Goal: Communication & Community: Participate in discussion

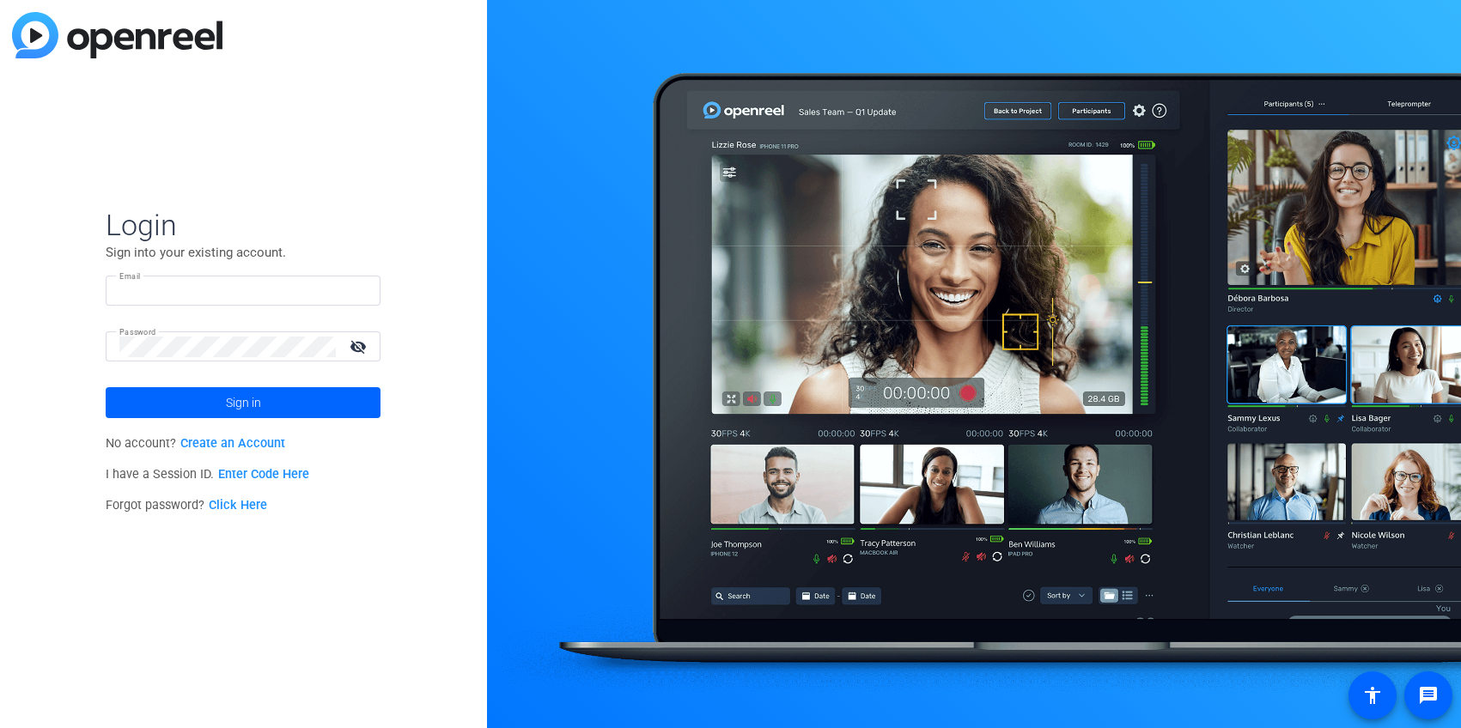
type input "[PERSON_NAME][EMAIL_ADDRESS][DOMAIN_NAME]"
click at [297, 400] on span at bounding box center [243, 402] width 275 height 41
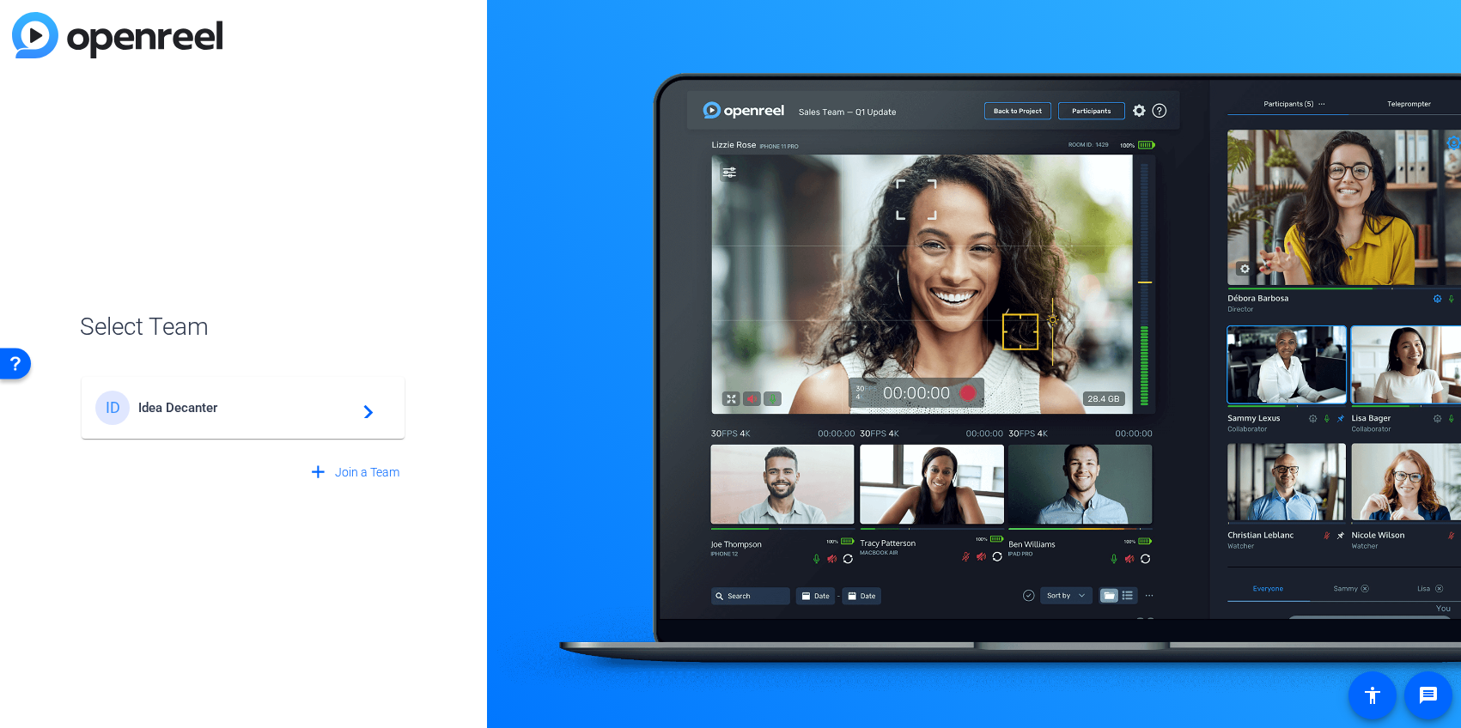
click at [191, 416] on div "ID Idea Decanter navigate_next" at bounding box center [242, 408] width 295 height 34
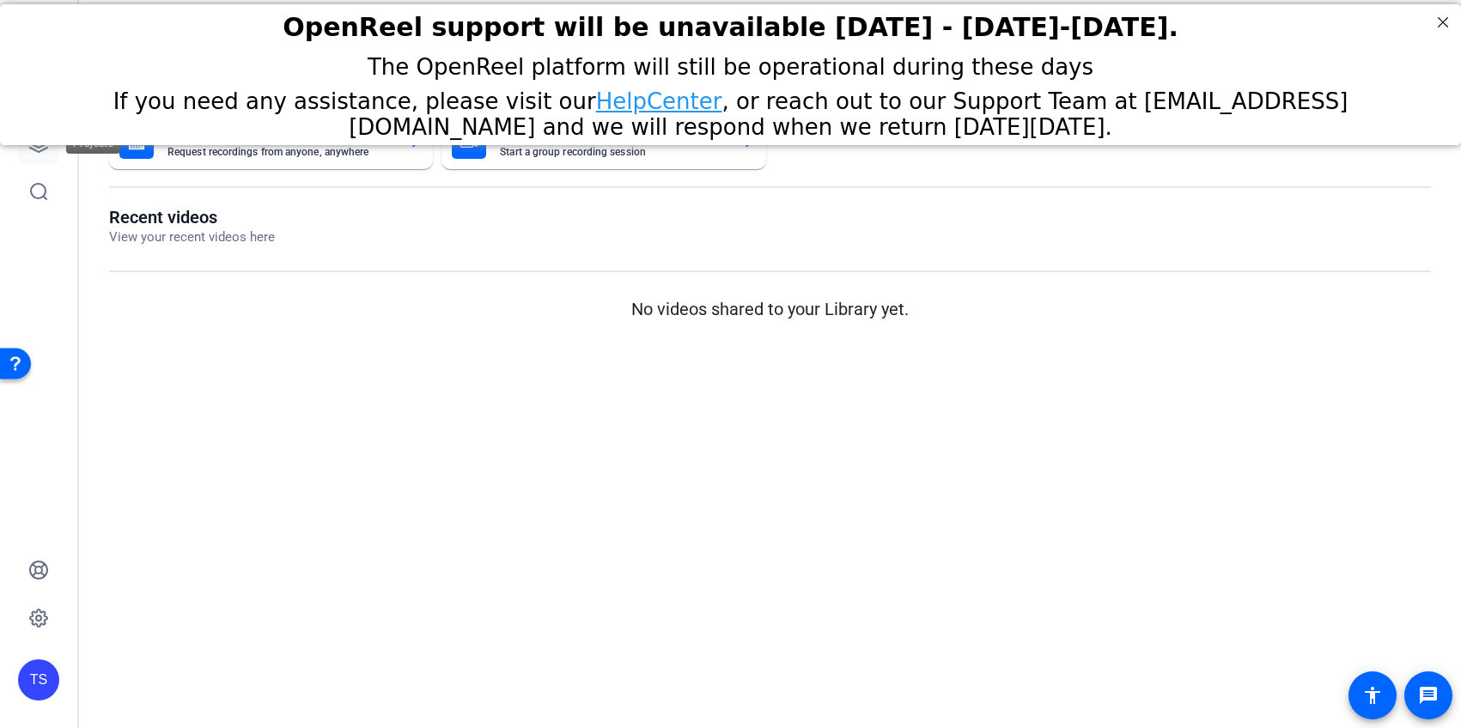
click at [40, 150] on icon at bounding box center [38, 143] width 17 height 17
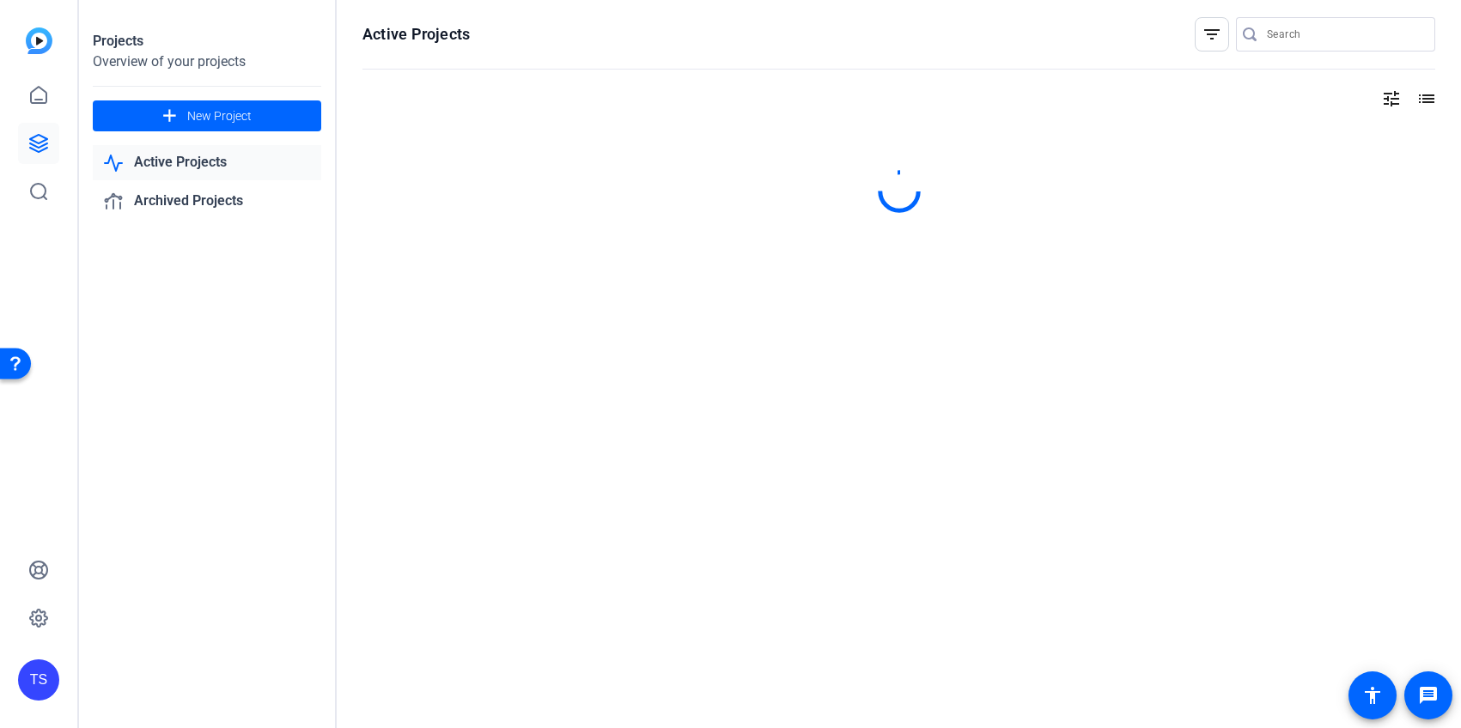
click at [1292, 27] on input "Search" at bounding box center [1344, 34] width 155 height 21
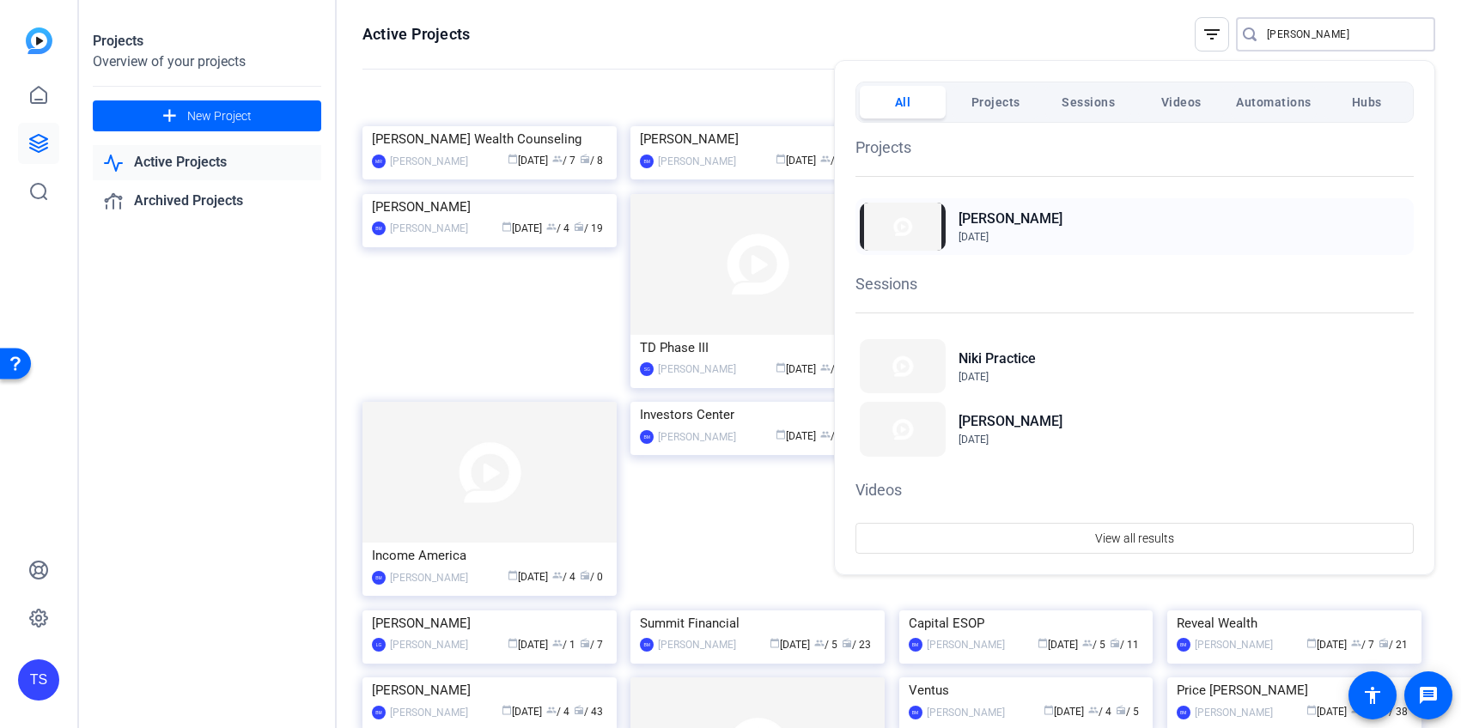
type input "[PERSON_NAME]"
click at [987, 216] on h2 "[PERSON_NAME]" at bounding box center [1010, 219] width 104 height 21
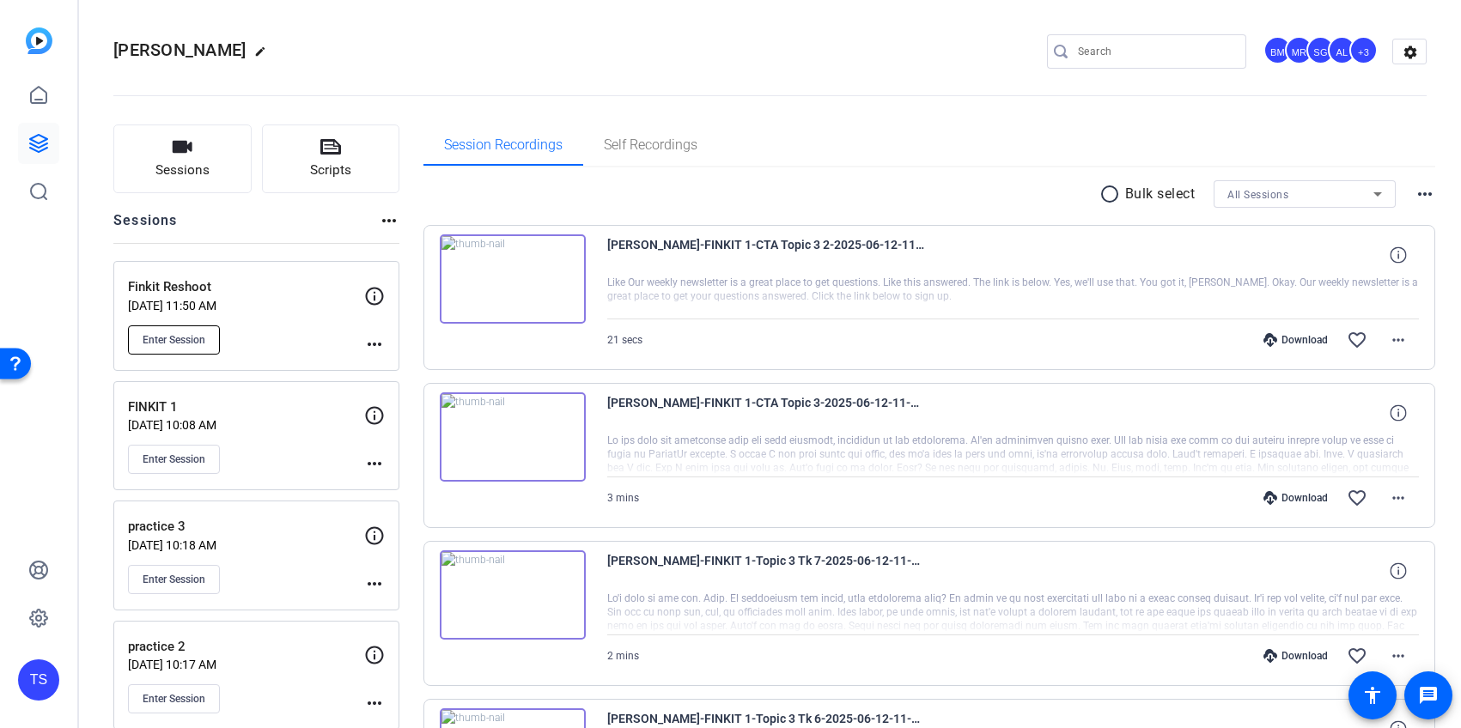
click at [177, 343] on span "Enter Session" at bounding box center [174, 340] width 63 height 14
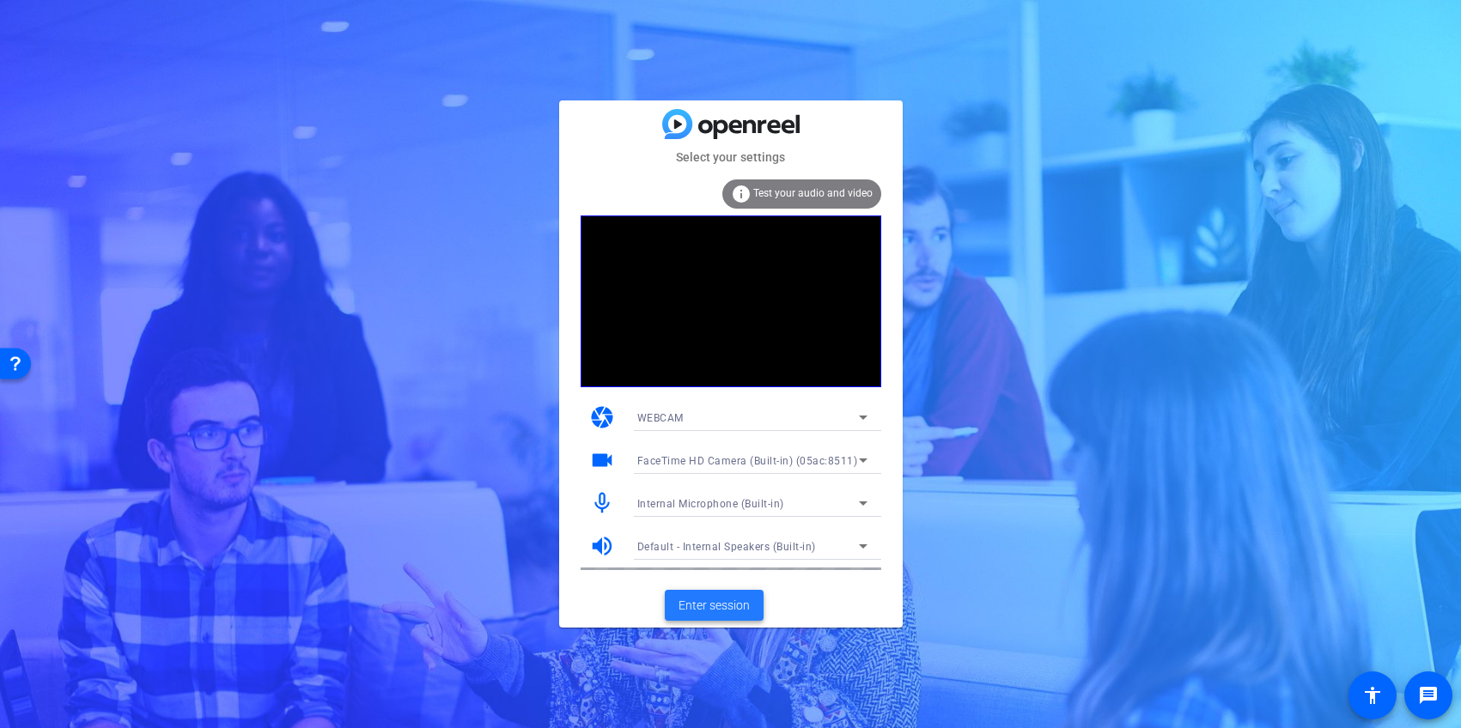
click at [727, 607] on span "Enter session" at bounding box center [713, 606] width 71 height 18
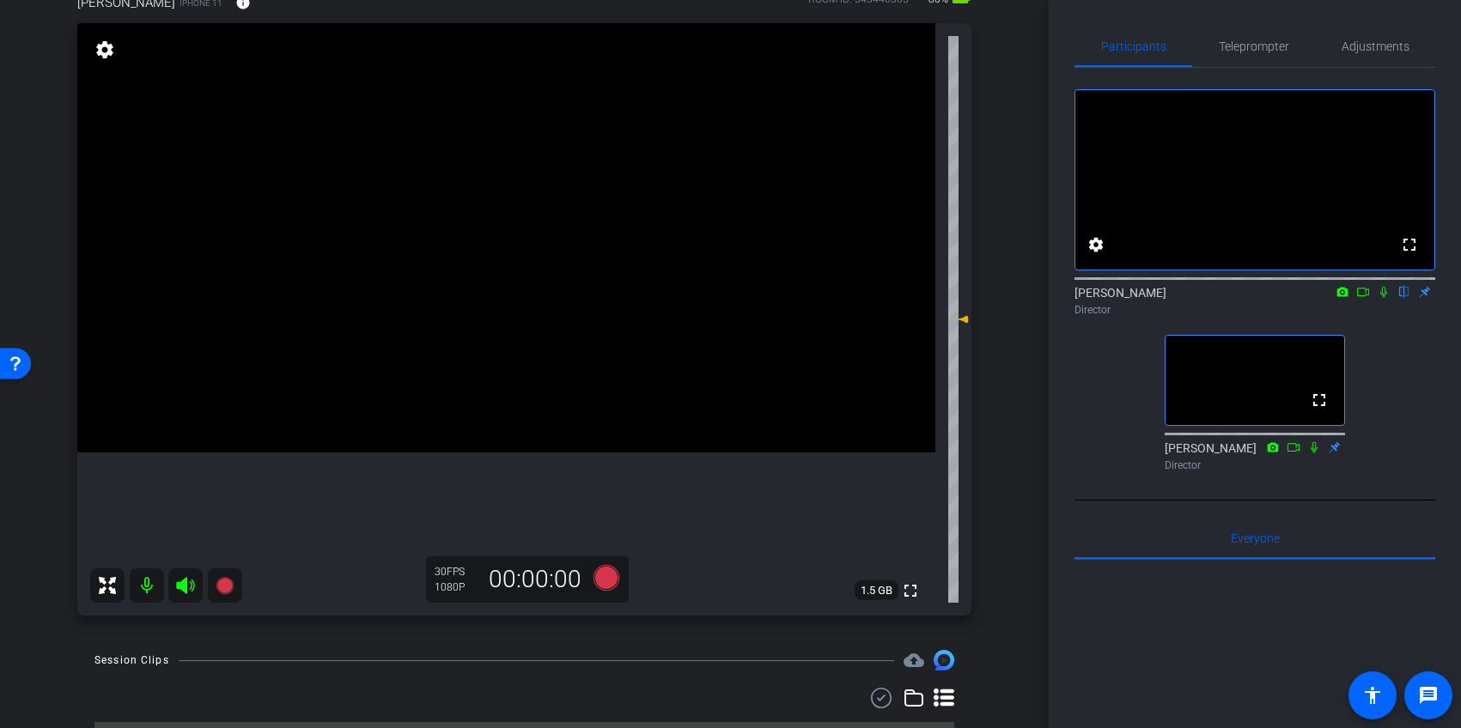
scroll to position [160, 0]
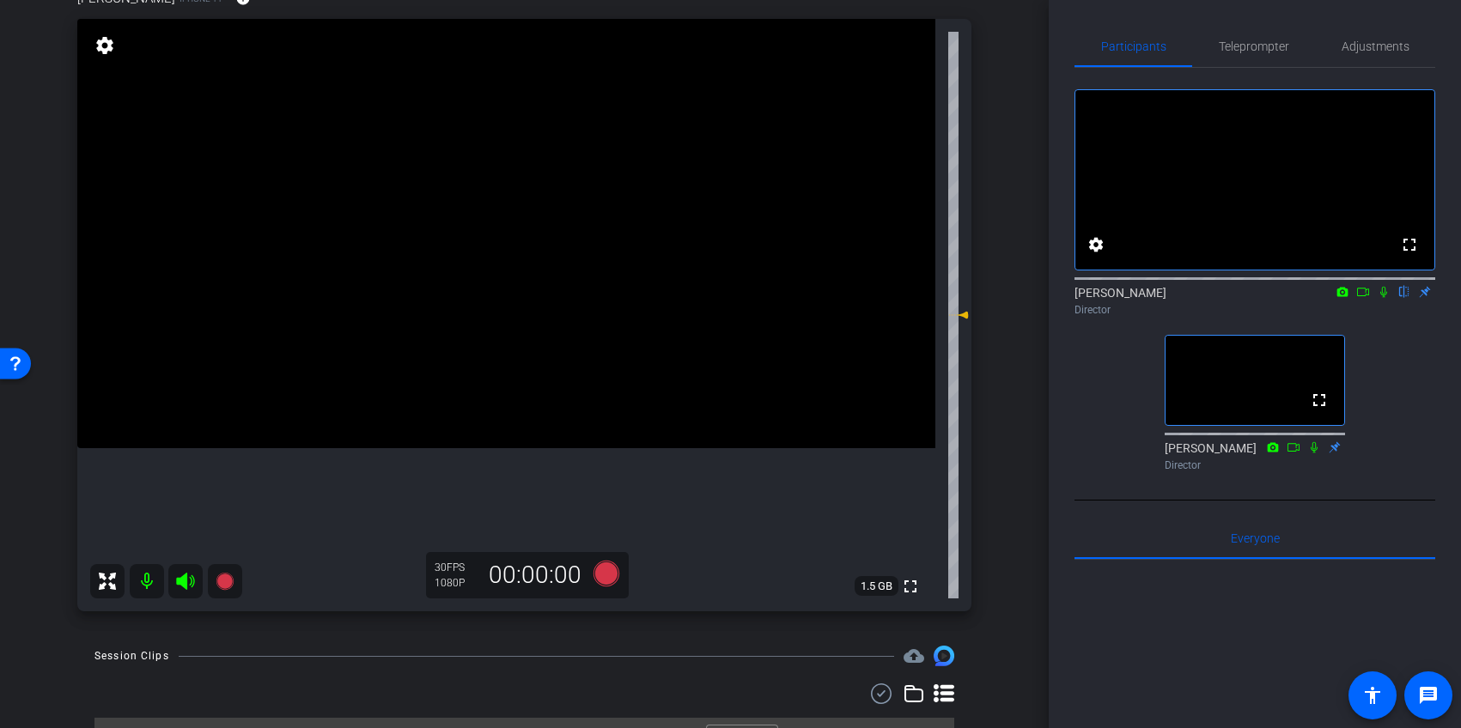
click at [1383, 298] on icon at bounding box center [1384, 292] width 14 height 12
click at [1359, 298] on icon at bounding box center [1363, 292] width 14 height 12
click at [1403, 298] on icon at bounding box center [1404, 292] width 9 height 11
click at [1384, 298] on icon at bounding box center [1384, 292] width 14 height 12
click at [1385, 298] on icon at bounding box center [1384, 292] width 14 height 12
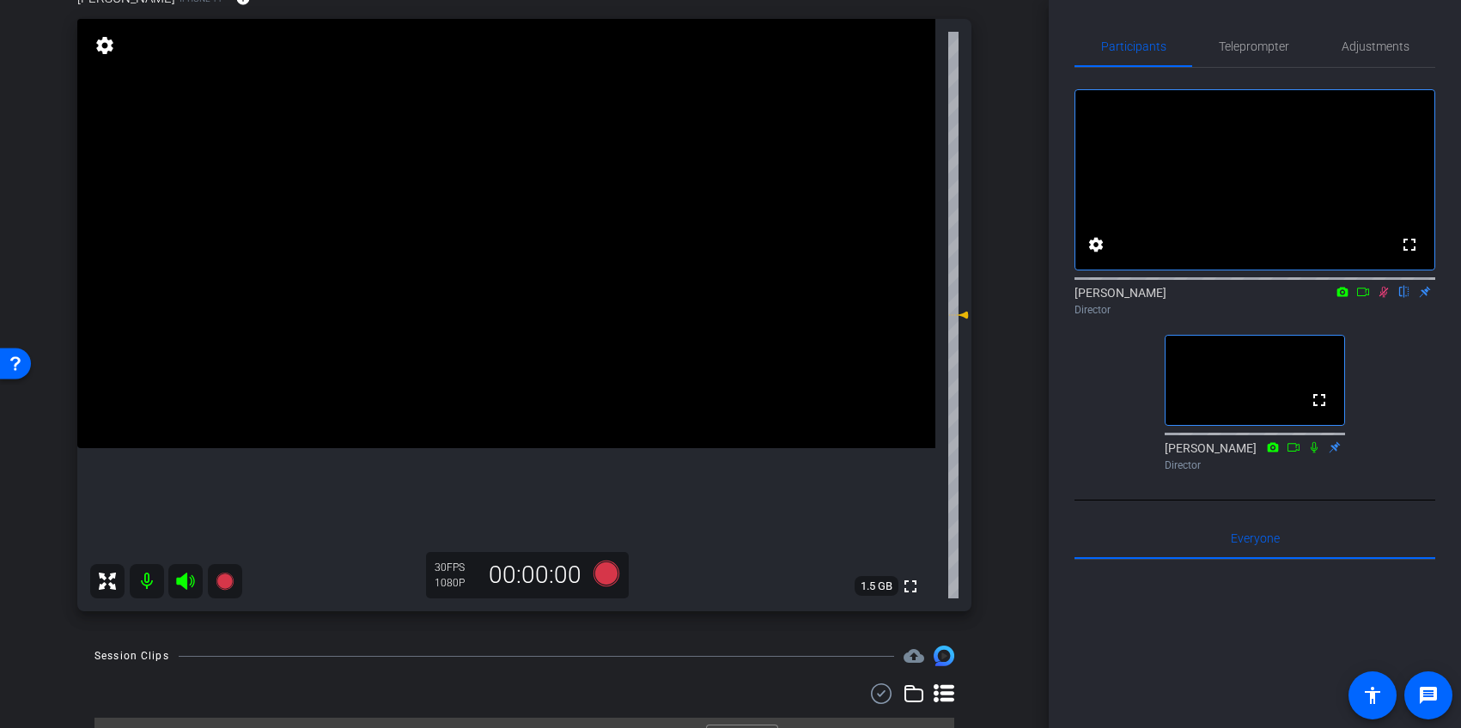
click at [1366, 298] on icon at bounding box center [1363, 292] width 14 height 12
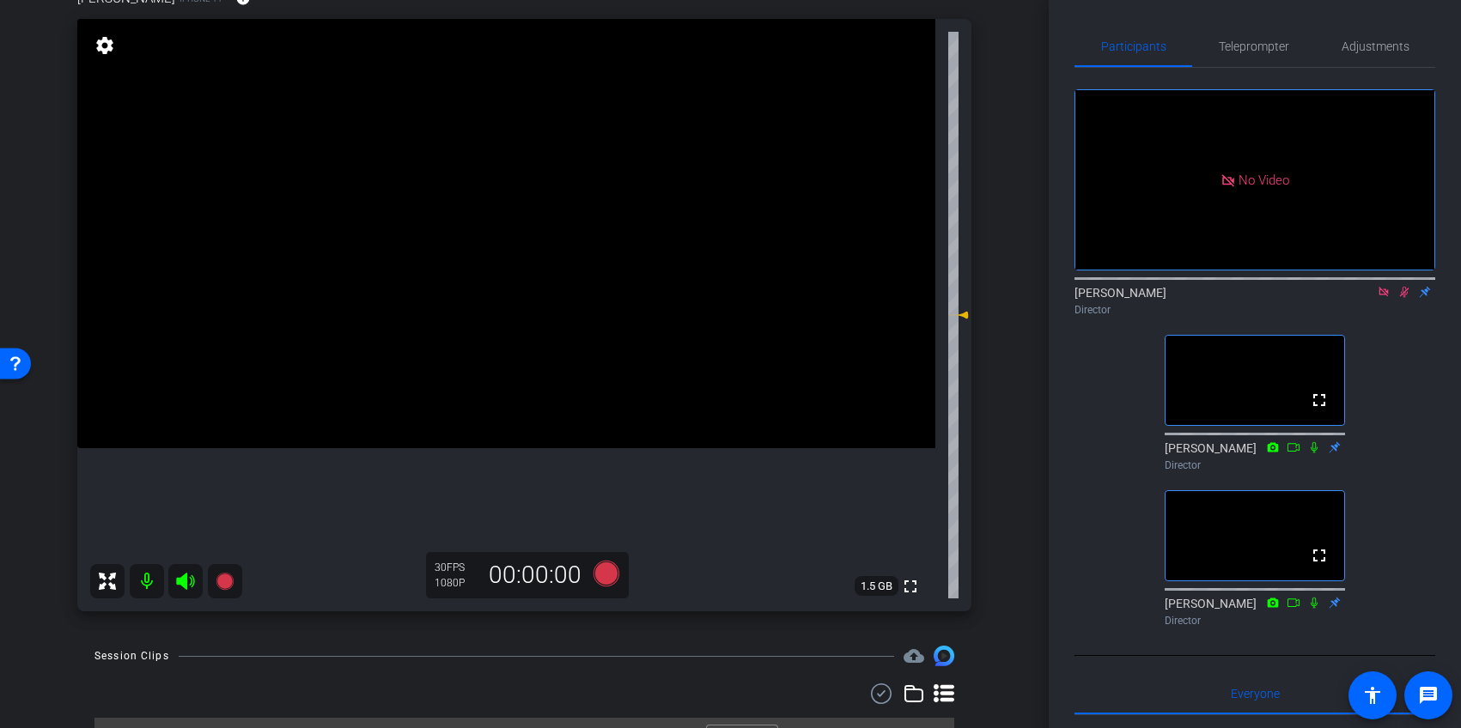
click at [1408, 300] on mat-icon at bounding box center [1404, 291] width 21 height 15
click at [1385, 296] on icon at bounding box center [1382, 291] width 9 height 9
click at [1387, 298] on icon at bounding box center [1384, 292] width 14 height 12
click at [1377, 52] on span "Adjustments" at bounding box center [1375, 46] width 68 height 12
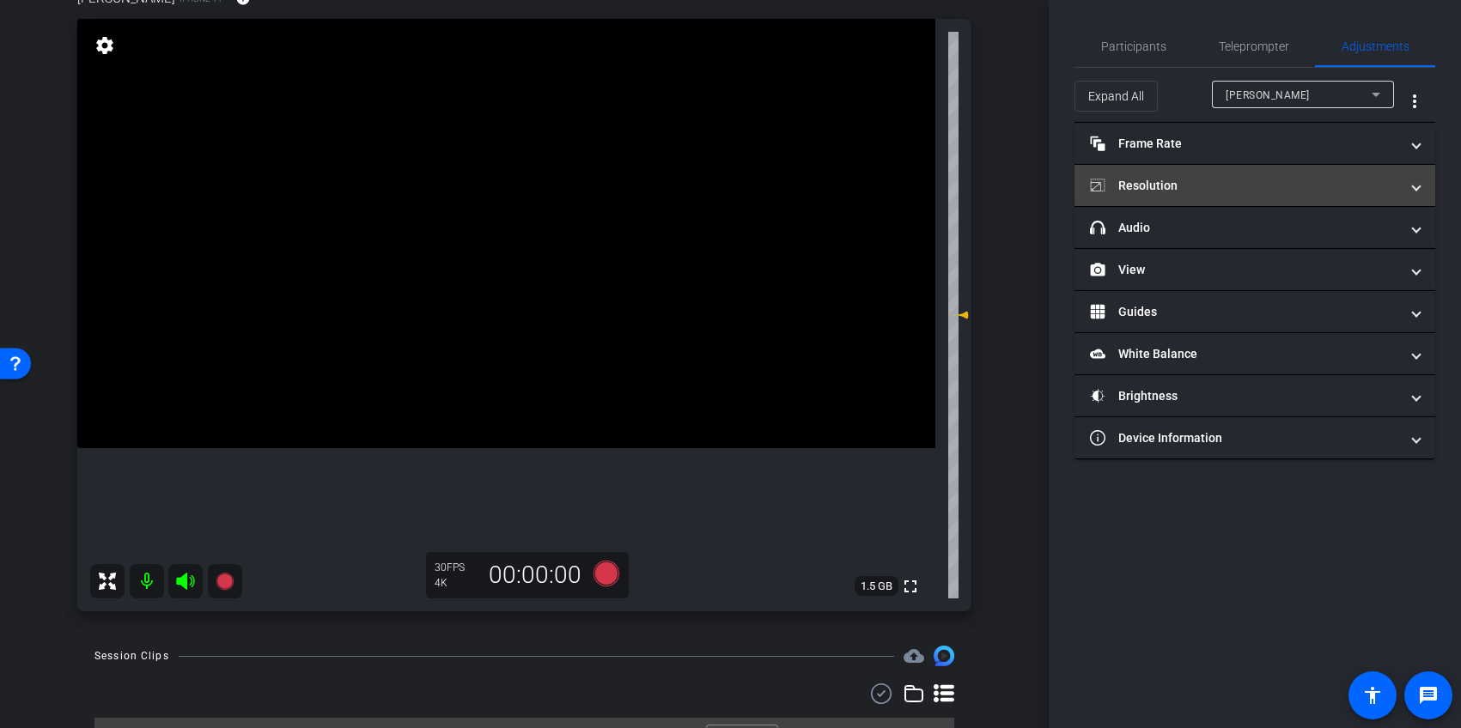
click at [1414, 192] on span at bounding box center [1416, 186] width 7 height 18
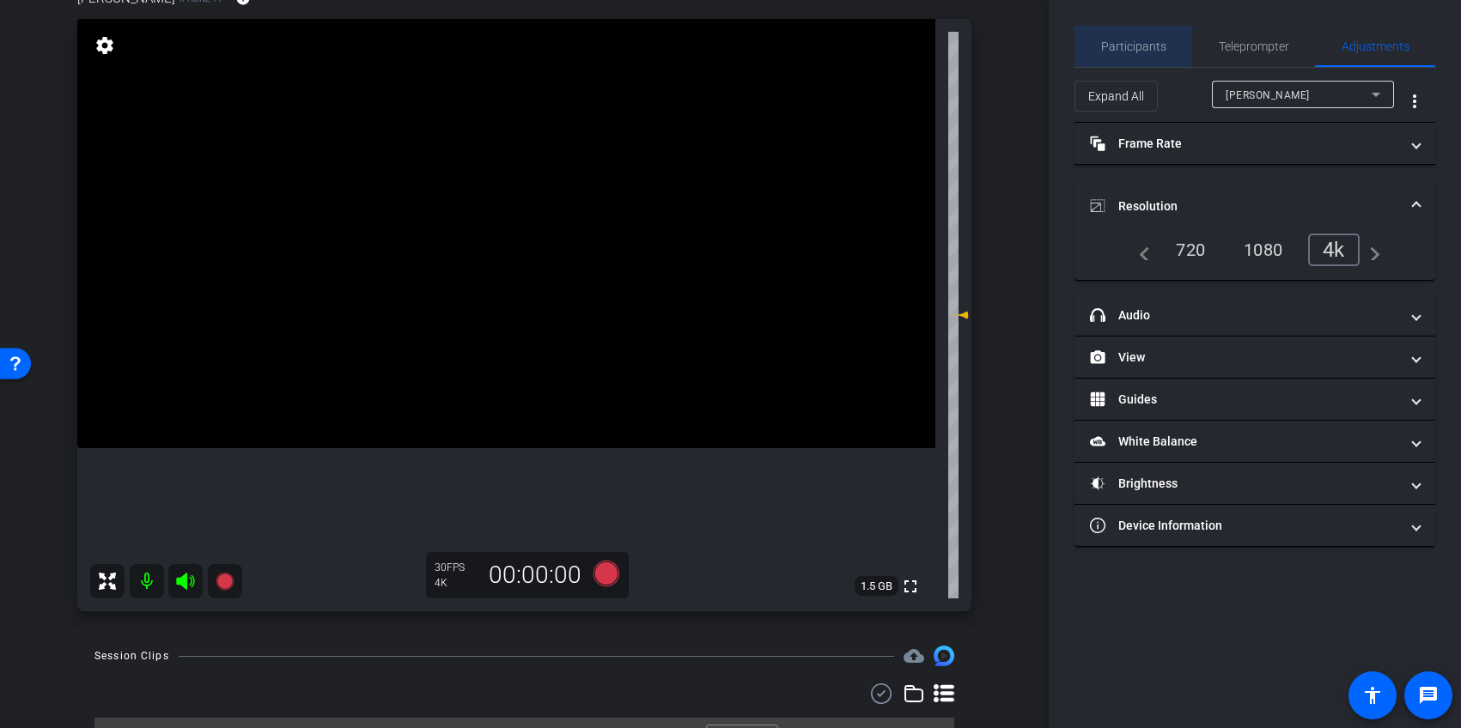
click at [1120, 43] on span "Participants" at bounding box center [1133, 46] width 65 height 12
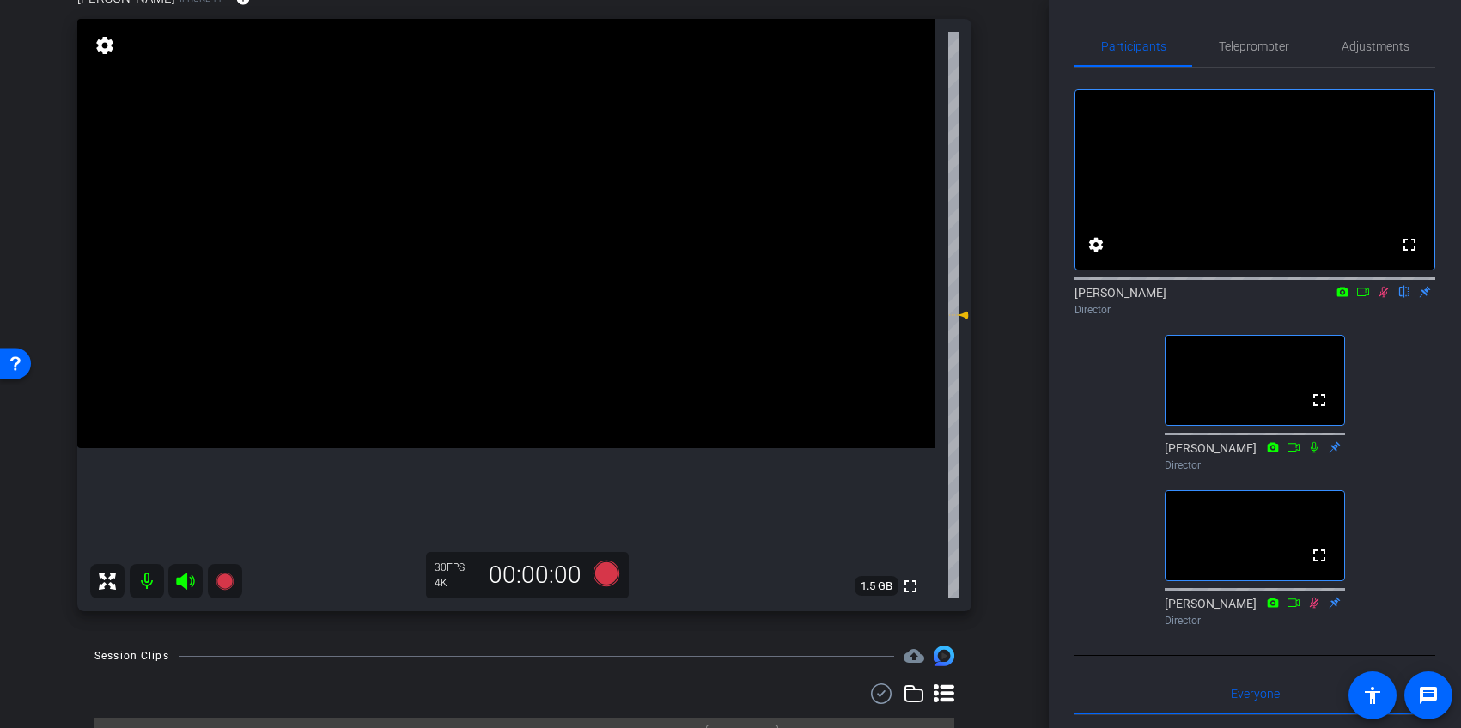
click at [1383, 298] on icon at bounding box center [1383, 292] width 9 height 11
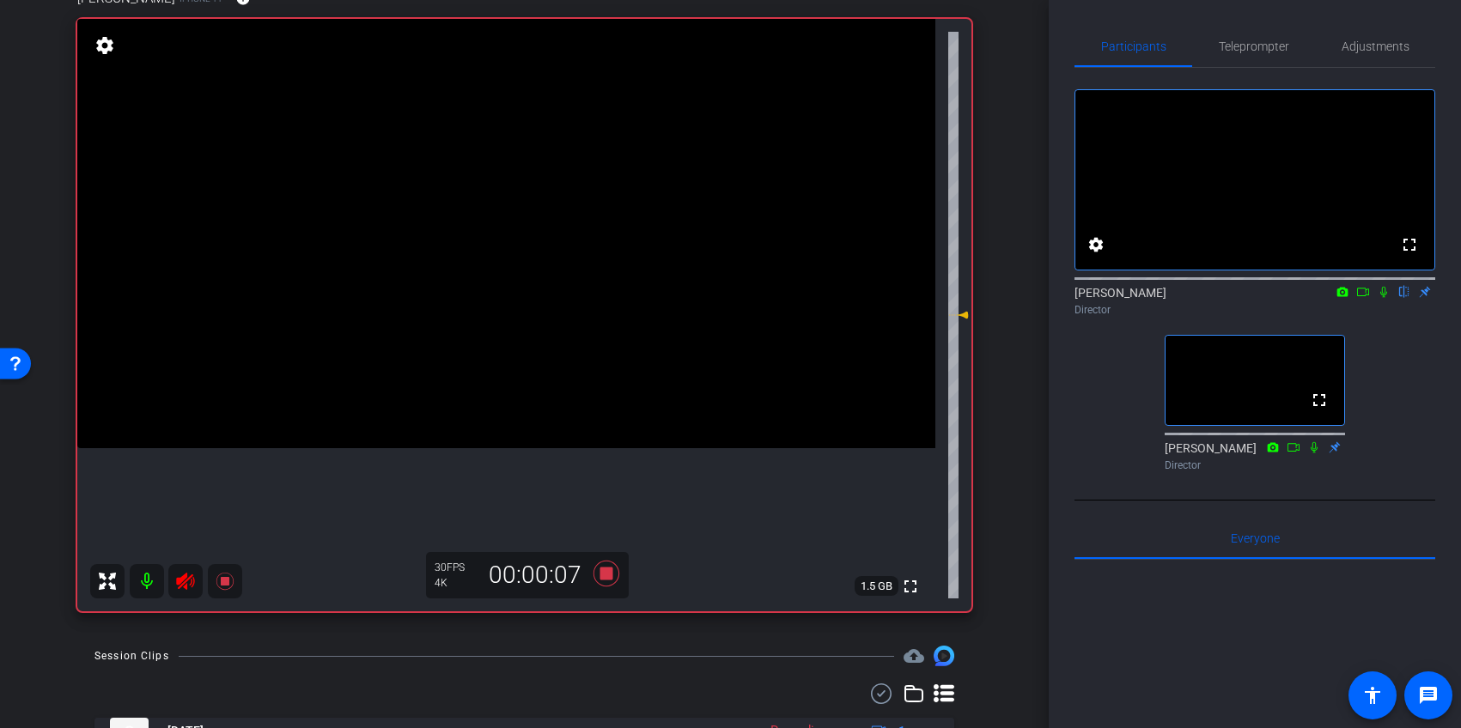
click at [1386, 298] on icon at bounding box center [1384, 292] width 14 height 12
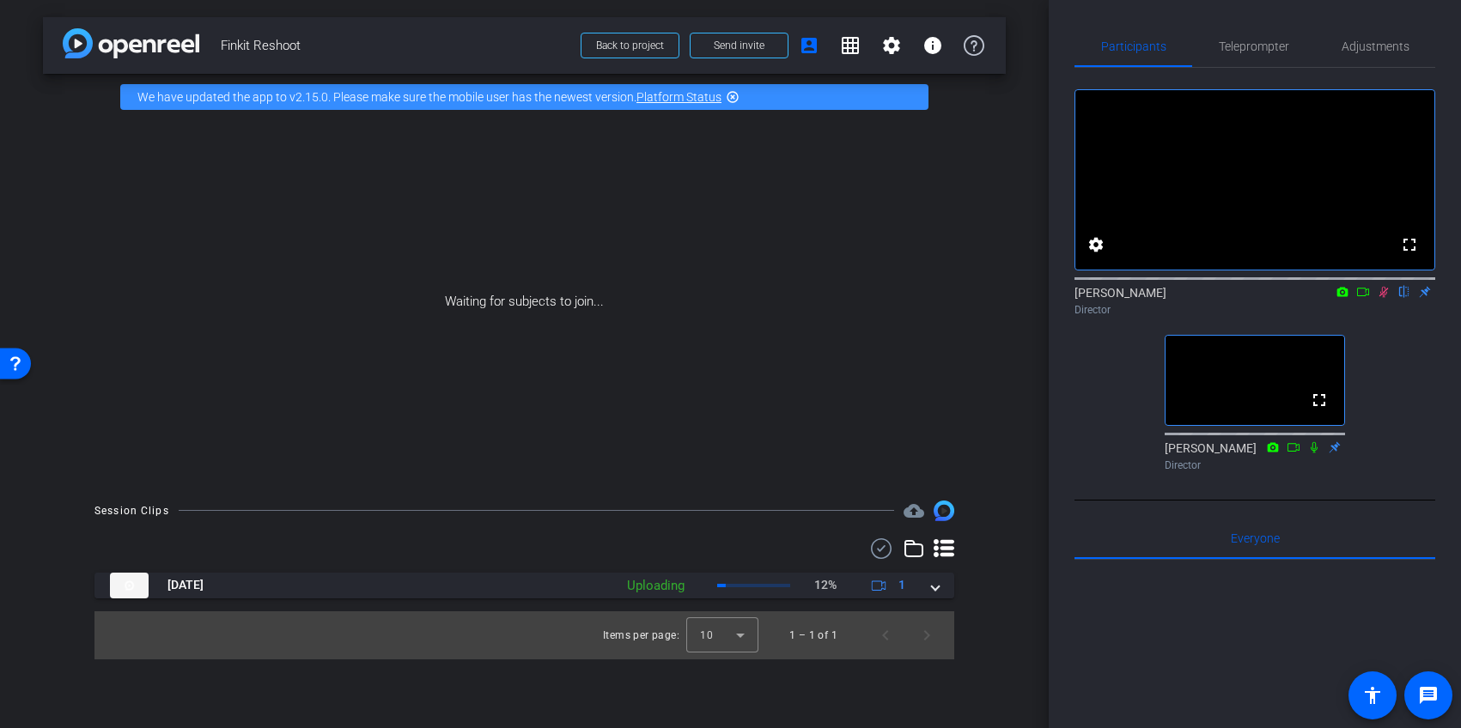
click at [1385, 298] on icon at bounding box center [1383, 292] width 9 height 11
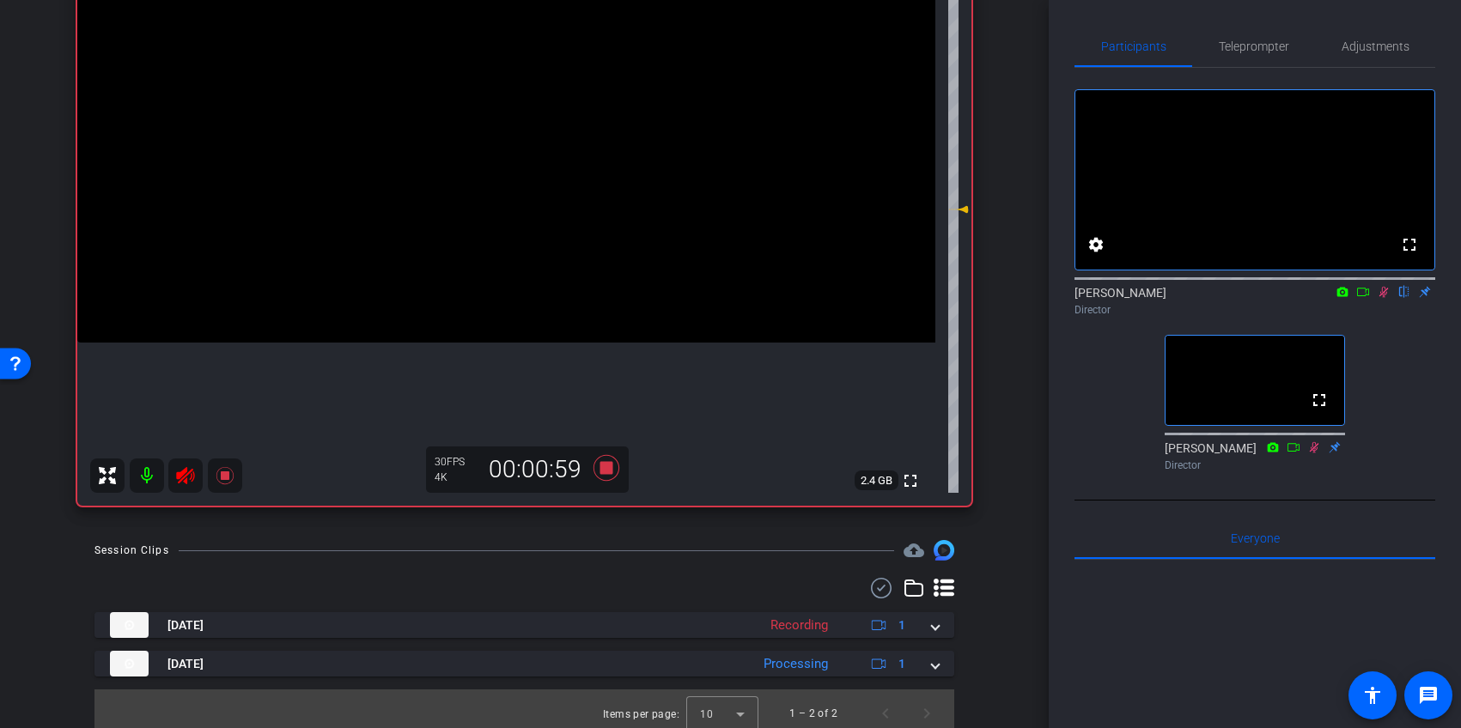
scroll to position [275, 0]
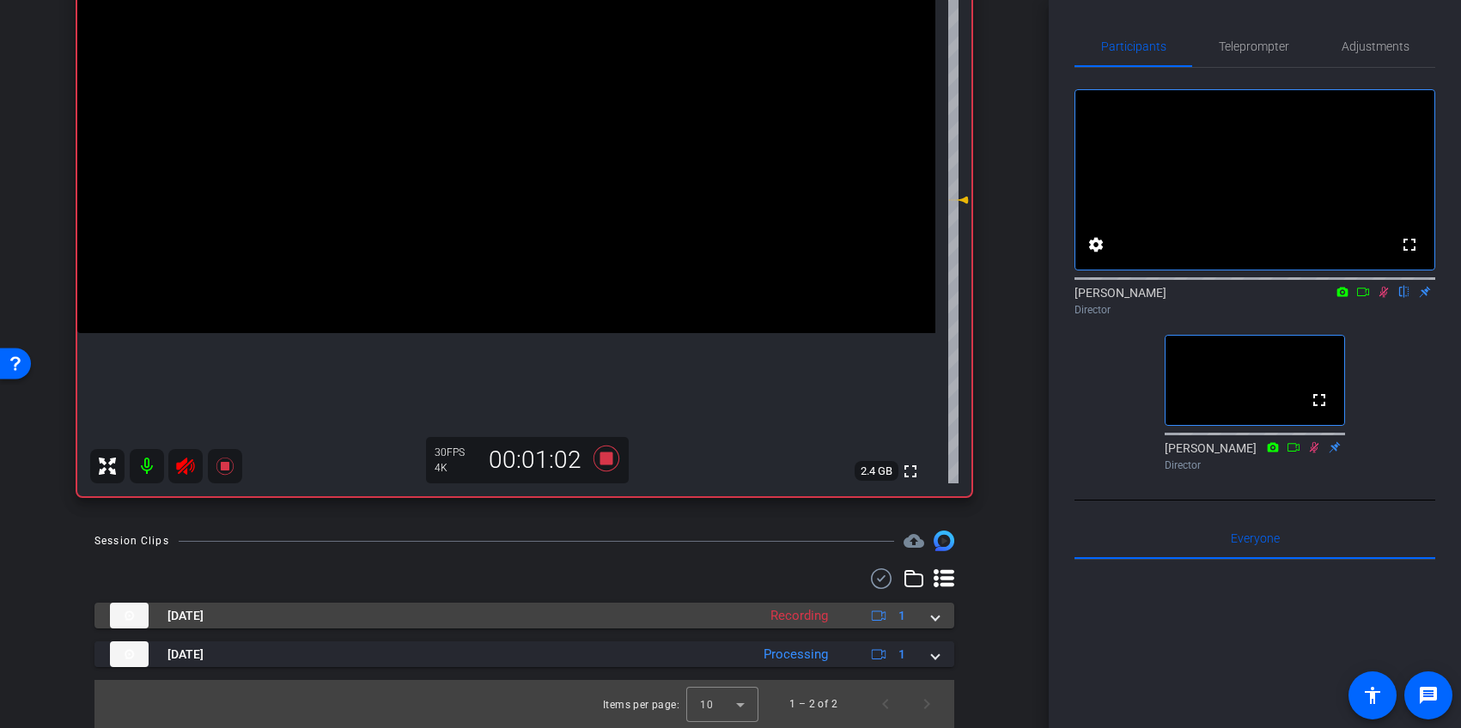
click at [936, 617] on span at bounding box center [935, 616] width 7 height 18
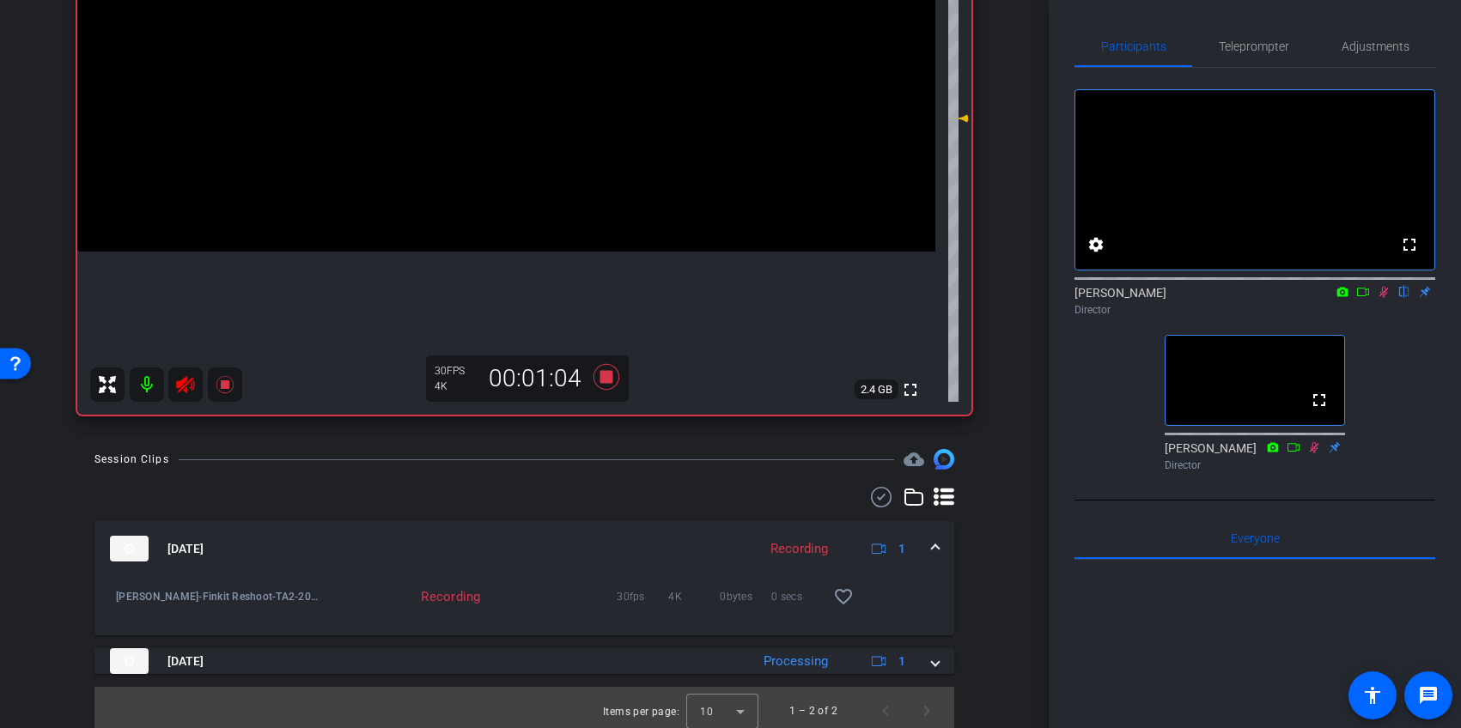
click at [937, 549] on span at bounding box center [935, 549] width 7 height 18
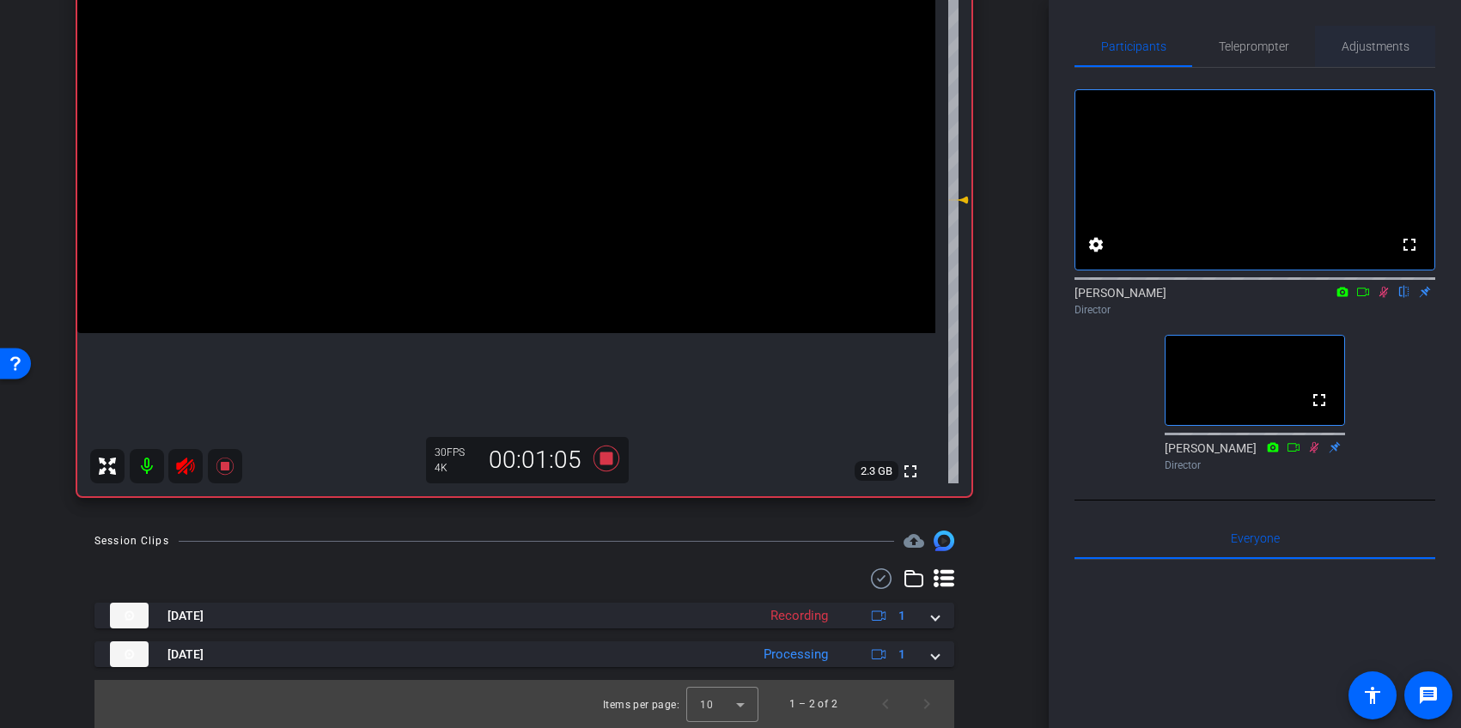
click at [1388, 42] on span "Adjustments" at bounding box center [1375, 46] width 68 height 12
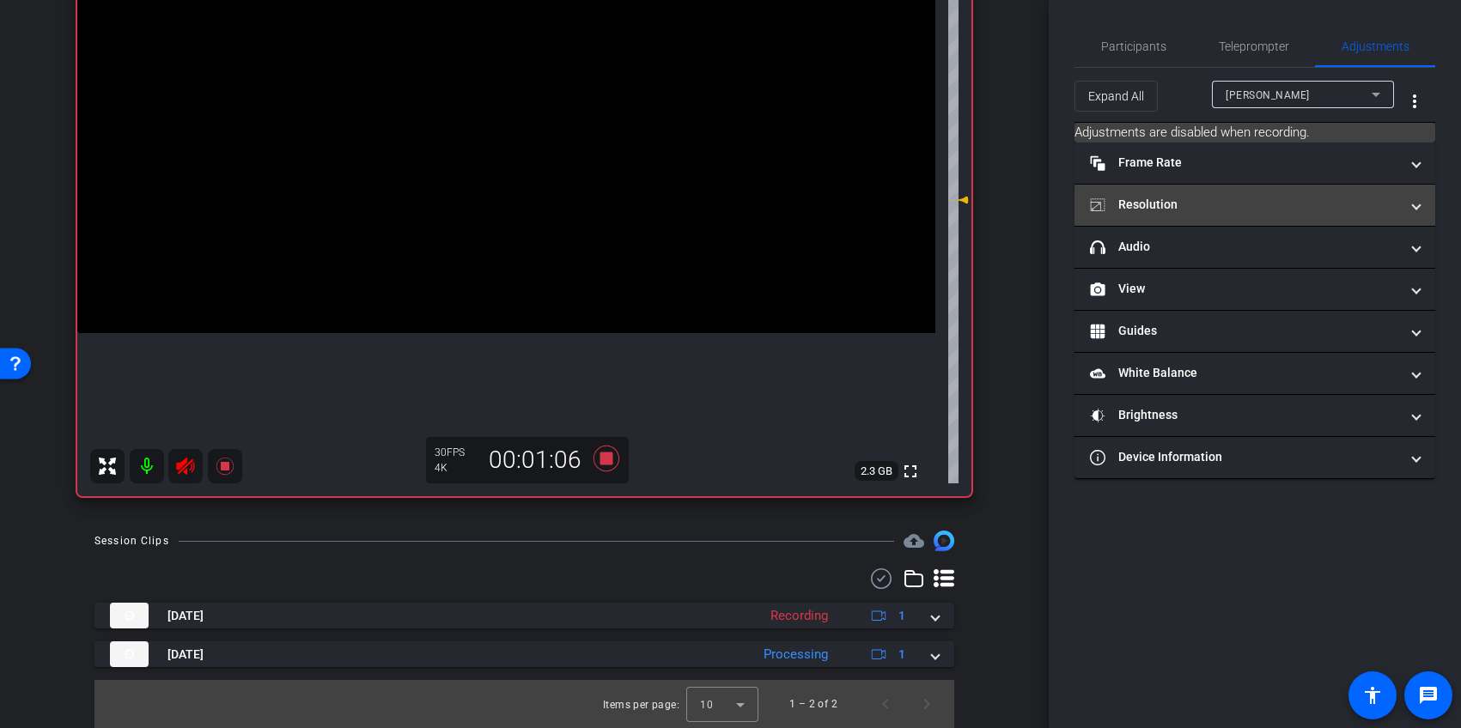
click at [1184, 205] on mat-panel-title "Resolution" at bounding box center [1244, 205] width 309 height 18
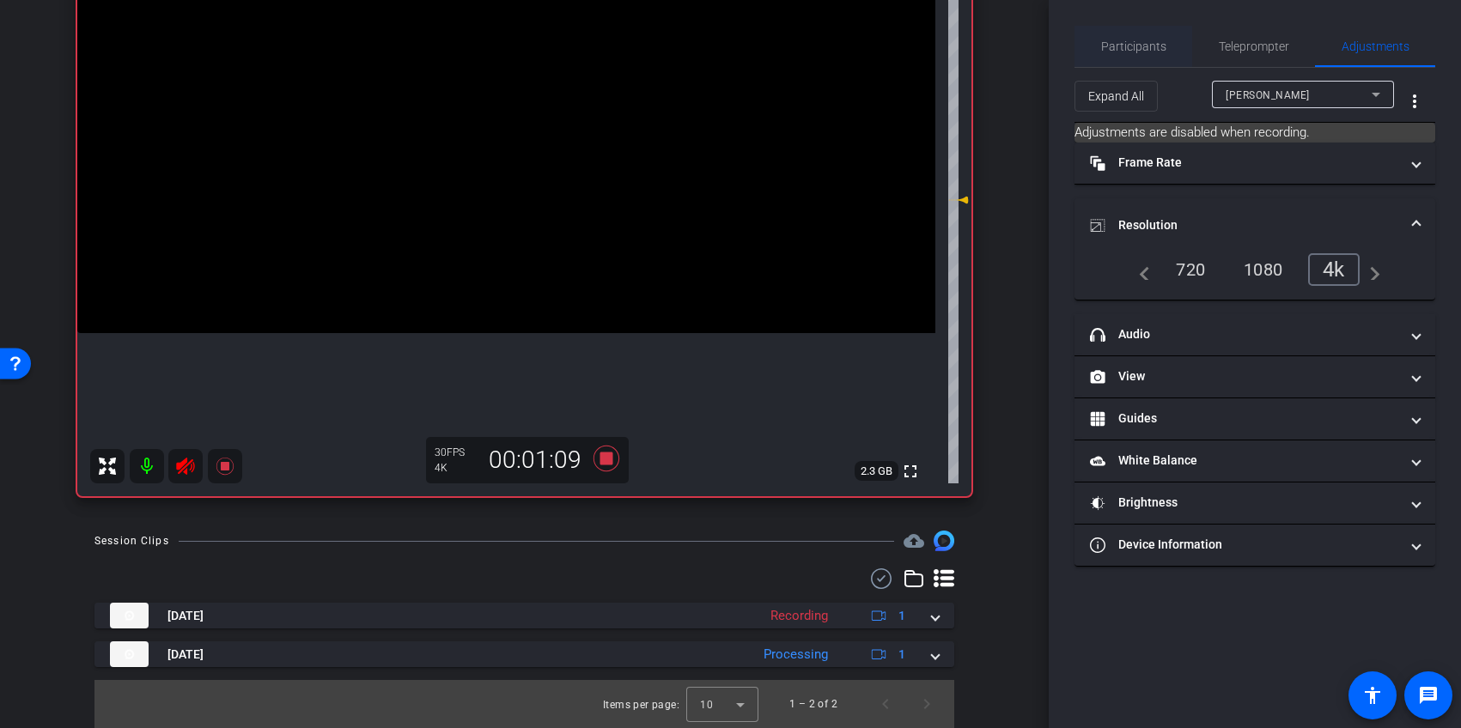
click at [1129, 40] on span "Participants" at bounding box center [1133, 46] width 65 height 12
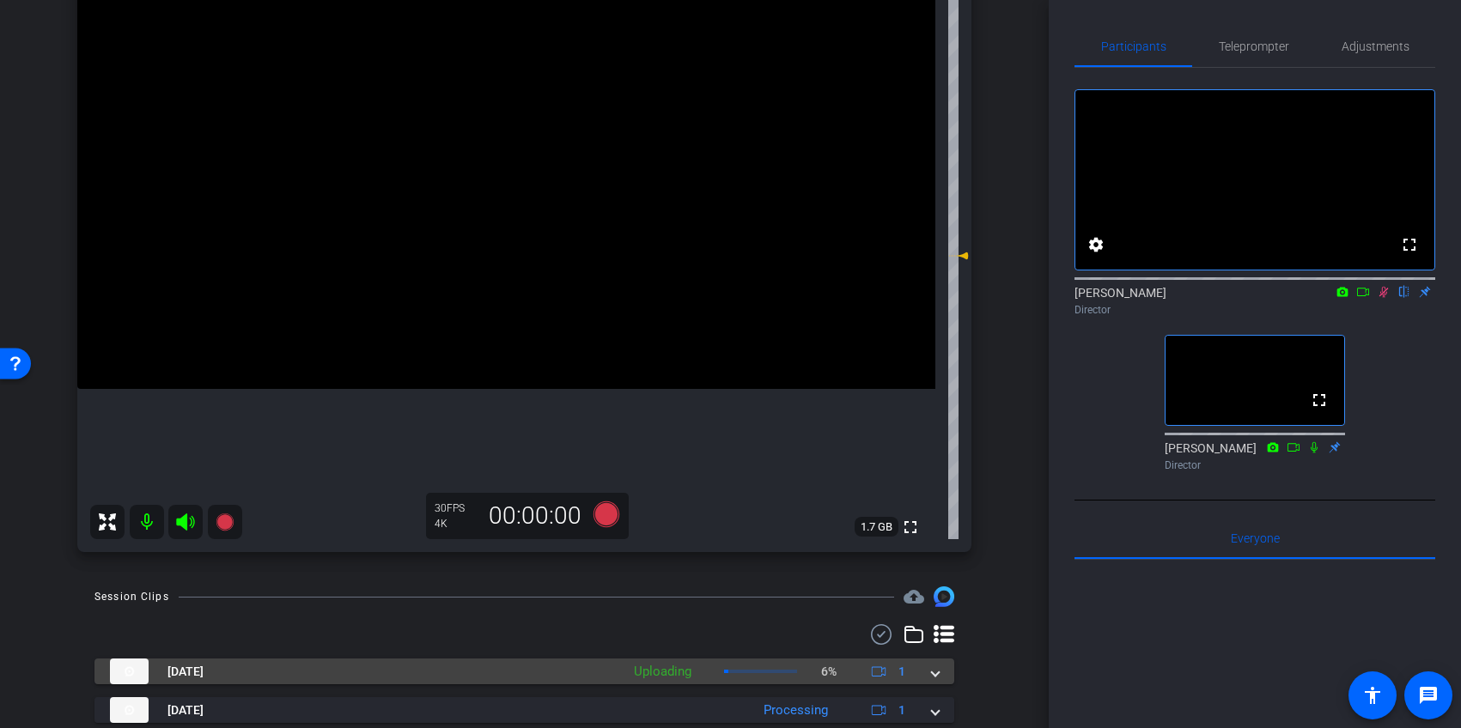
scroll to position [221, 0]
click at [1382, 298] on icon at bounding box center [1383, 292] width 9 height 11
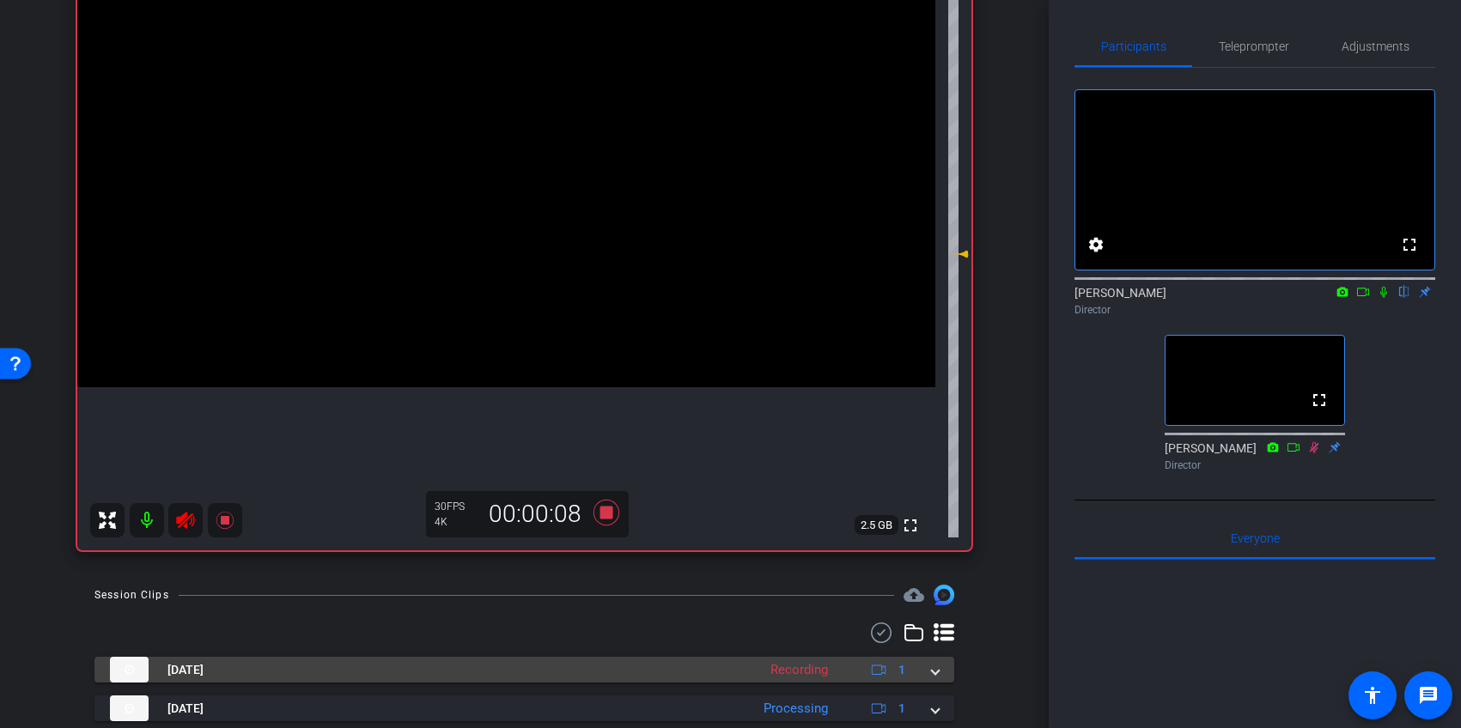
click at [1388, 298] on icon at bounding box center [1384, 292] width 14 height 12
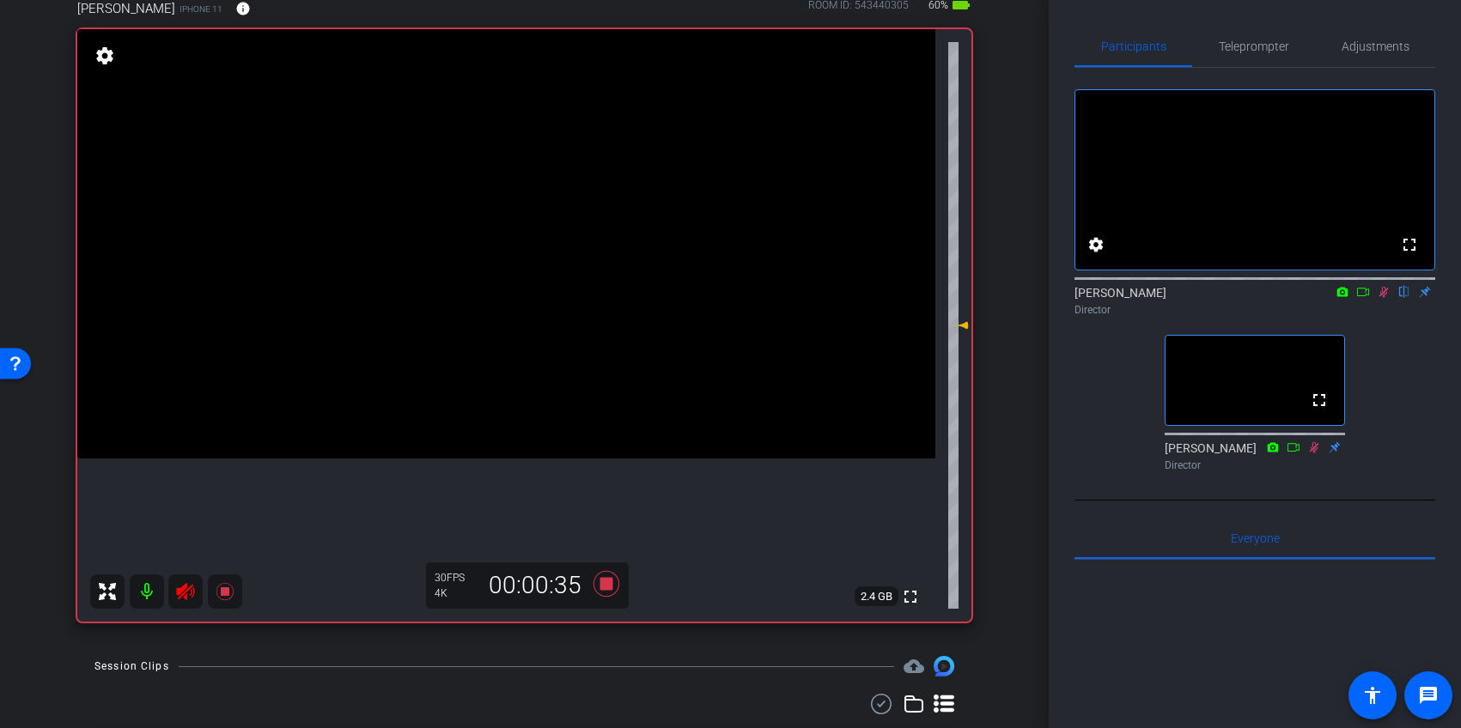
scroll to position [143, 0]
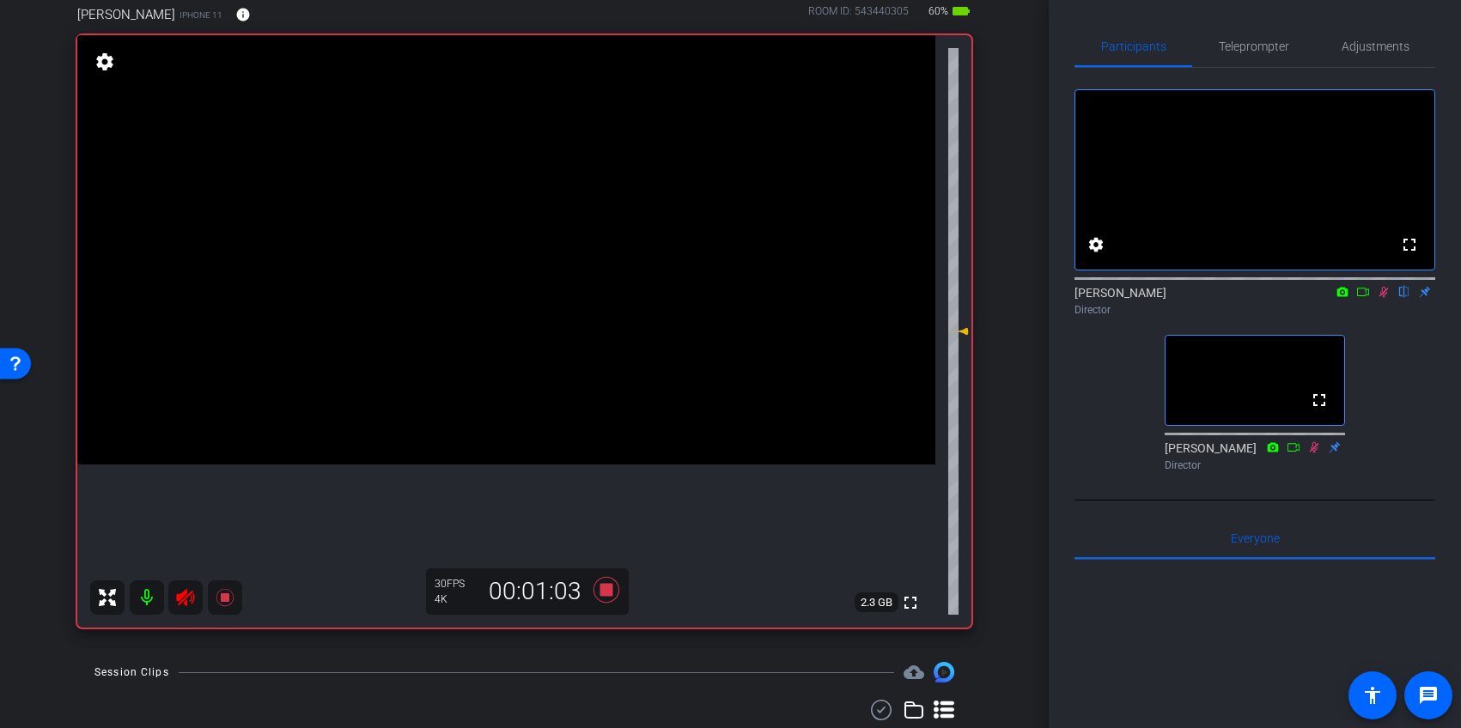
click at [1387, 298] on icon at bounding box center [1384, 292] width 14 height 12
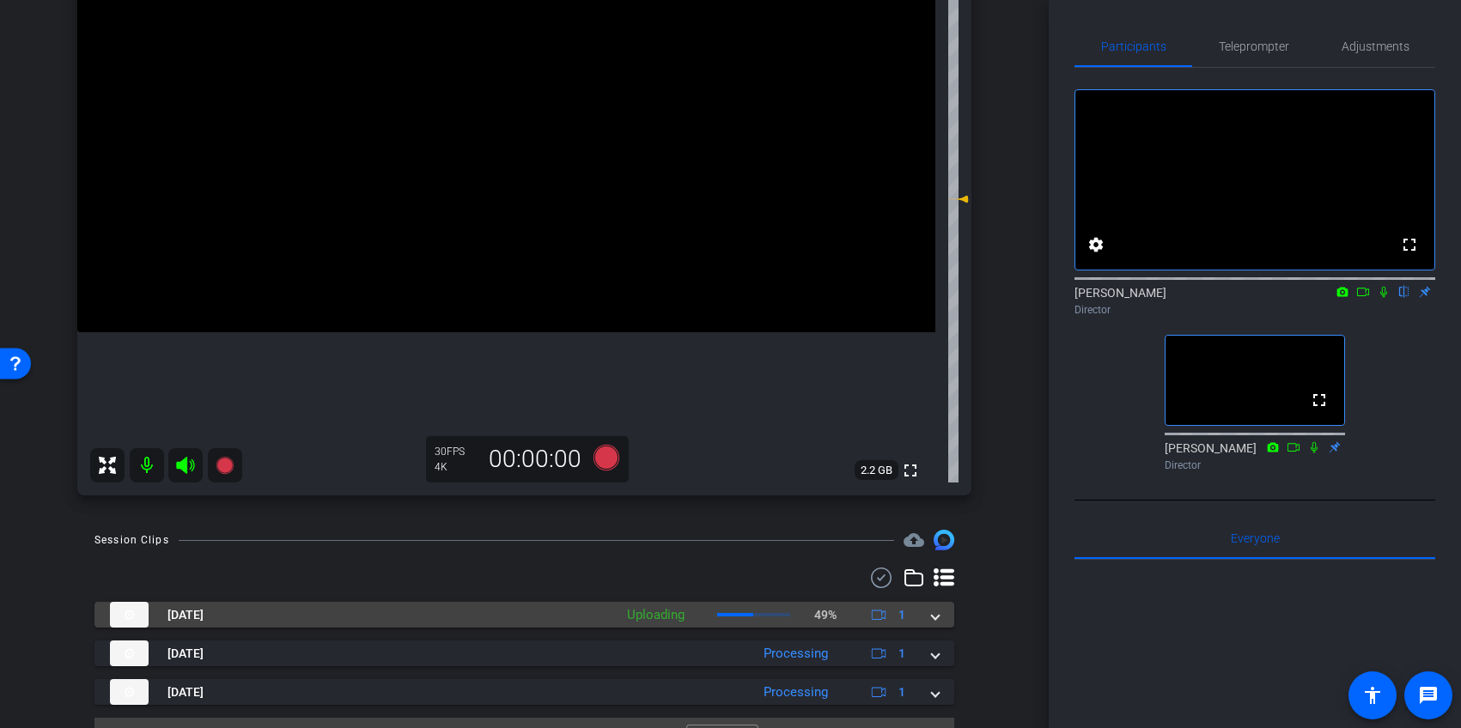
scroll to position [313, 0]
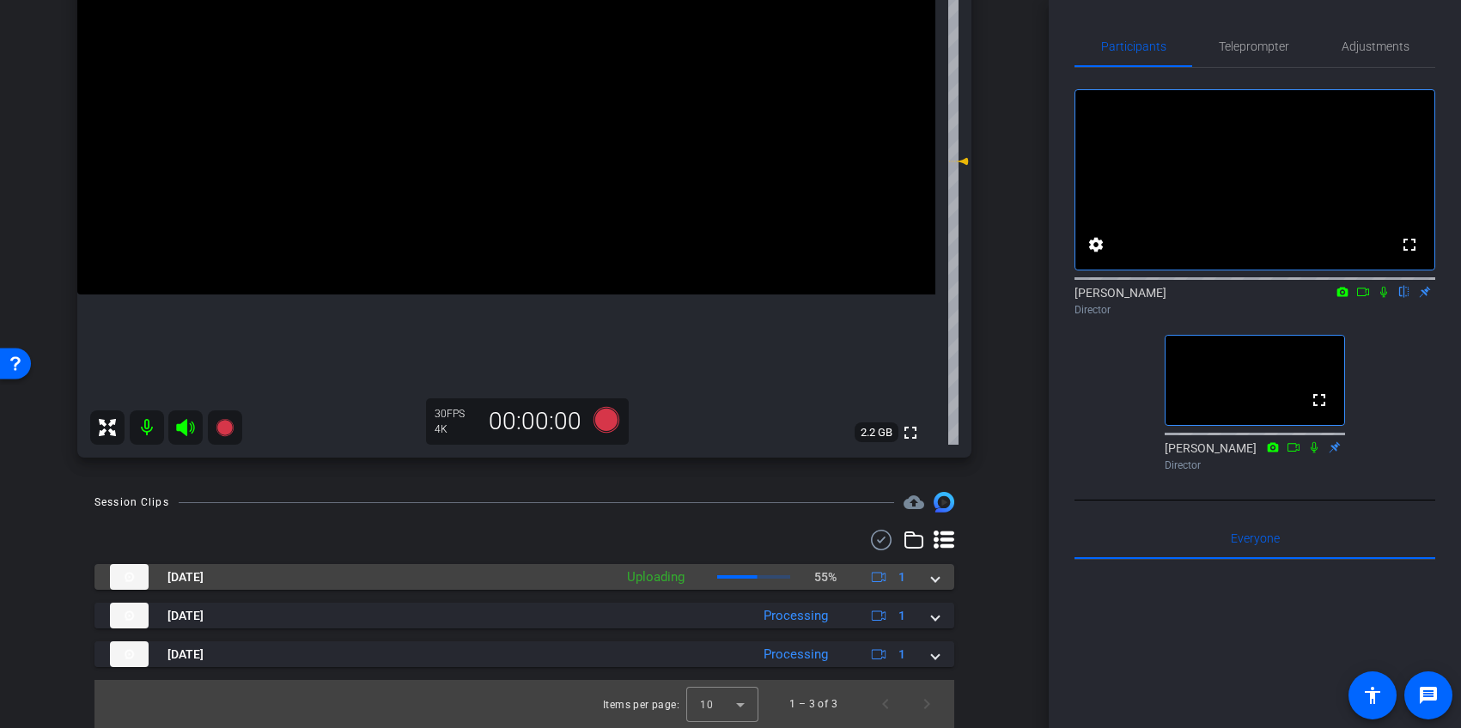
click at [933, 581] on span at bounding box center [935, 577] width 7 height 18
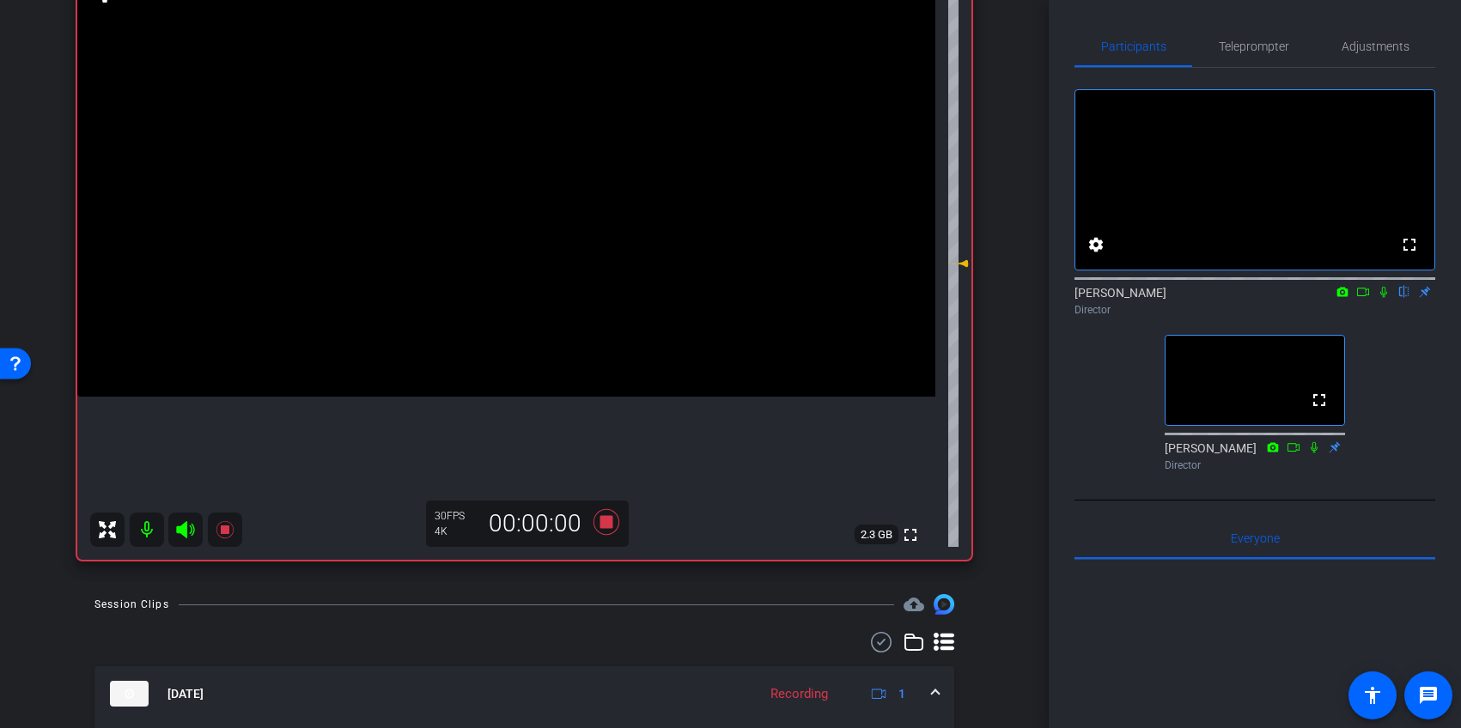
scroll to position [187, 0]
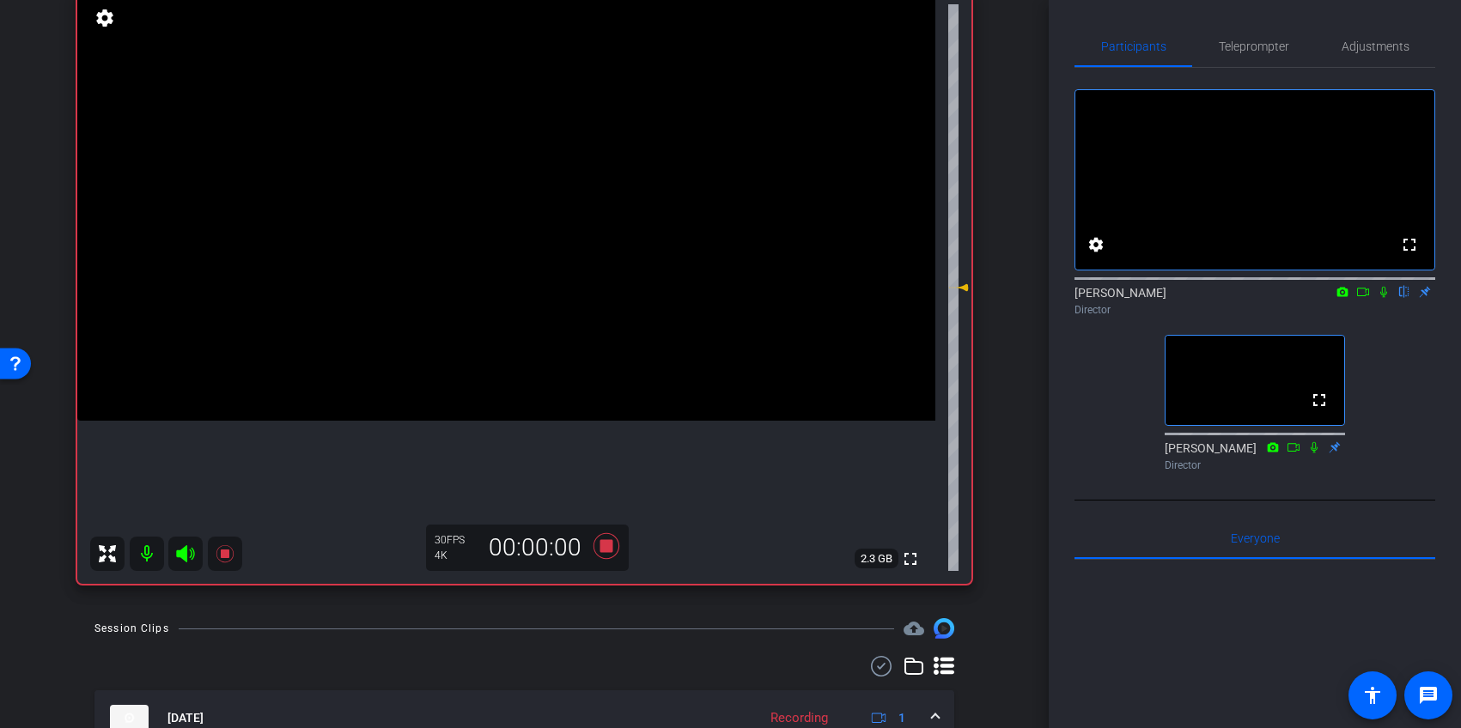
click at [1382, 298] on icon at bounding box center [1384, 292] width 14 height 12
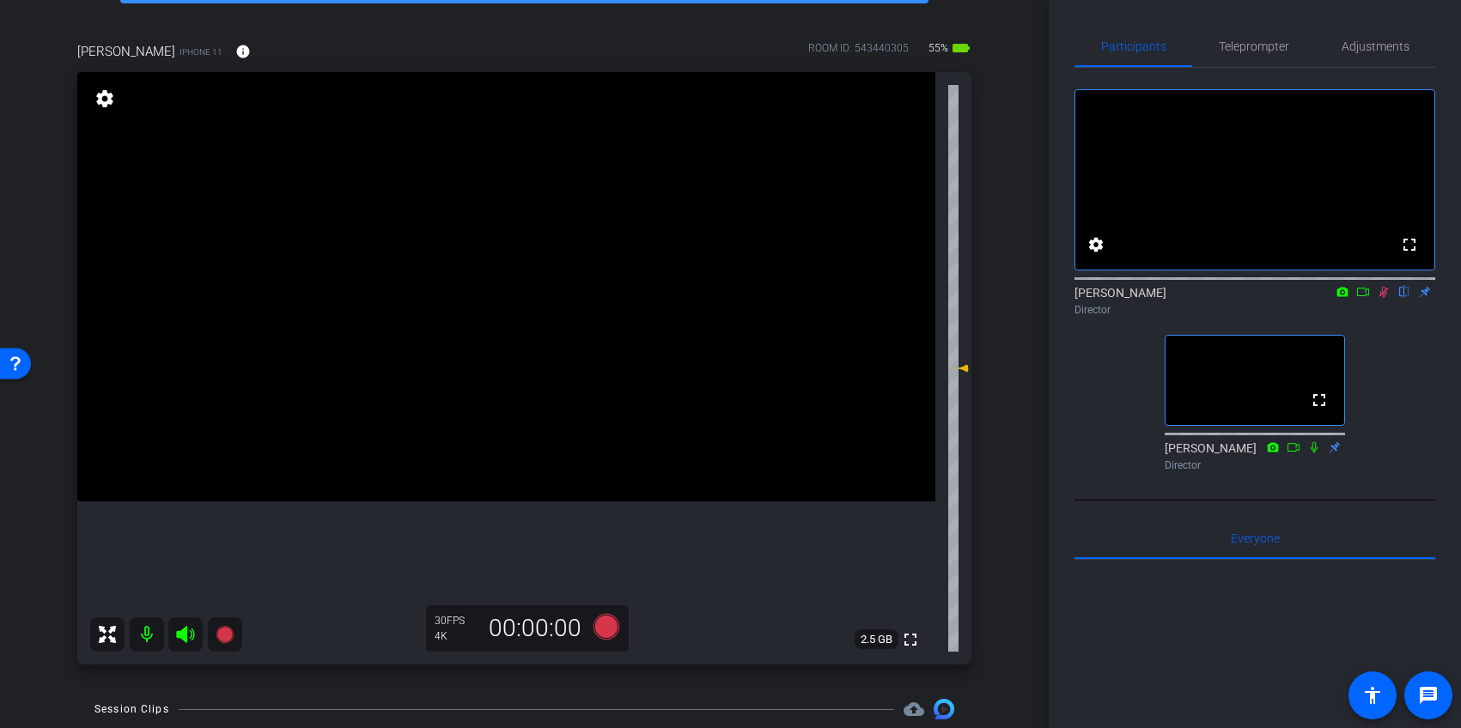
scroll to position [103, 0]
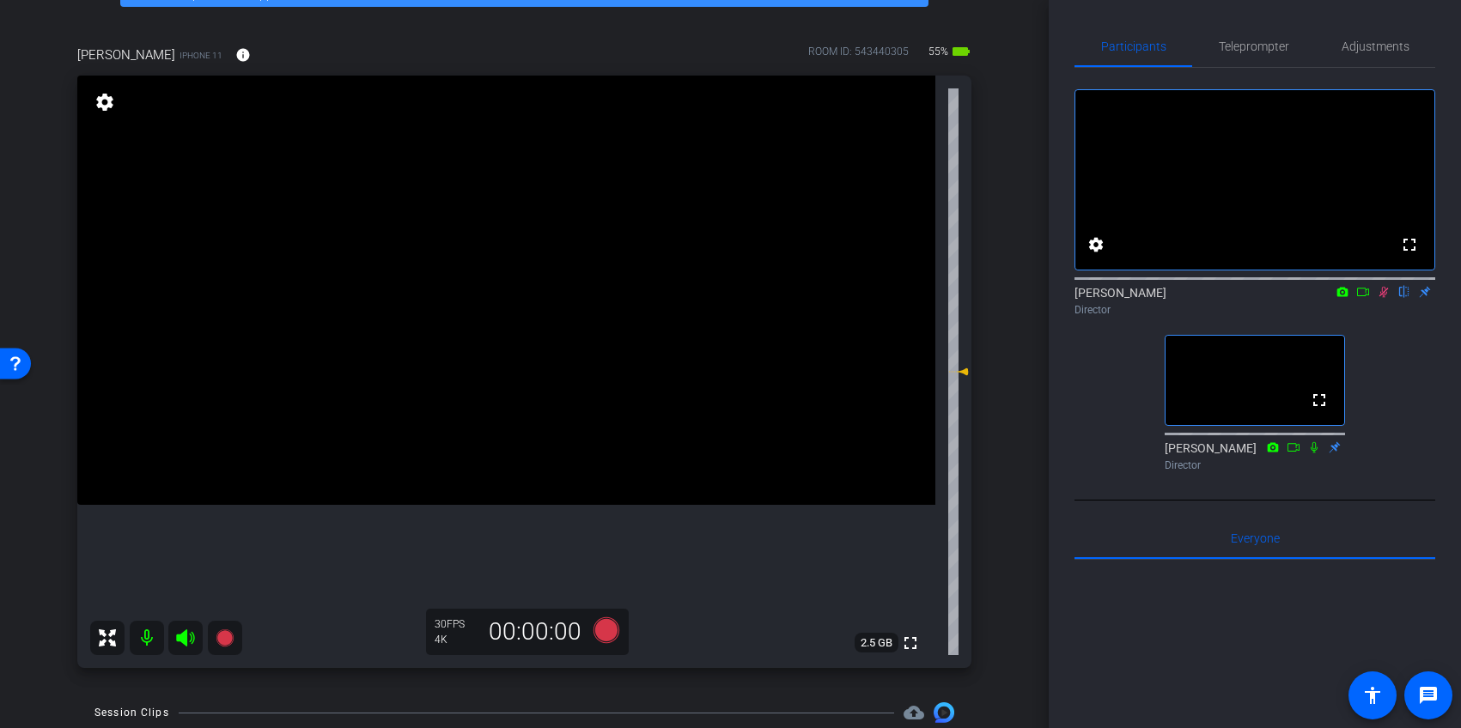
click at [1390, 300] on mat-icon at bounding box center [1383, 291] width 21 height 15
click at [1382, 298] on icon at bounding box center [1384, 292] width 14 height 12
click at [1386, 298] on icon at bounding box center [1384, 292] width 14 height 12
click at [1383, 298] on icon at bounding box center [1383, 292] width 7 height 11
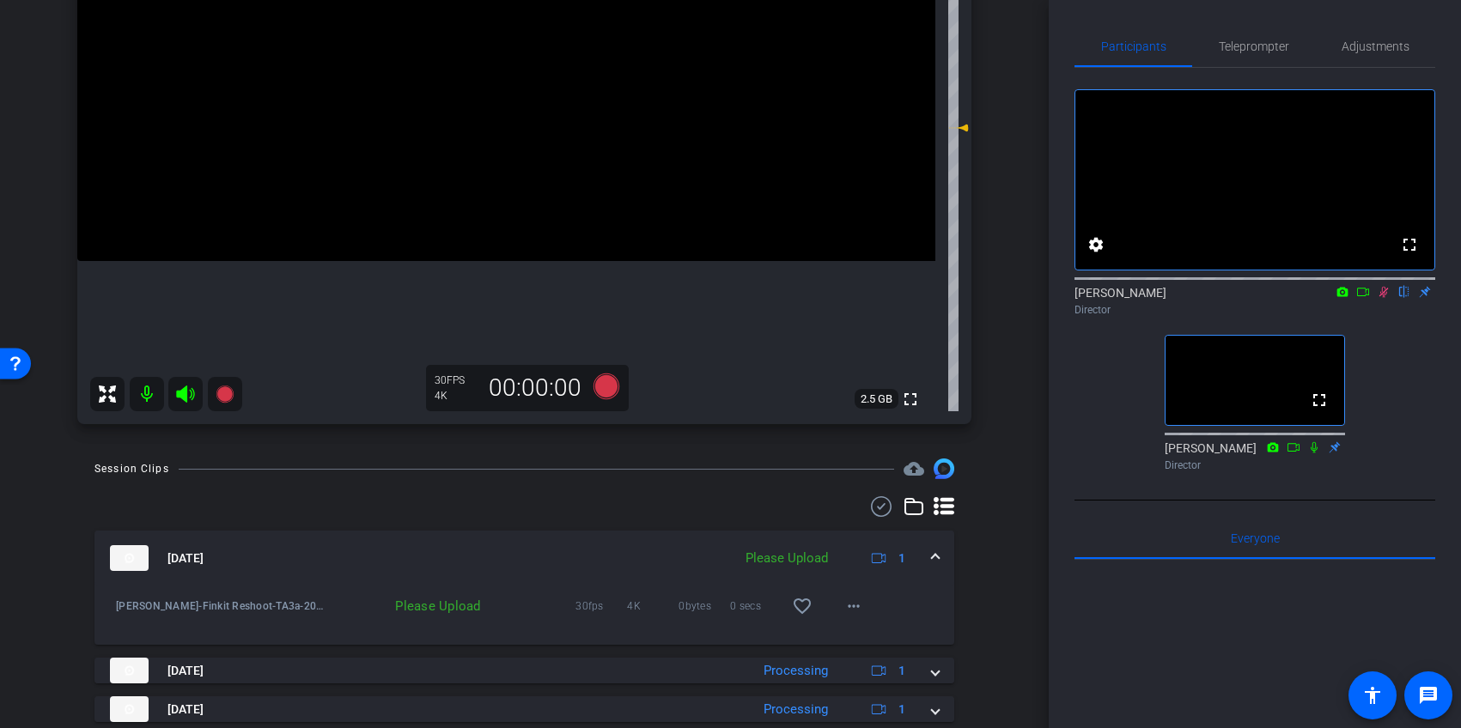
scroll to position [441, 0]
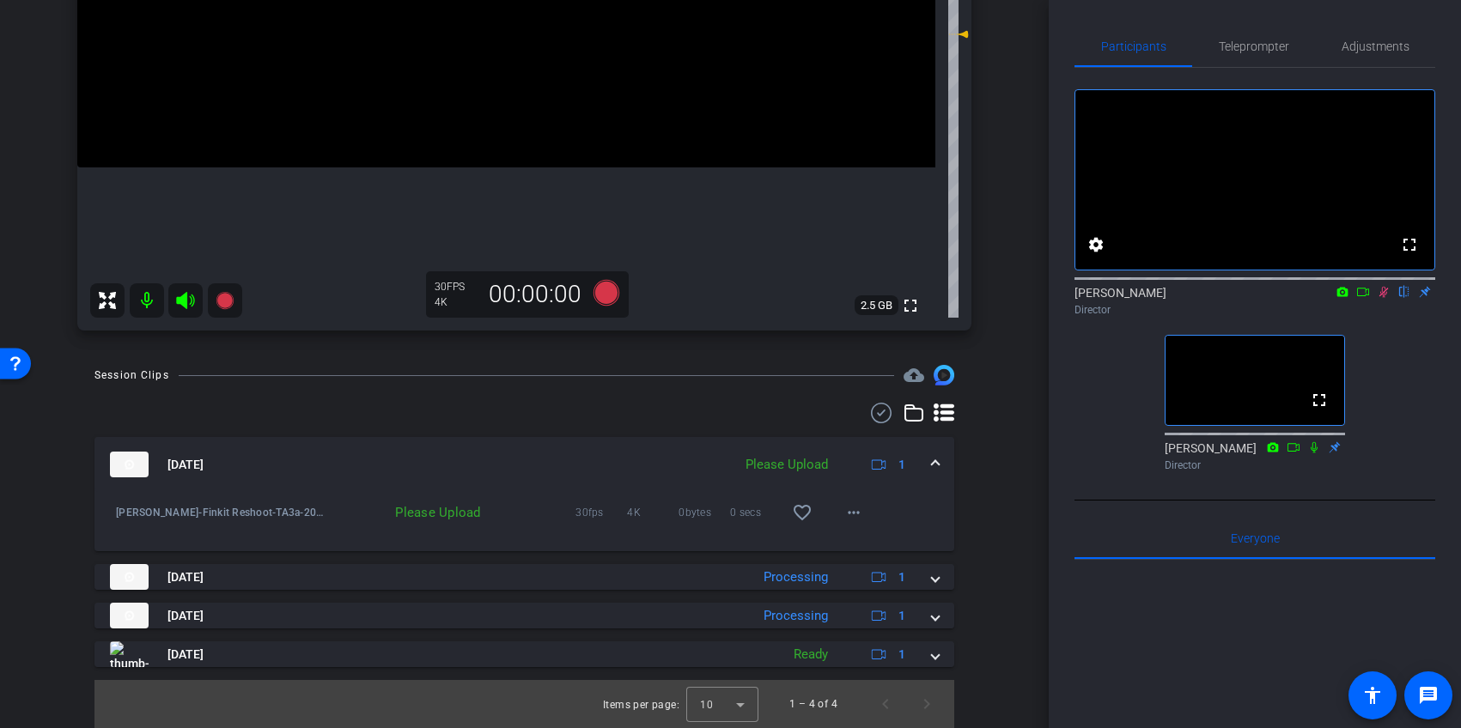
click at [930, 459] on div "Oct 15, 2025 Please Upload 1" at bounding box center [521, 465] width 822 height 26
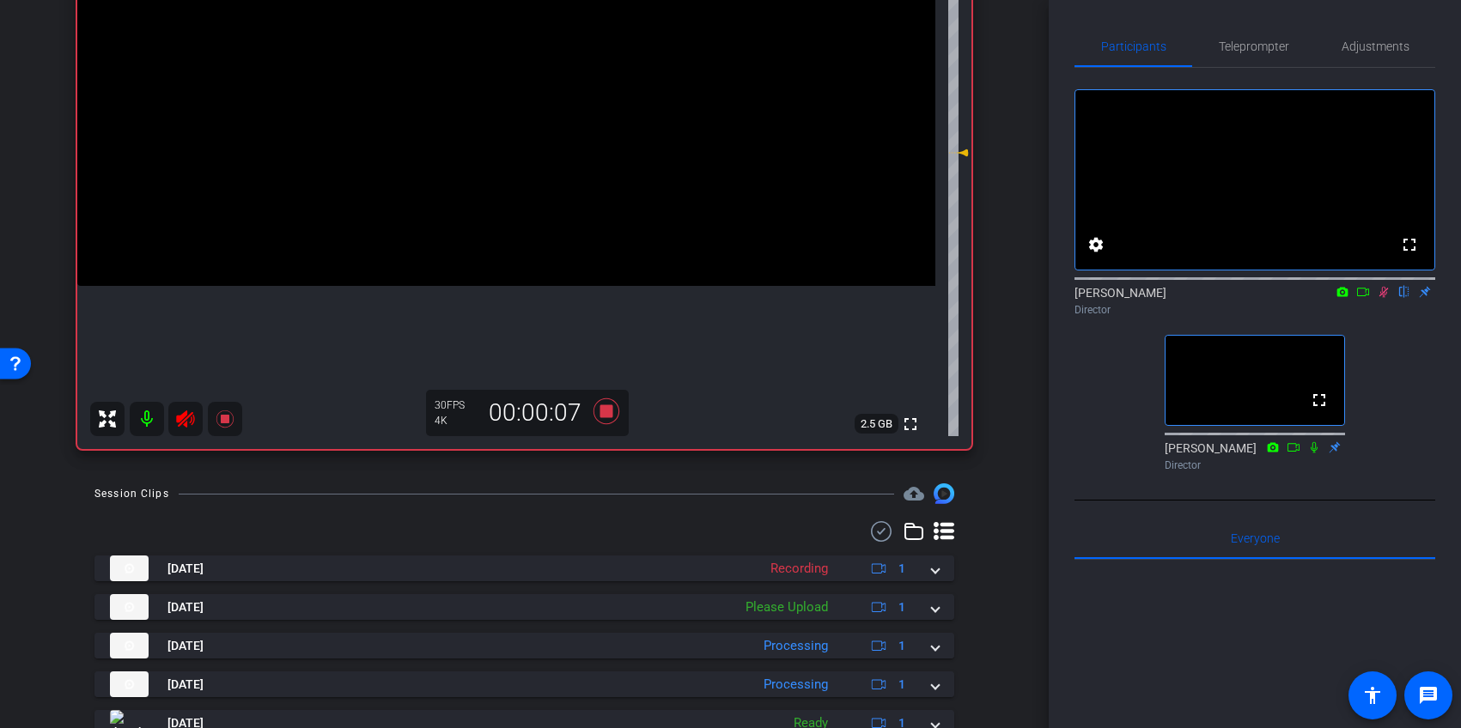
scroll to position [391, 0]
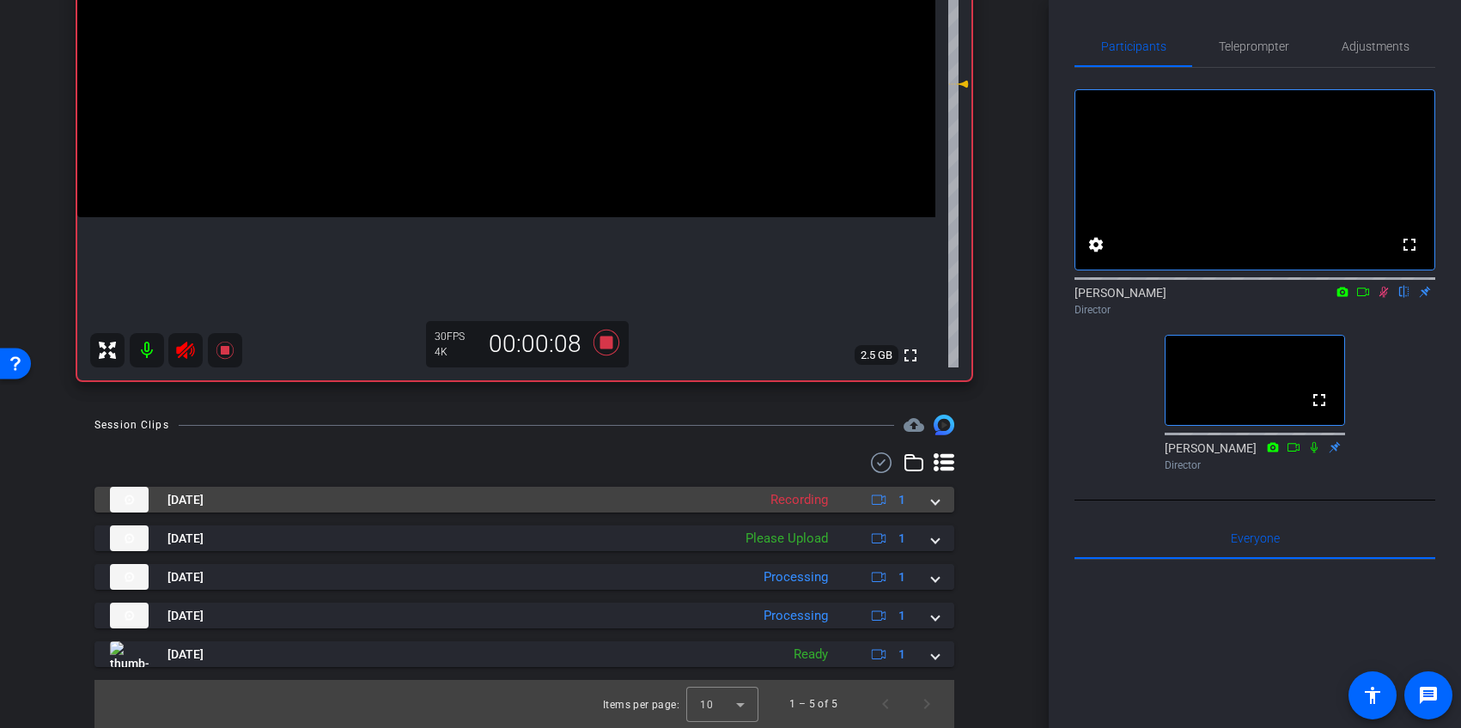
click at [932, 498] on span at bounding box center [935, 500] width 7 height 18
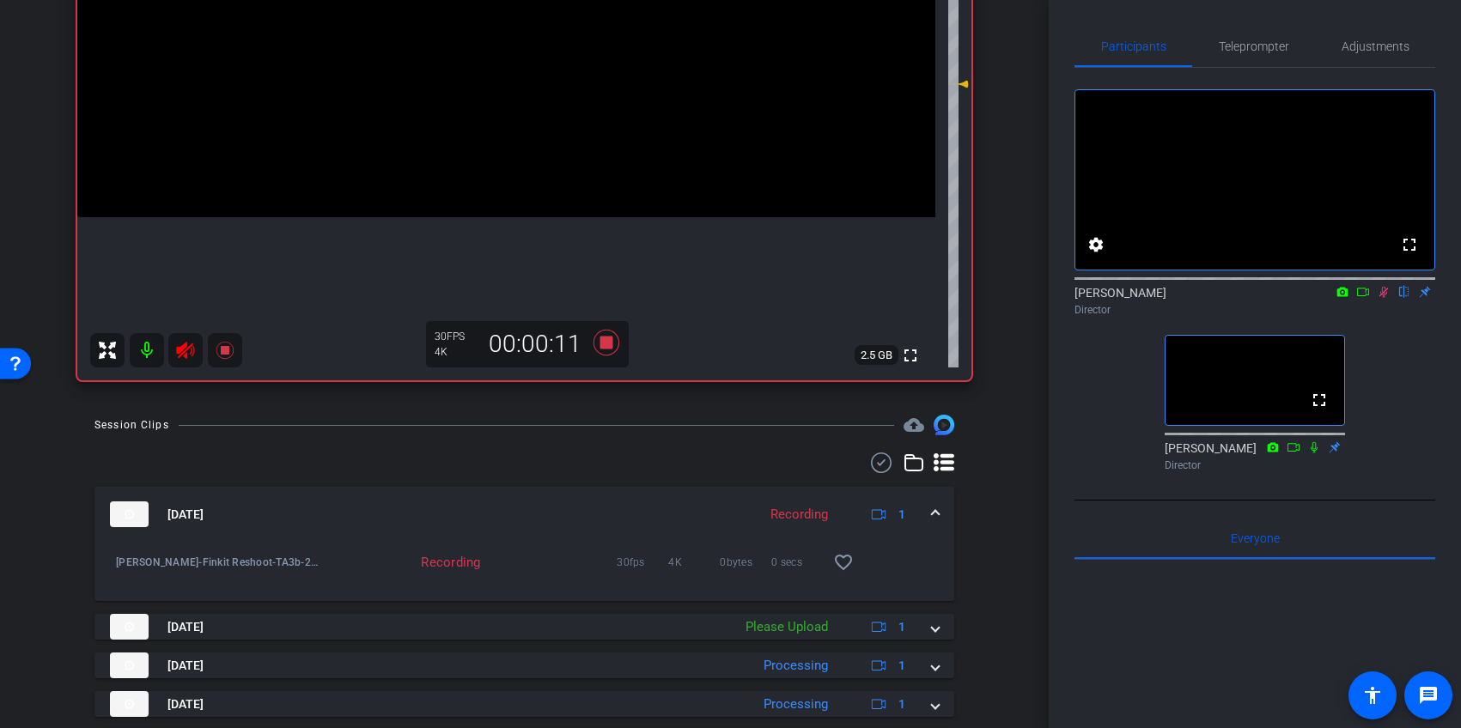
click at [936, 508] on span at bounding box center [935, 515] width 7 height 18
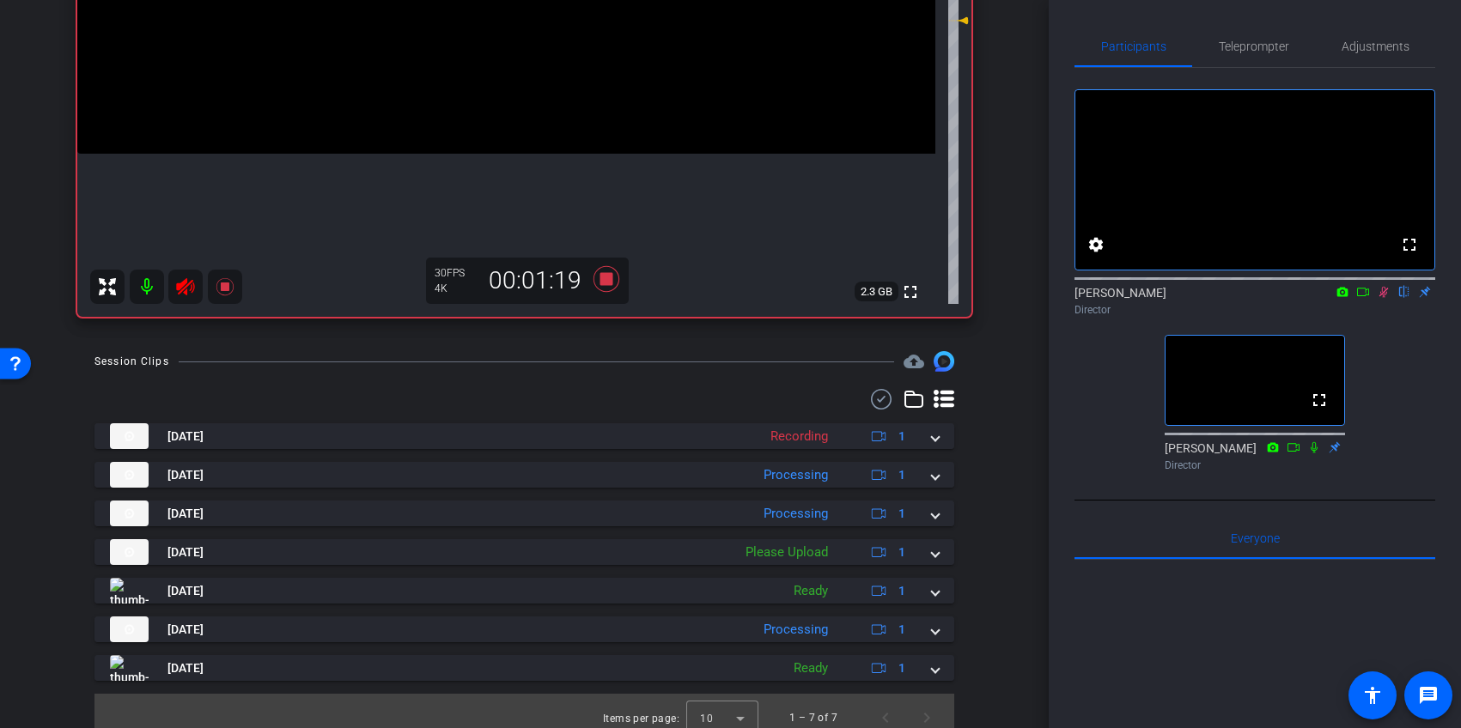
scroll to position [468, 0]
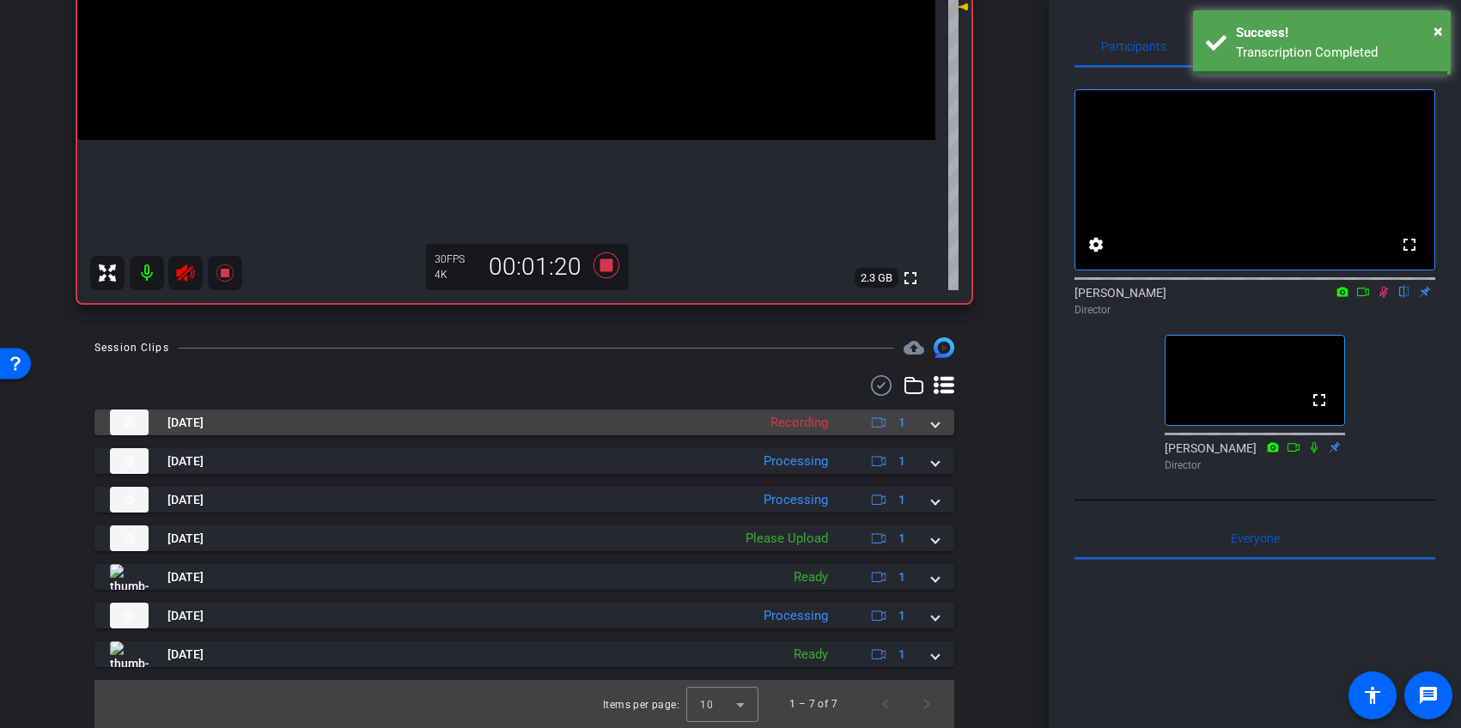
click at [940, 424] on mat-expansion-panel-header "Oct 15, 2025 Recording 1" at bounding box center [524, 423] width 860 height 26
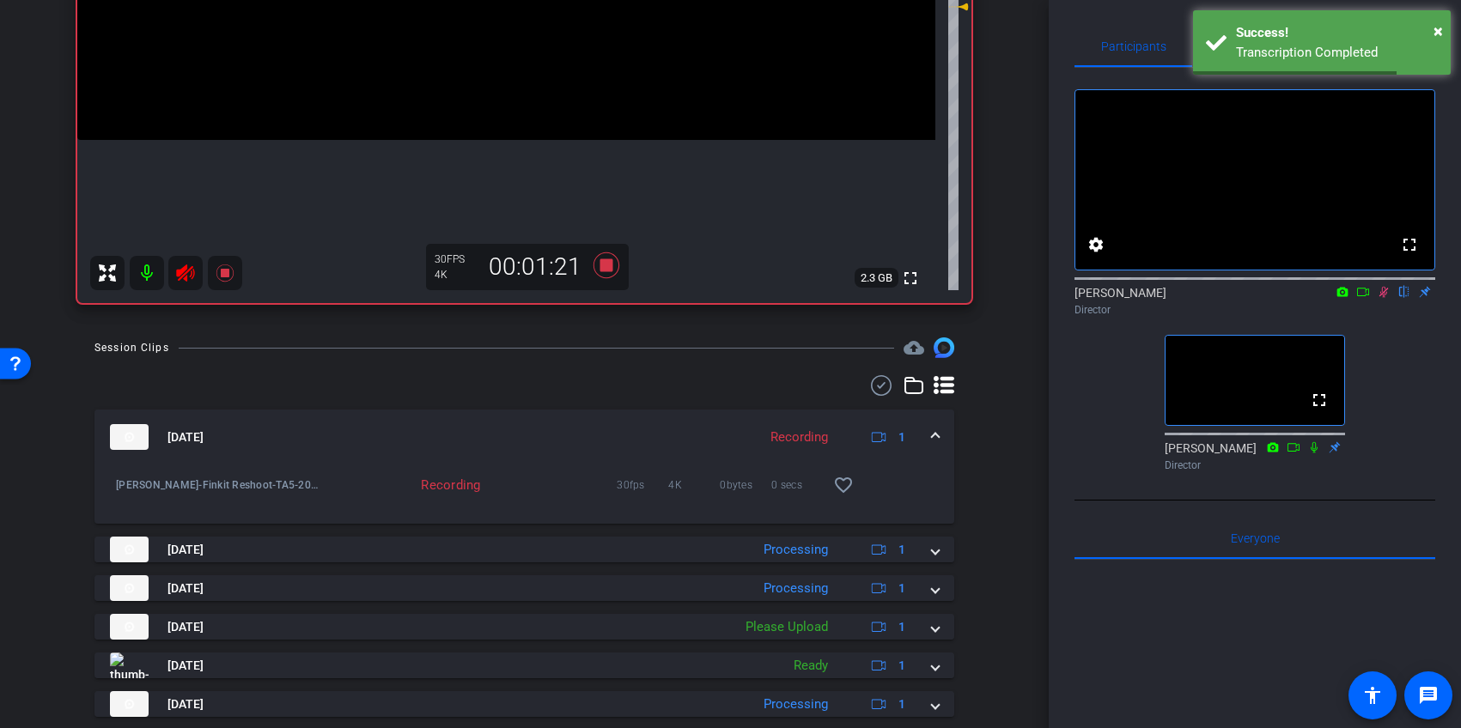
click at [940, 424] on mat-expansion-panel-header "Oct 15, 2025 Recording 1" at bounding box center [524, 437] width 860 height 55
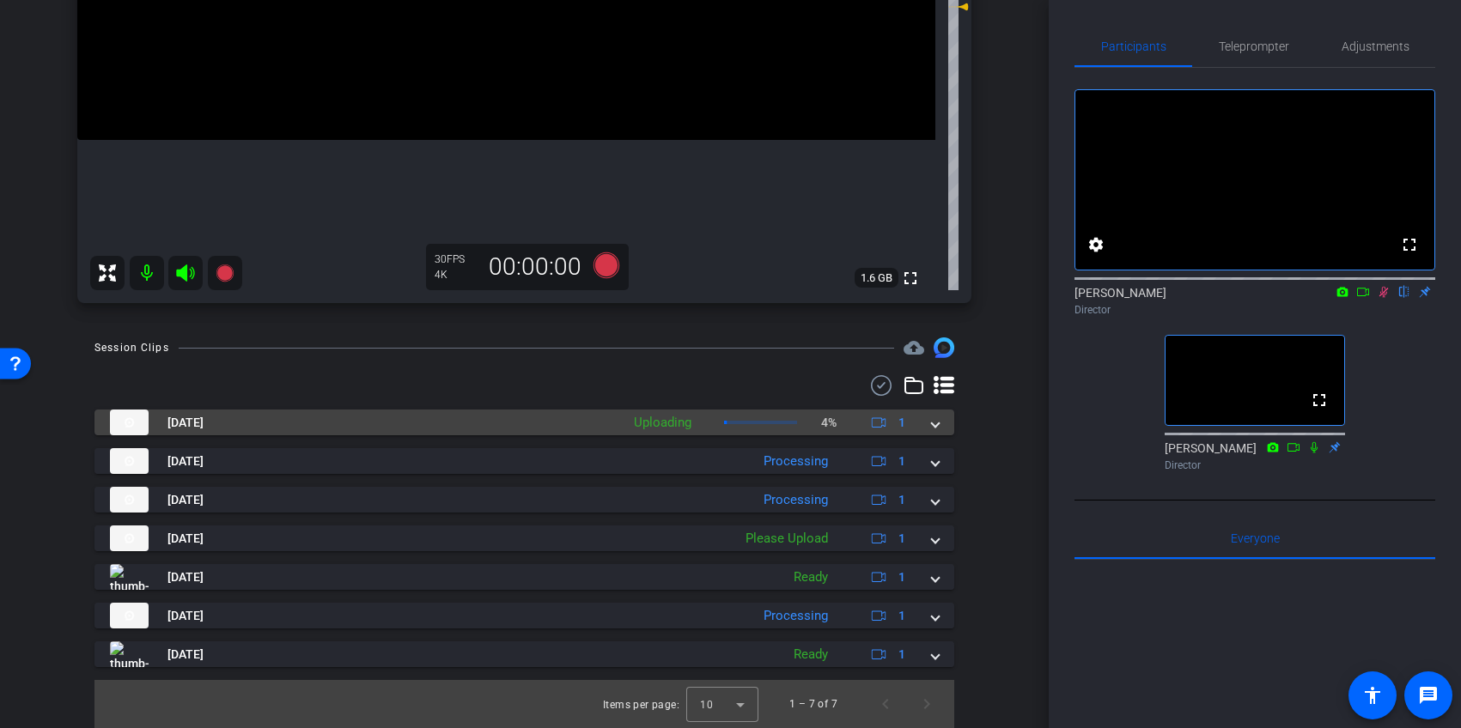
click at [928, 418] on div "Oct 15, 2025 Uploading 4% 1" at bounding box center [521, 423] width 822 height 26
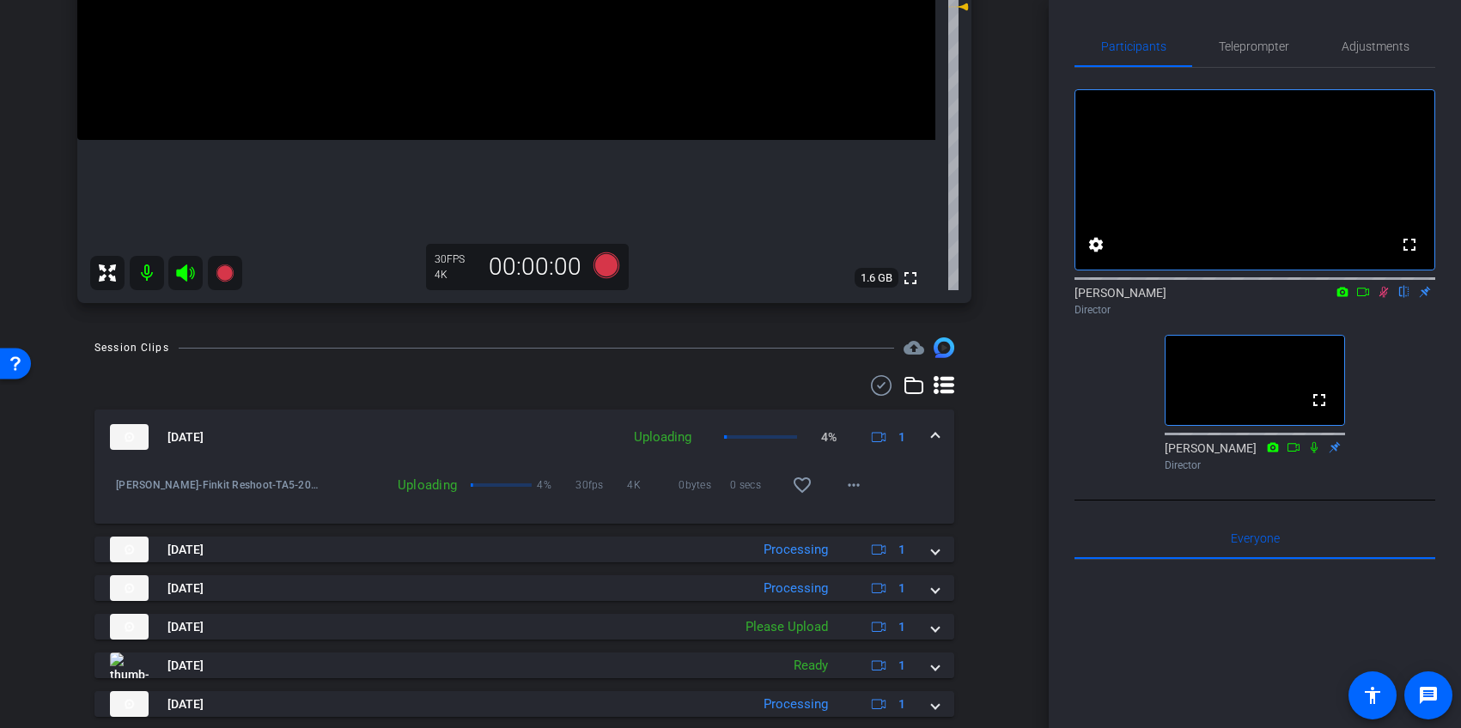
click at [933, 435] on span at bounding box center [935, 438] width 7 height 18
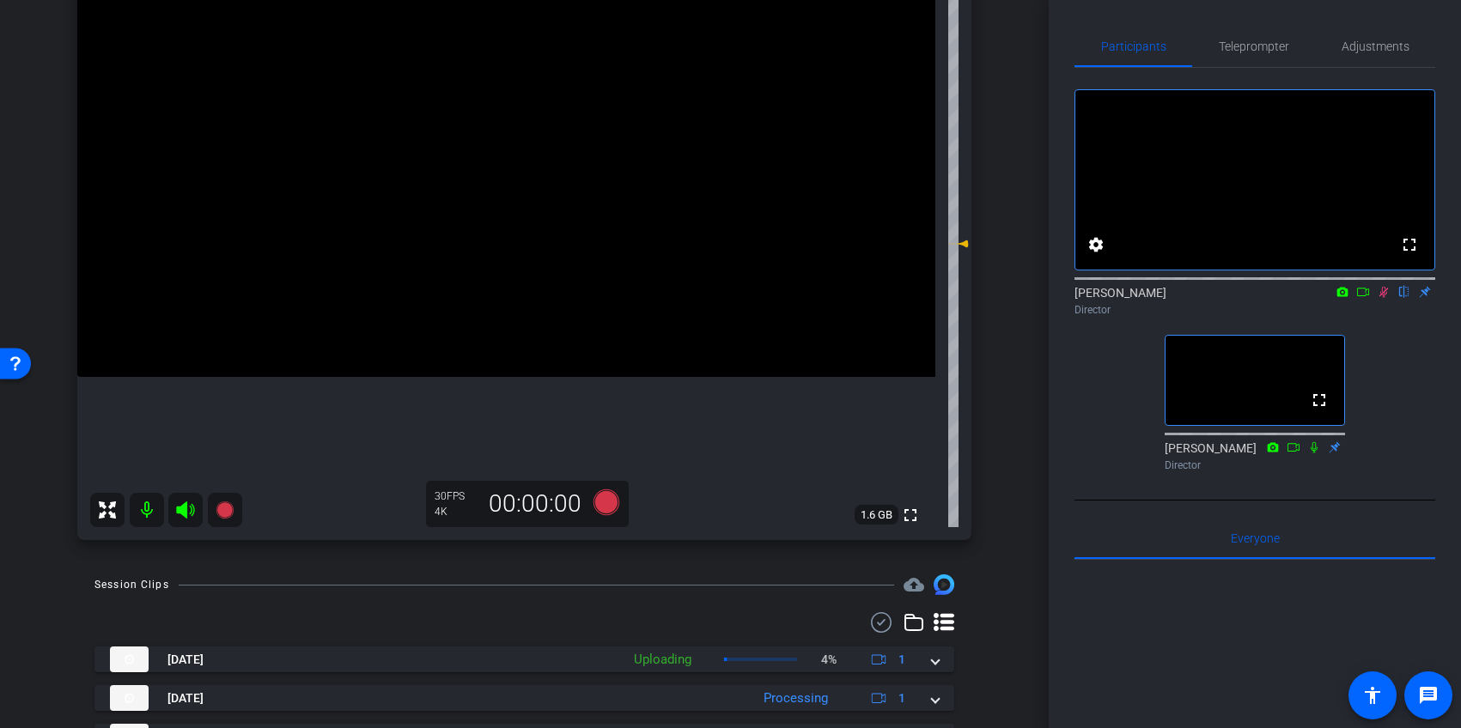
scroll to position [211, 0]
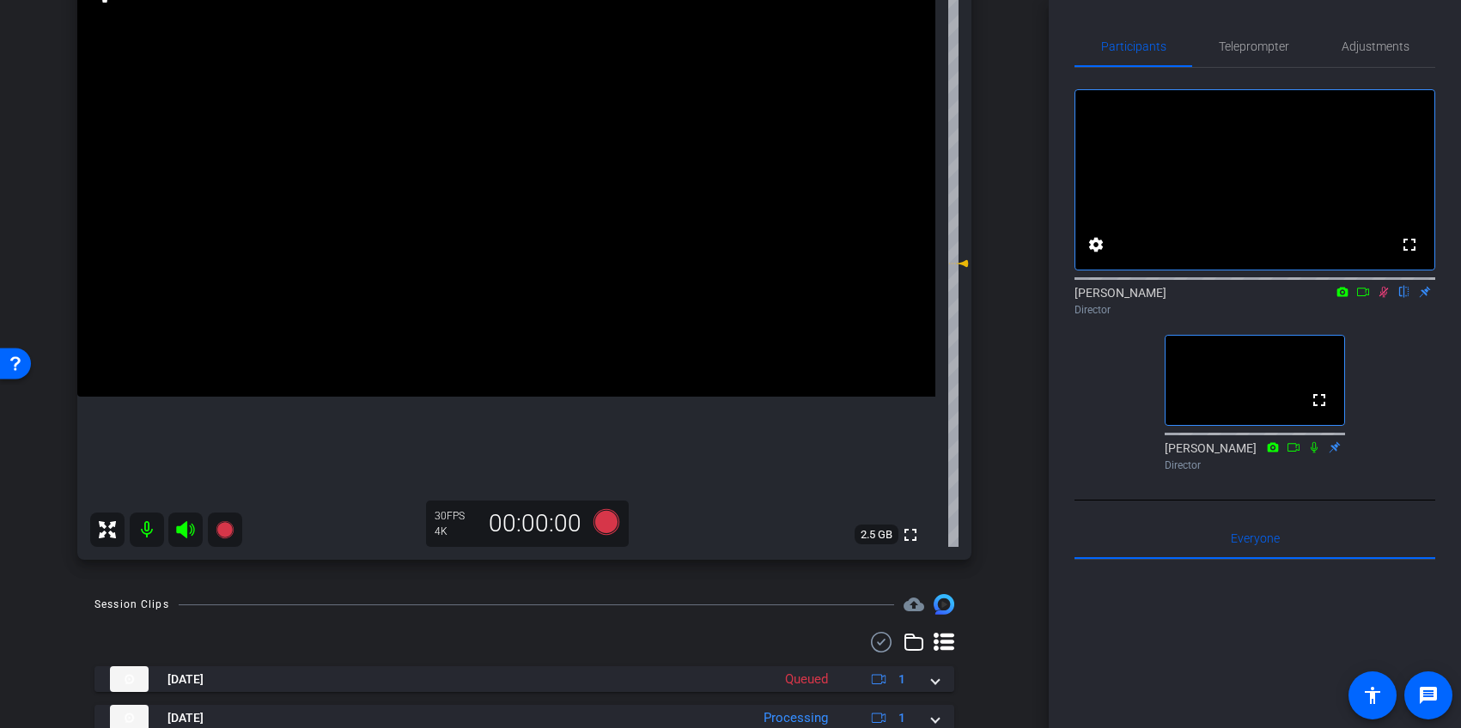
click at [1383, 298] on icon at bounding box center [1384, 292] width 14 height 12
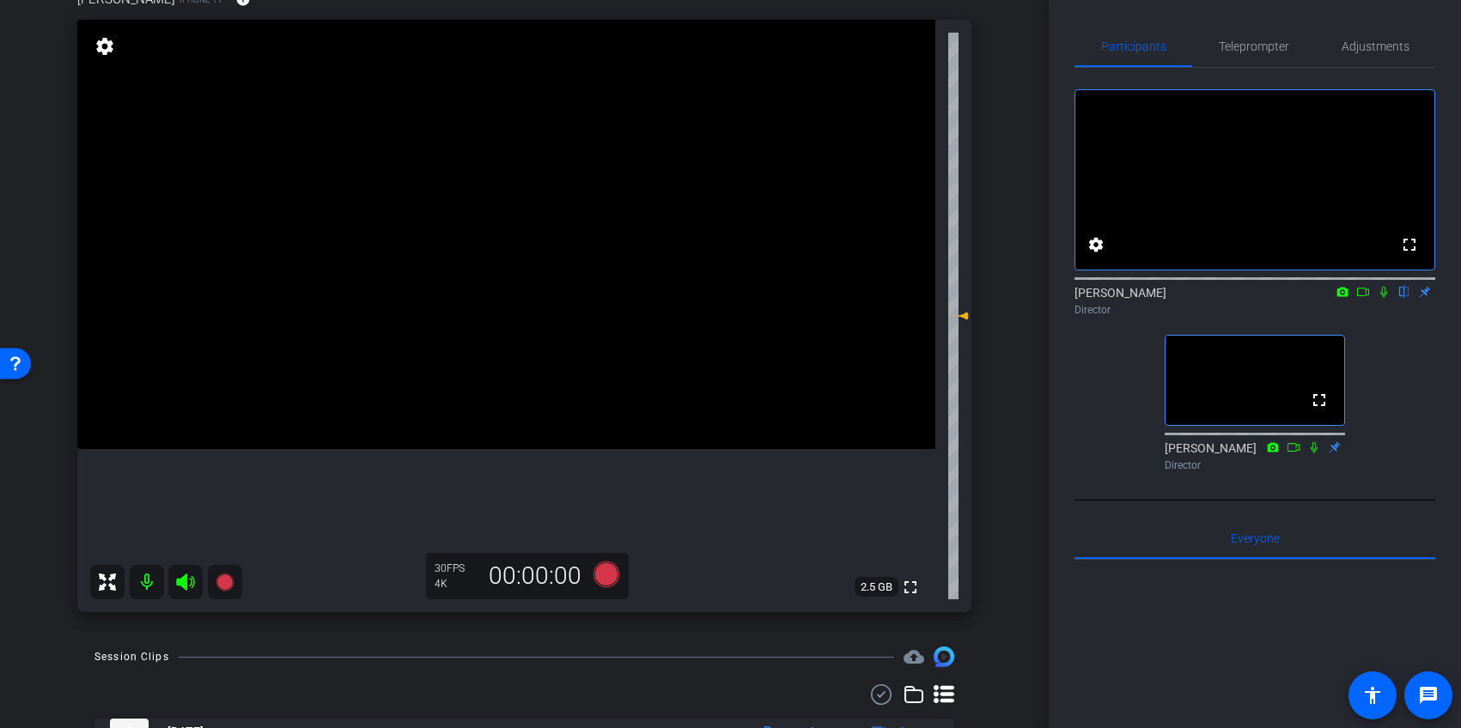
scroll to position [165, 0]
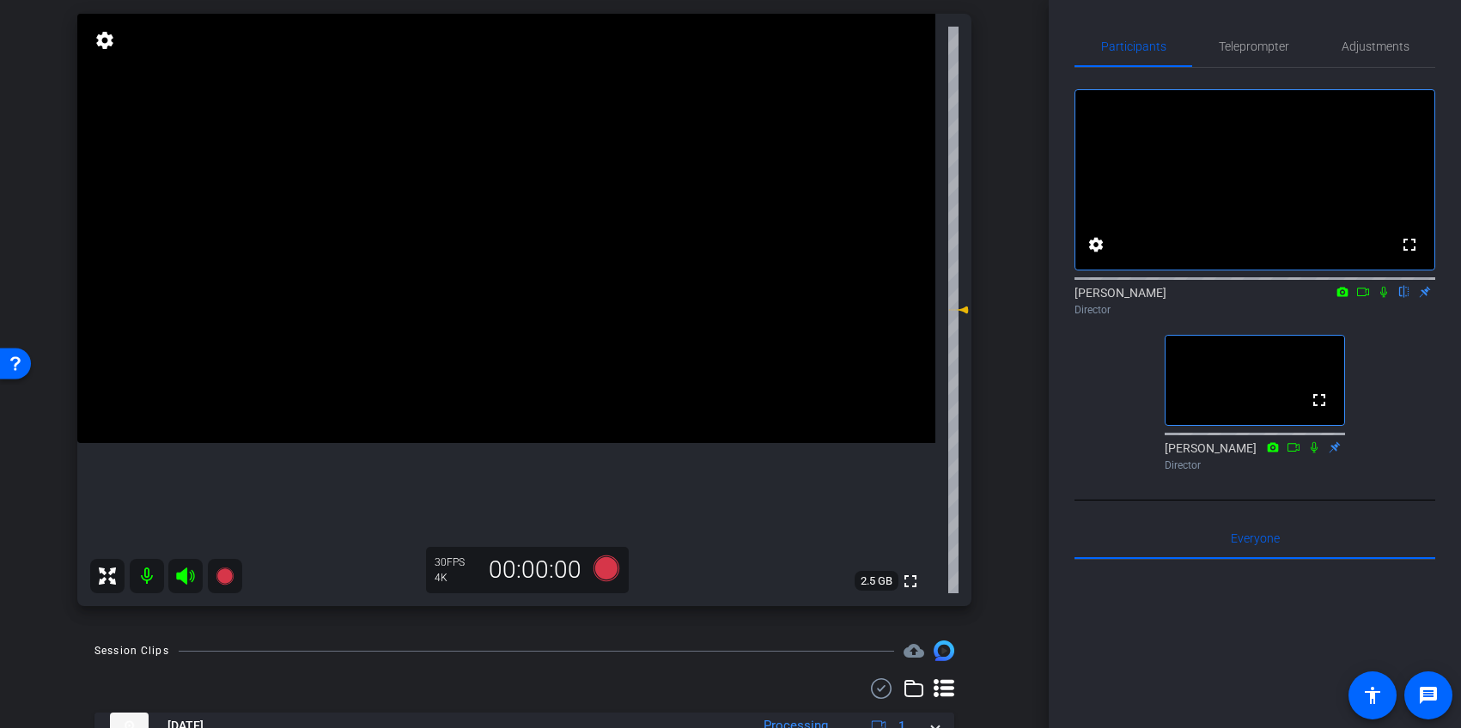
click at [1386, 298] on icon at bounding box center [1384, 292] width 14 height 12
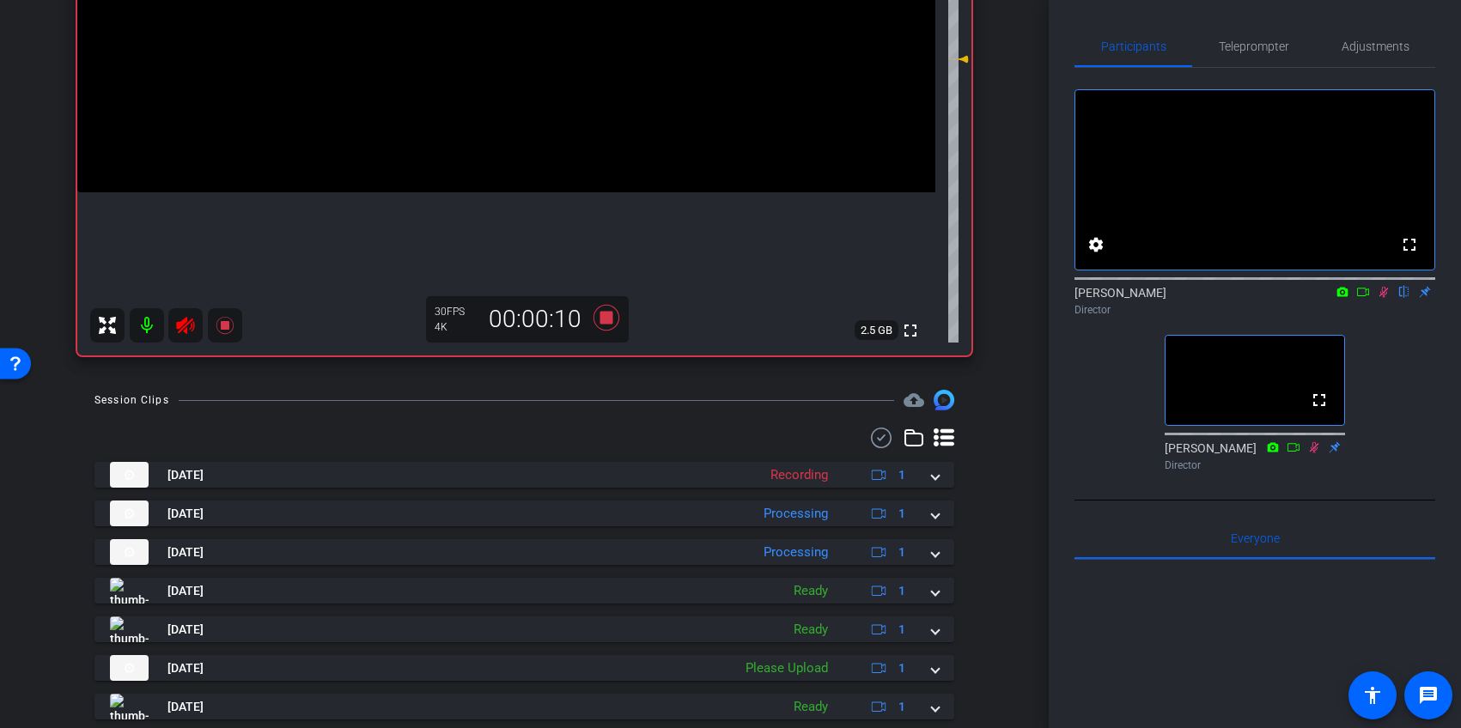
scroll to position [462, 0]
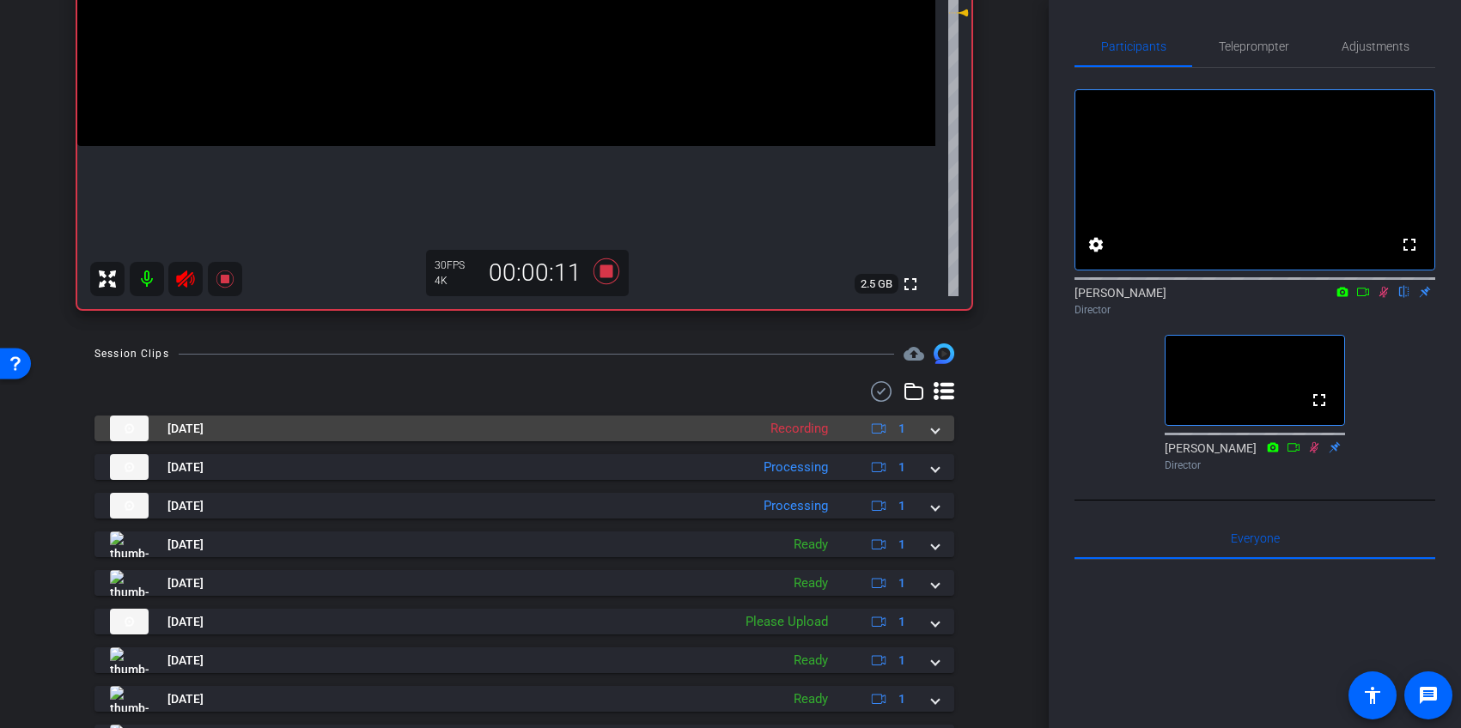
click at [933, 431] on span at bounding box center [935, 429] width 7 height 18
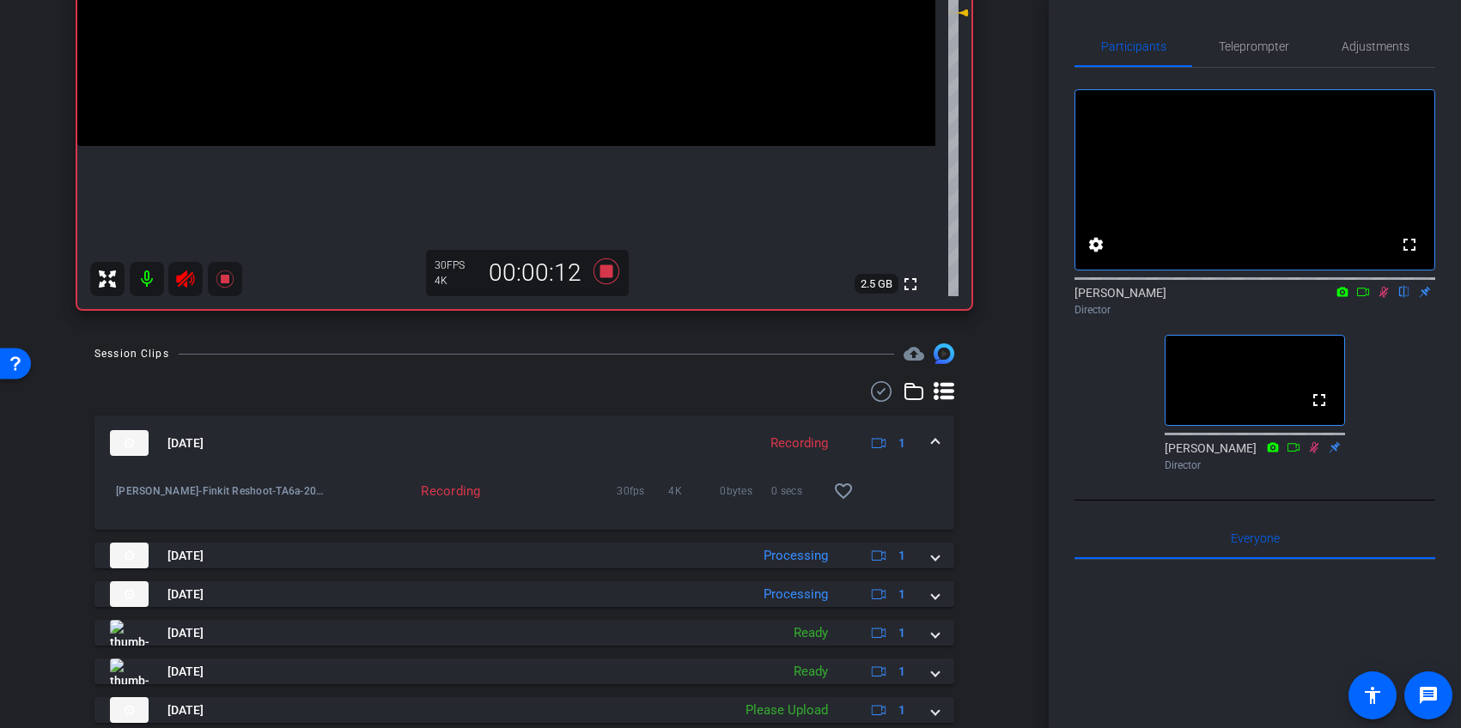
click at [933, 431] on mat-expansion-panel-header "Oct 15, 2025 Recording 1" at bounding box center [524, 443] width 860 height 55
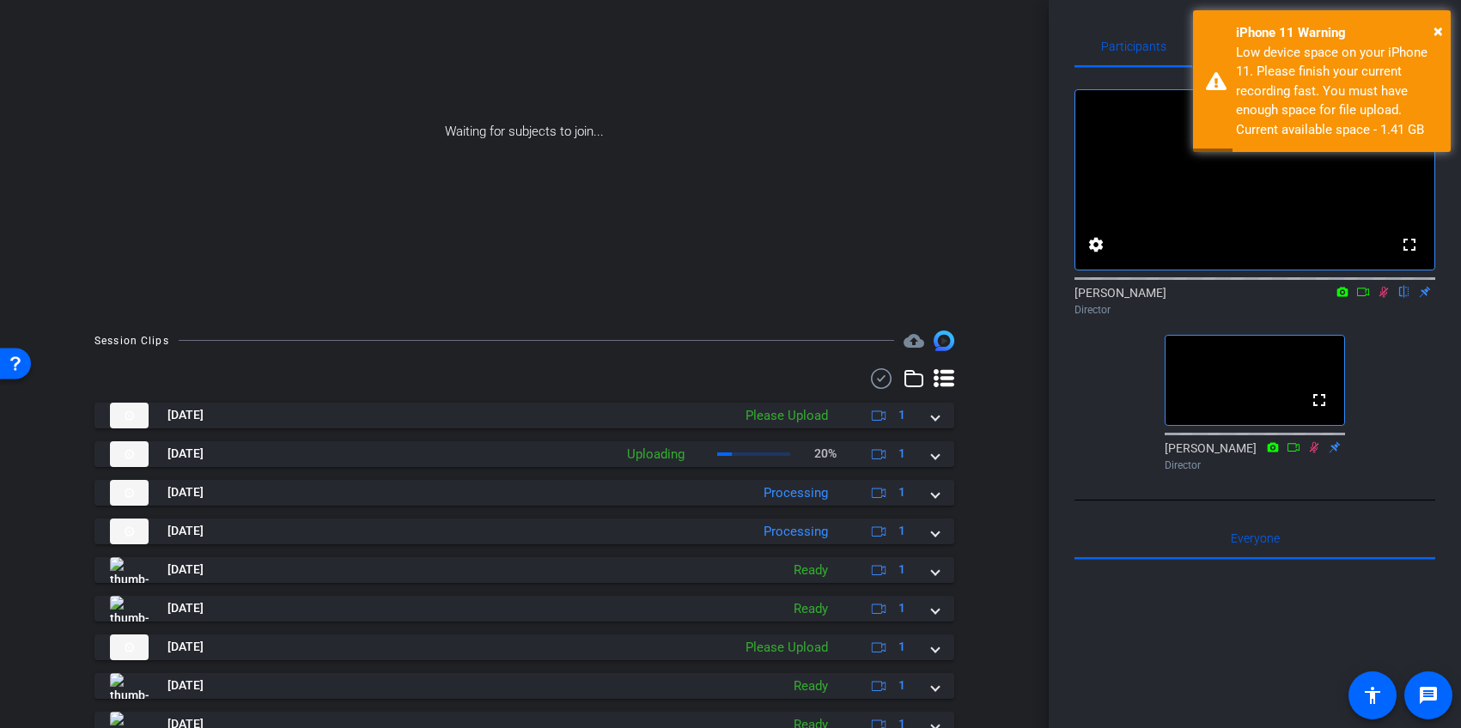
scroll to position [0, 0]
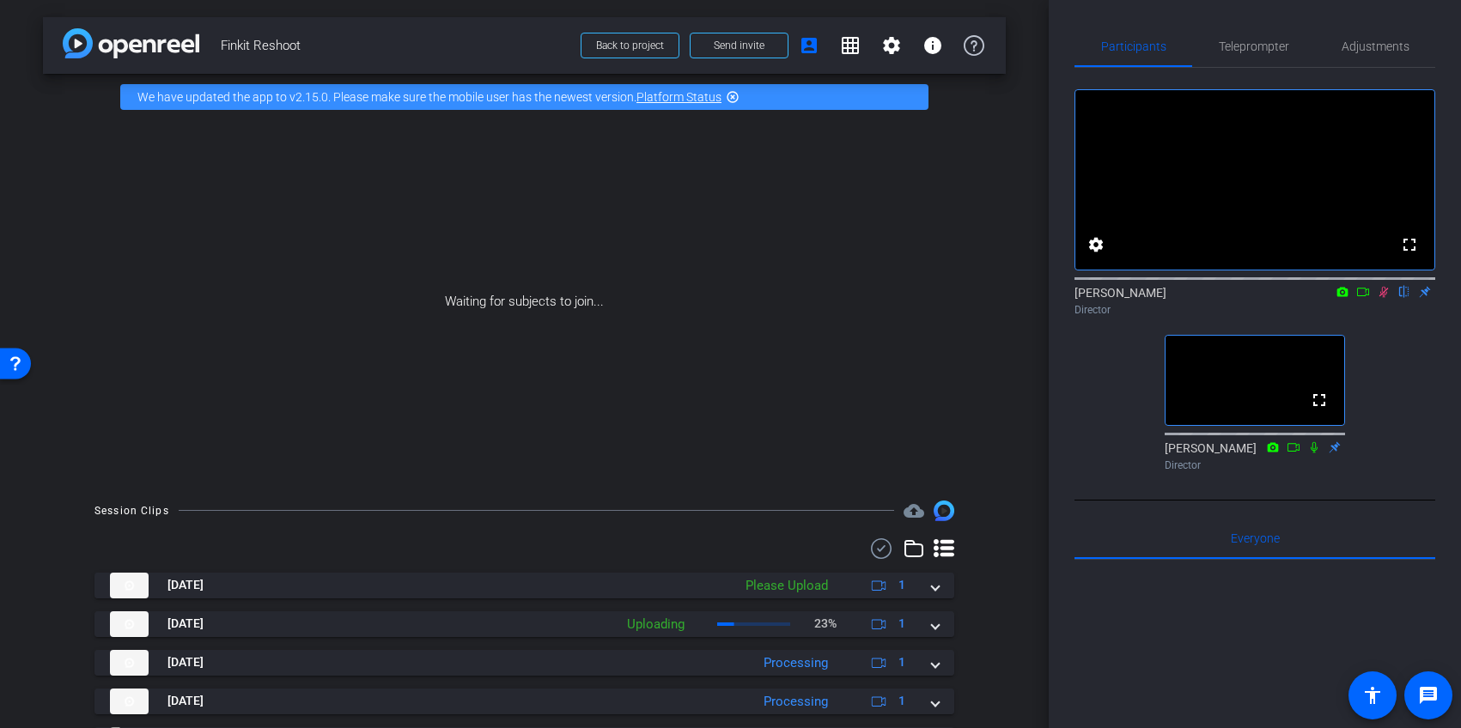
click at [1378, 298] on icon at bounding box center [1384, 292] width 14 height 12
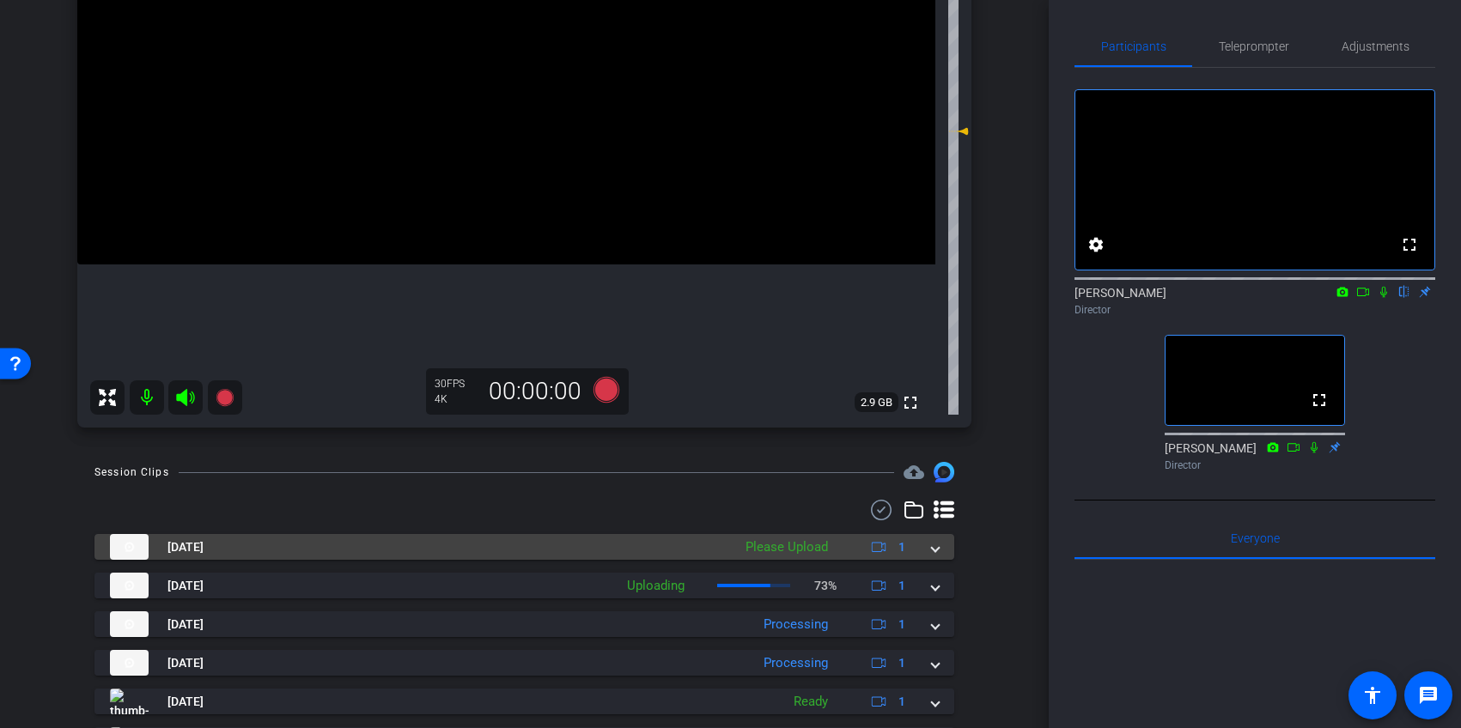
scroll to position [357, 0]
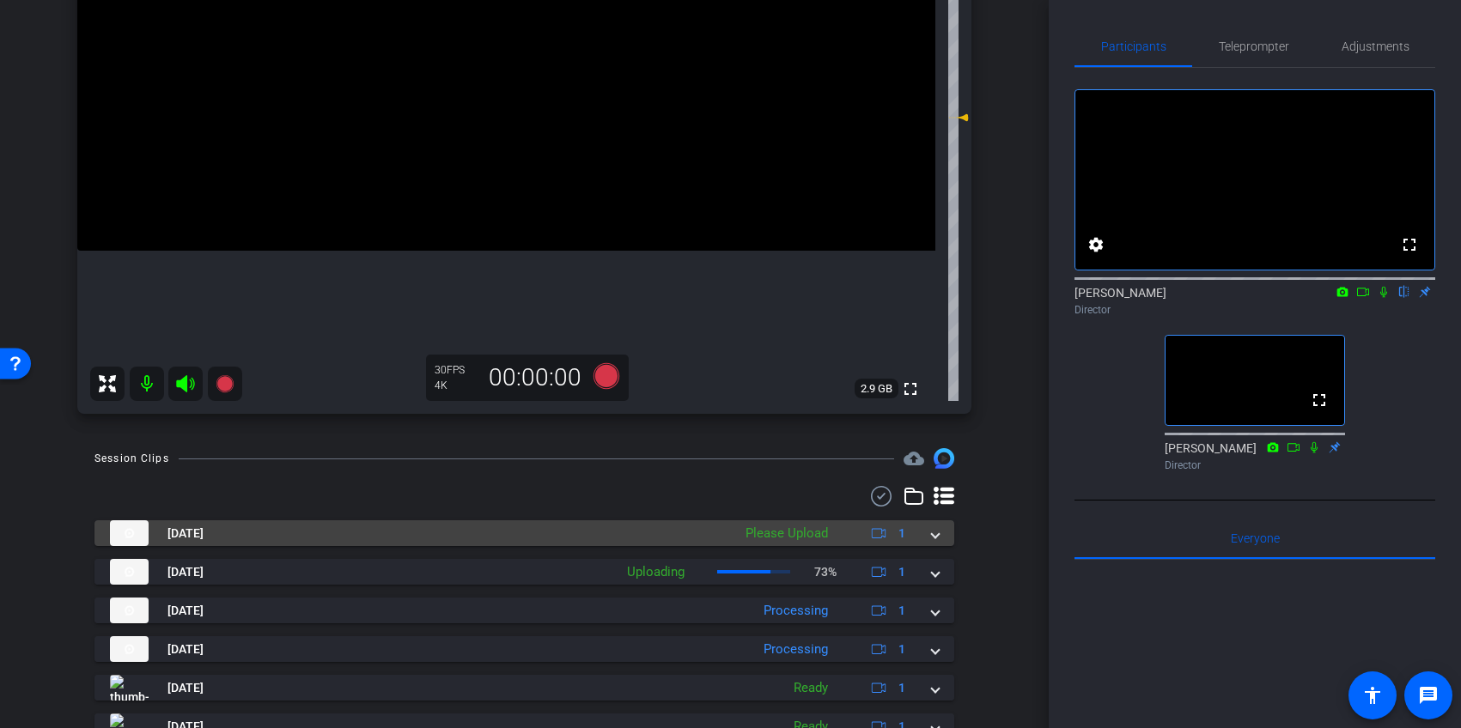
click at [932, 538] on span at bounding box center [935, 534] width 7 height 18
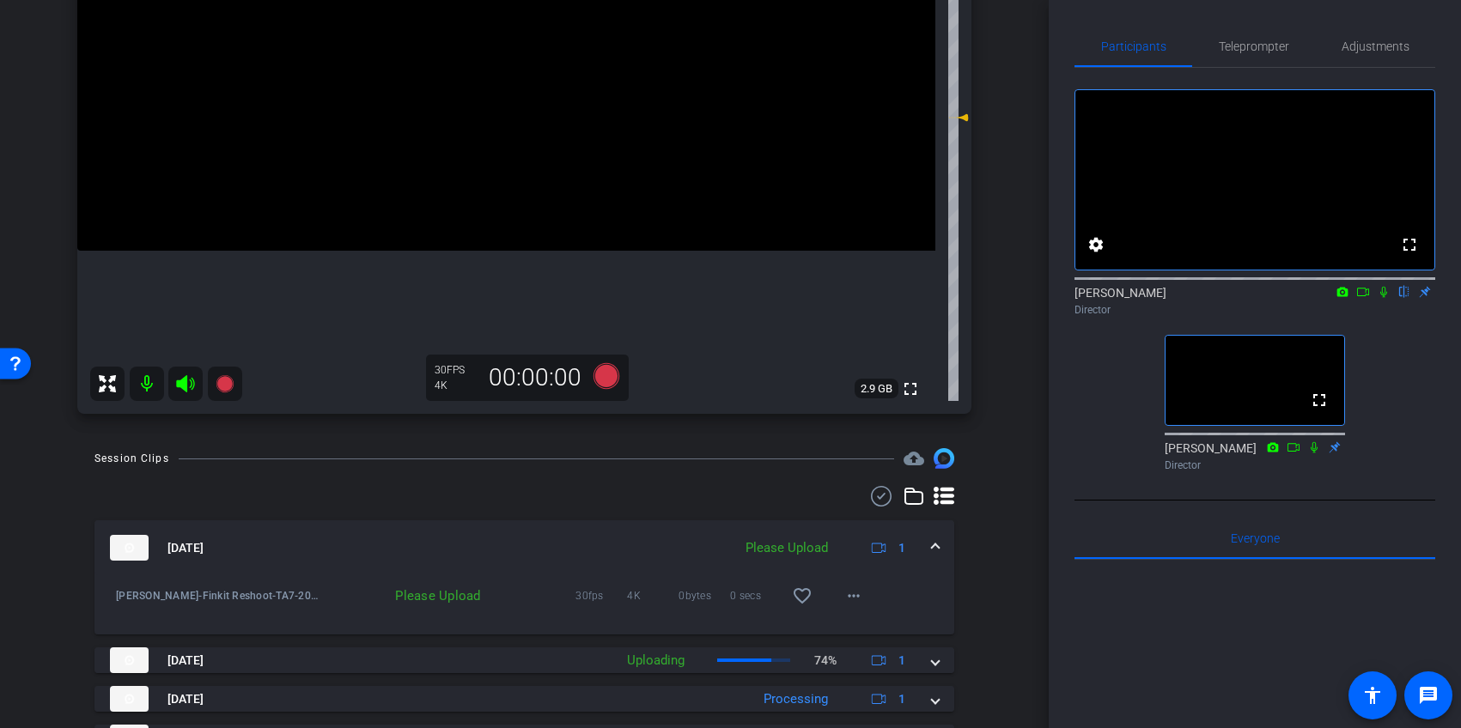
click at [932, 538] on mat-expansion-panel-header "Oct 15, 2025 Please Upload 1" at bounding box center [524, 547] width 860 height 55
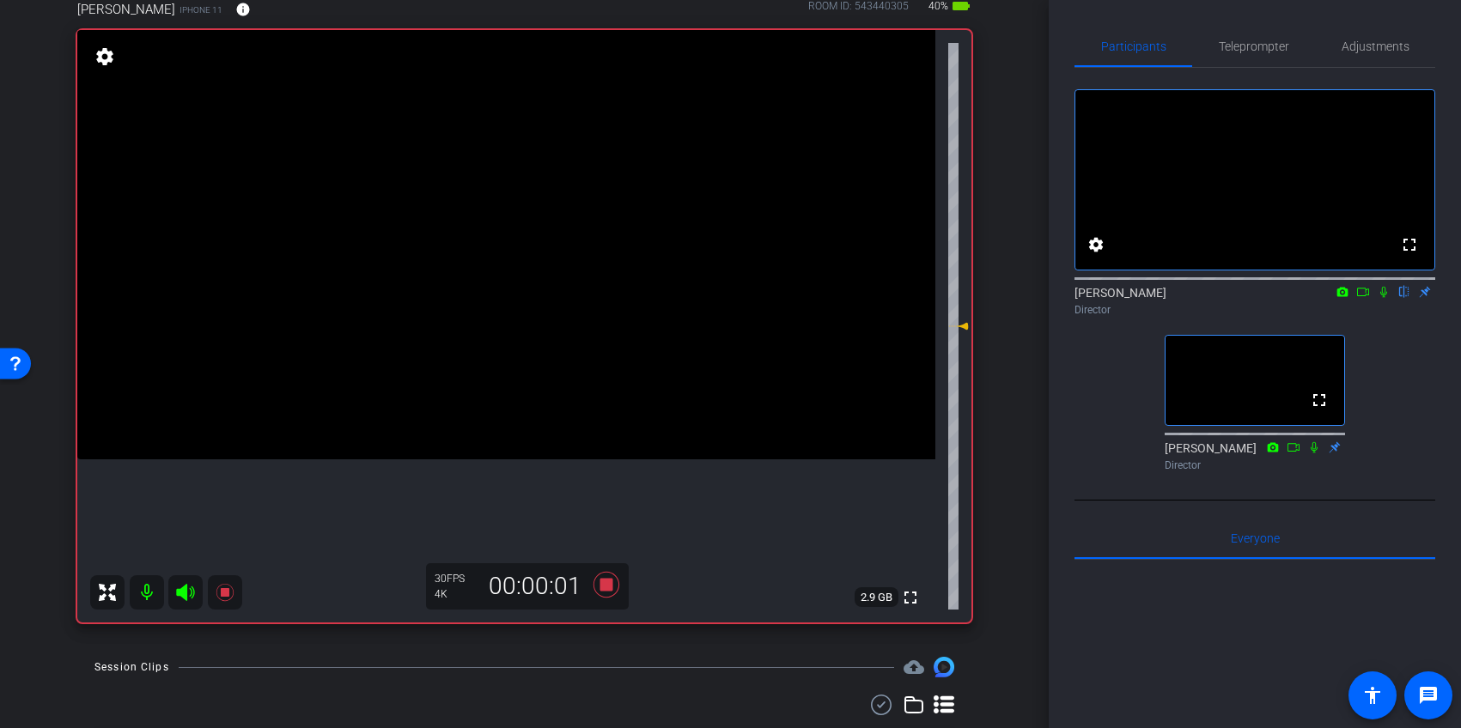
scroll to position [147, 0]
click at [1387, 298] on icon at bounding box center [1384, 292] width 14 height 12
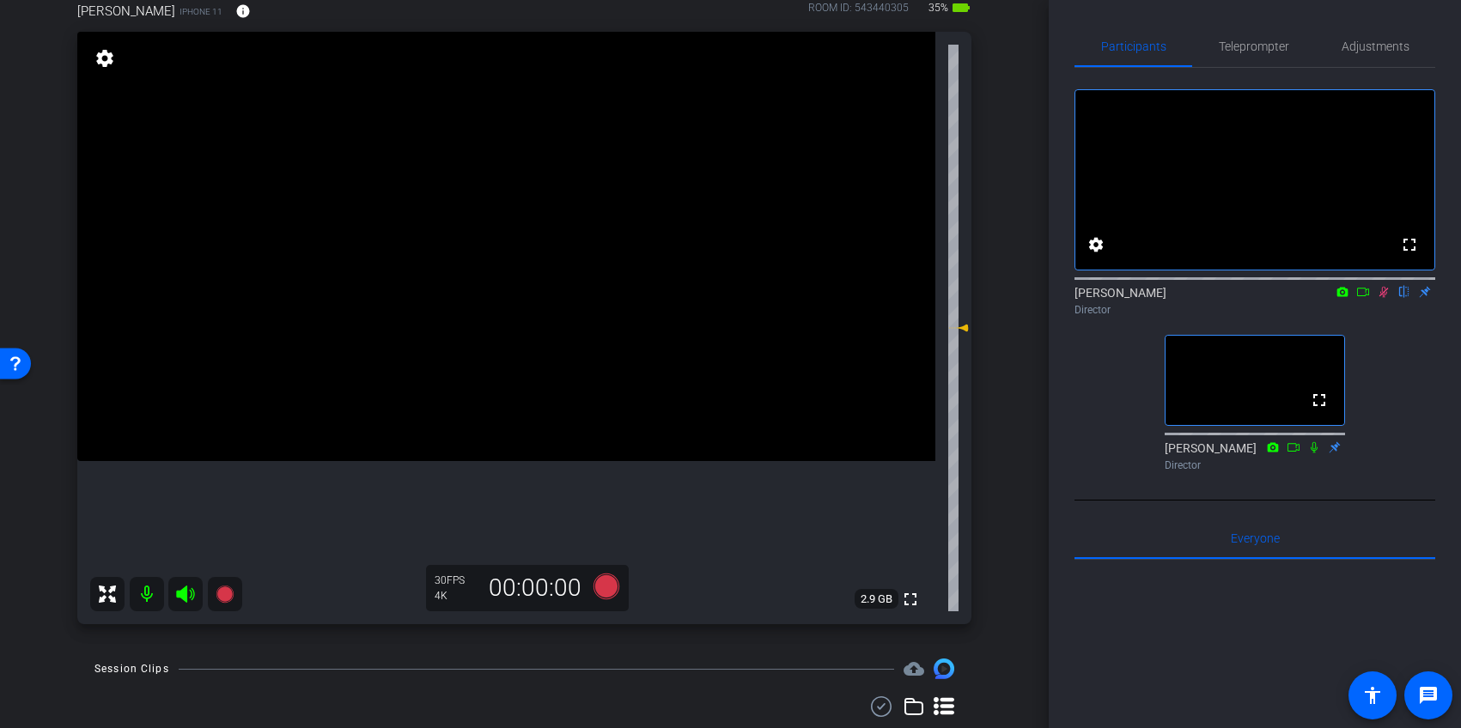
click at [1386, 298] on icon at bounding box center [1383, 292] width 9 height 11
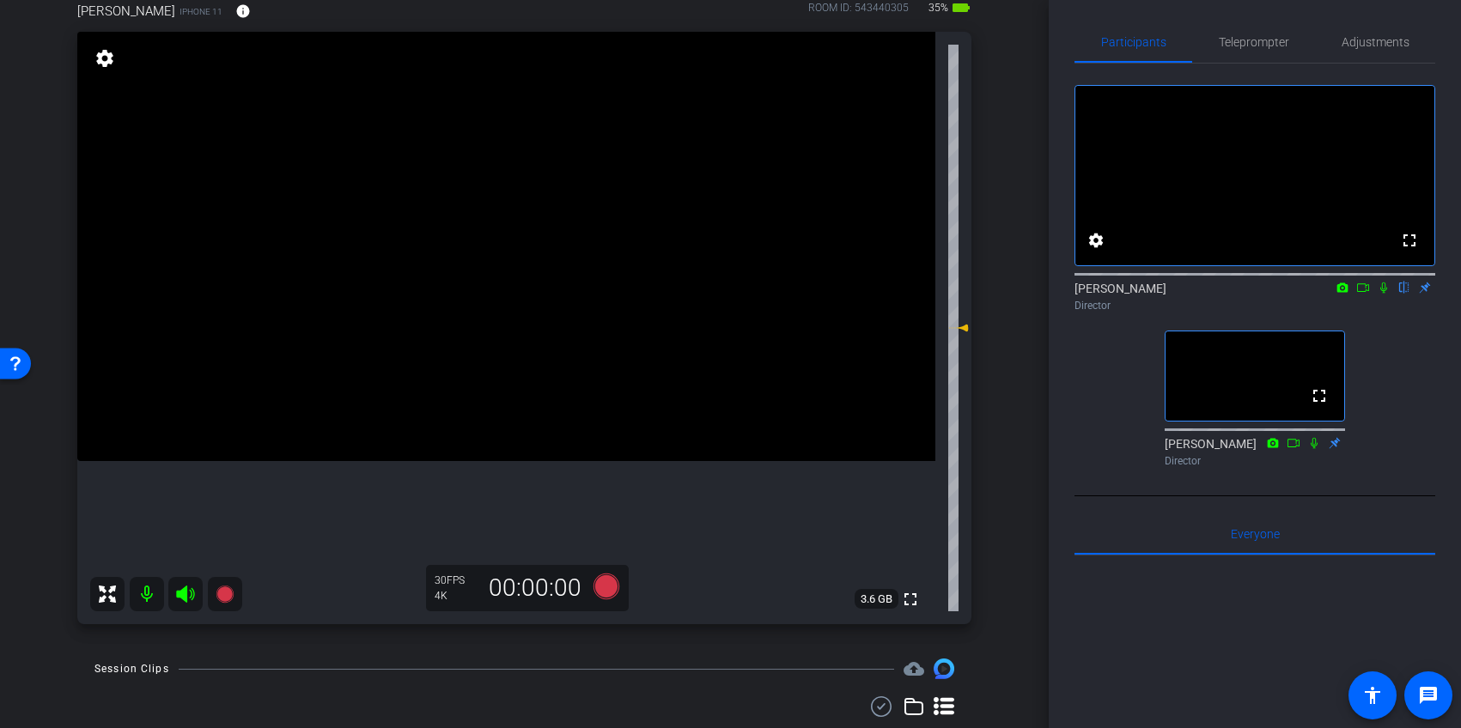
click at [1386, 294] on icon at bounding box center [1384, 288] width 14 height 12
click at [1389, 294] on icon at bounding box center [1384, 288] width 14 height 12
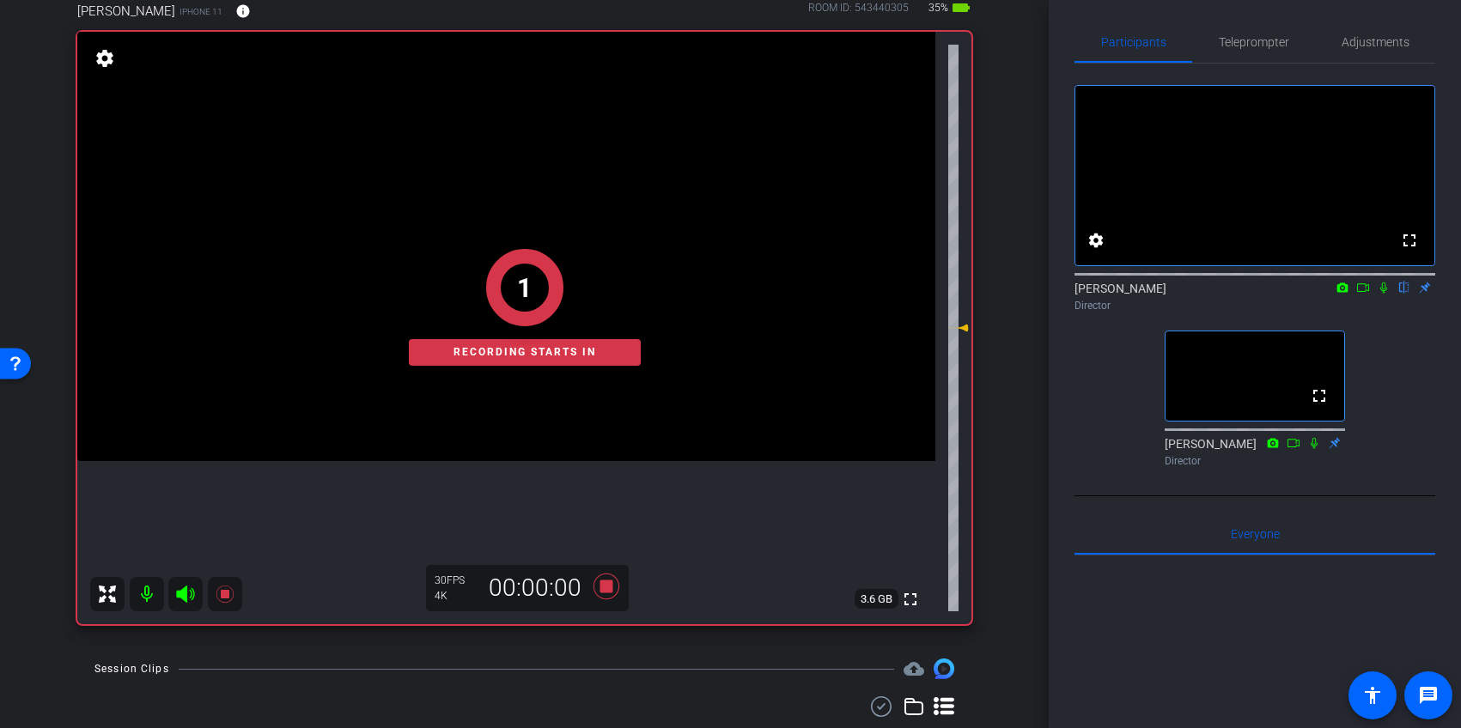
click at [1384, 294] on icon at bounding box center [1383, 288] width 7 height 11
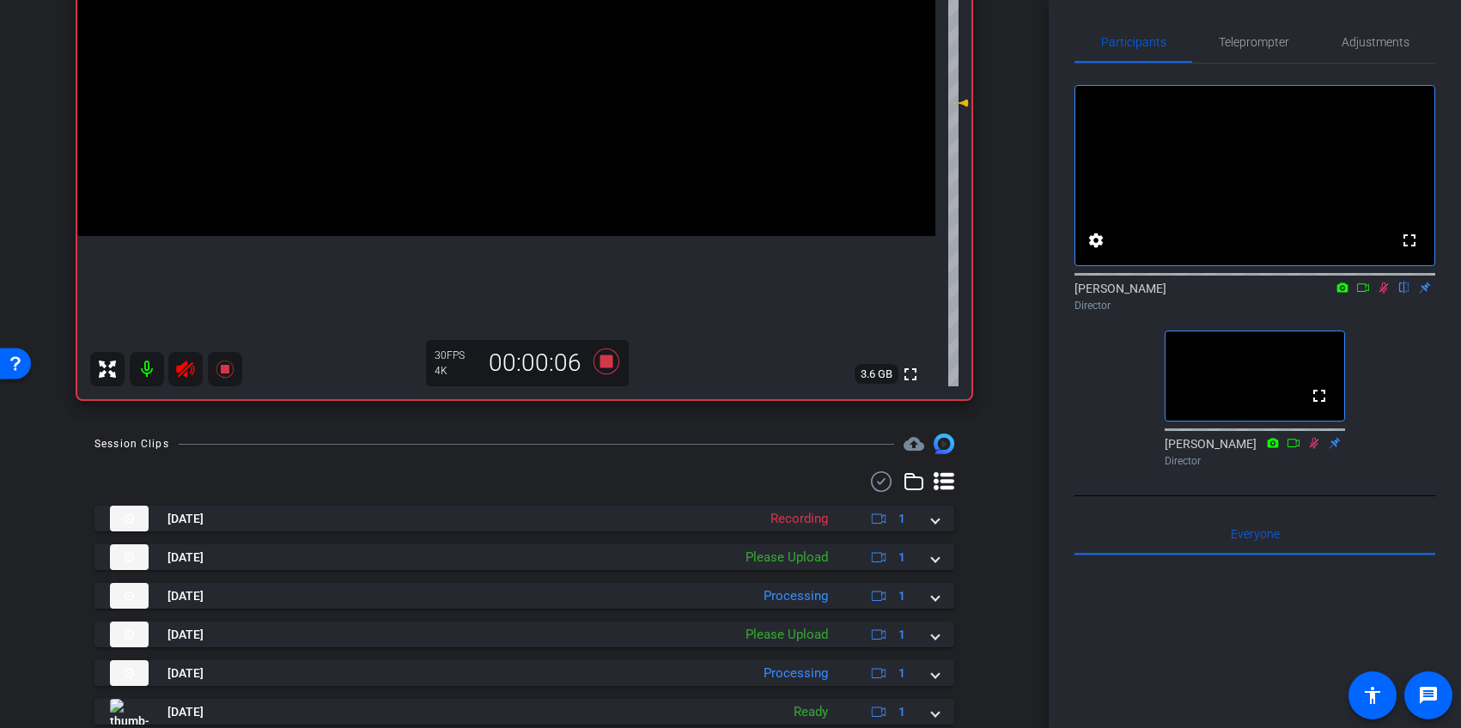
scroll to position [417, 0]
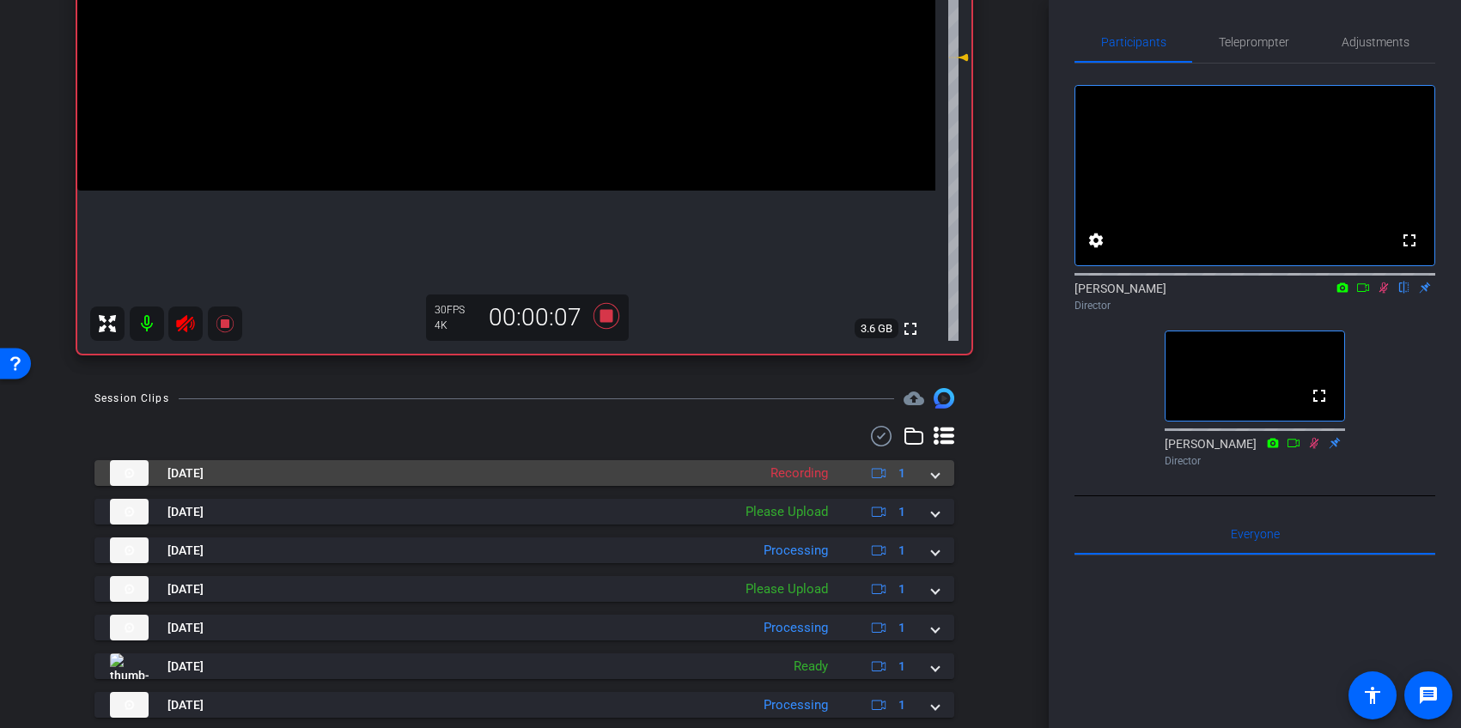
click at [934, 475] on span at bounding box center [935, 474] width 7 height 18
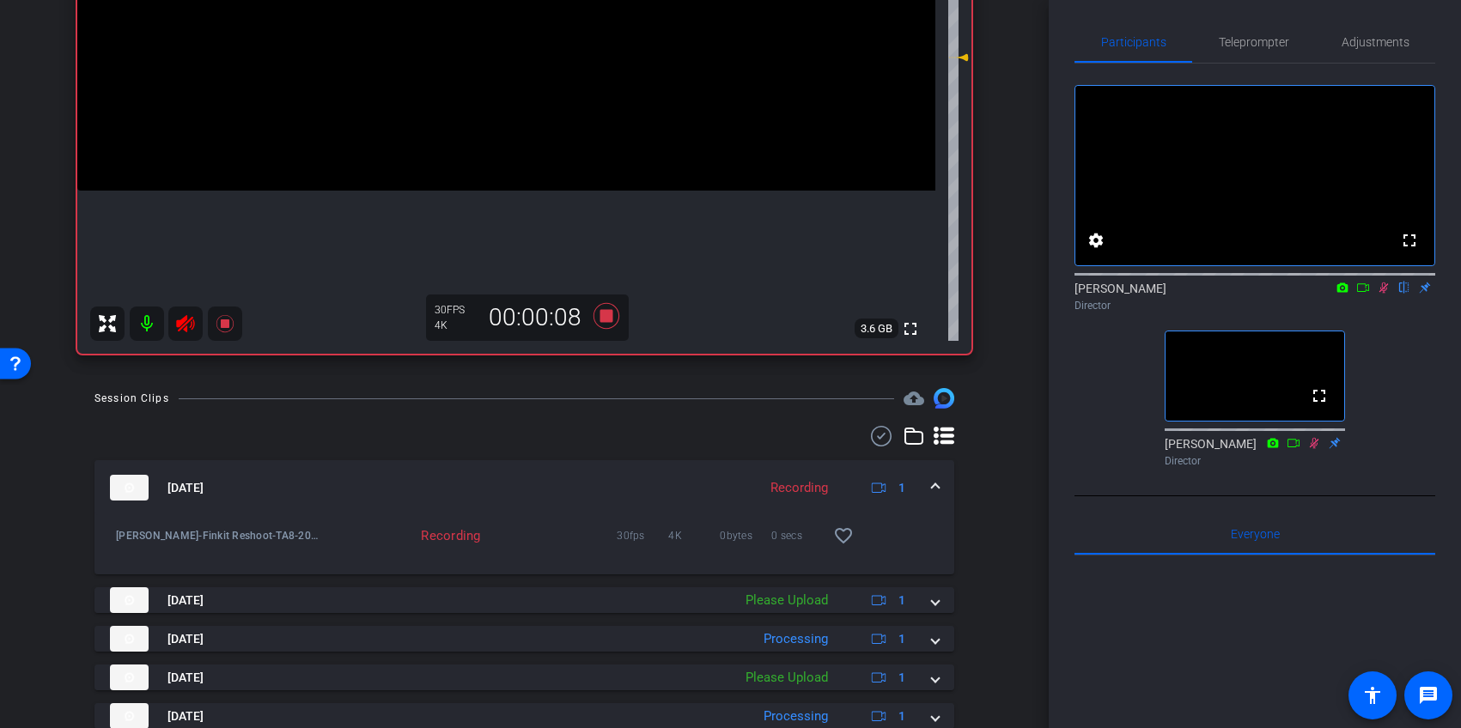
click at [933, 475] on mat-expansion-panel-header "Oct 15, 2025 Recording 1" at bounding box center [524, 487] width 860 height 55
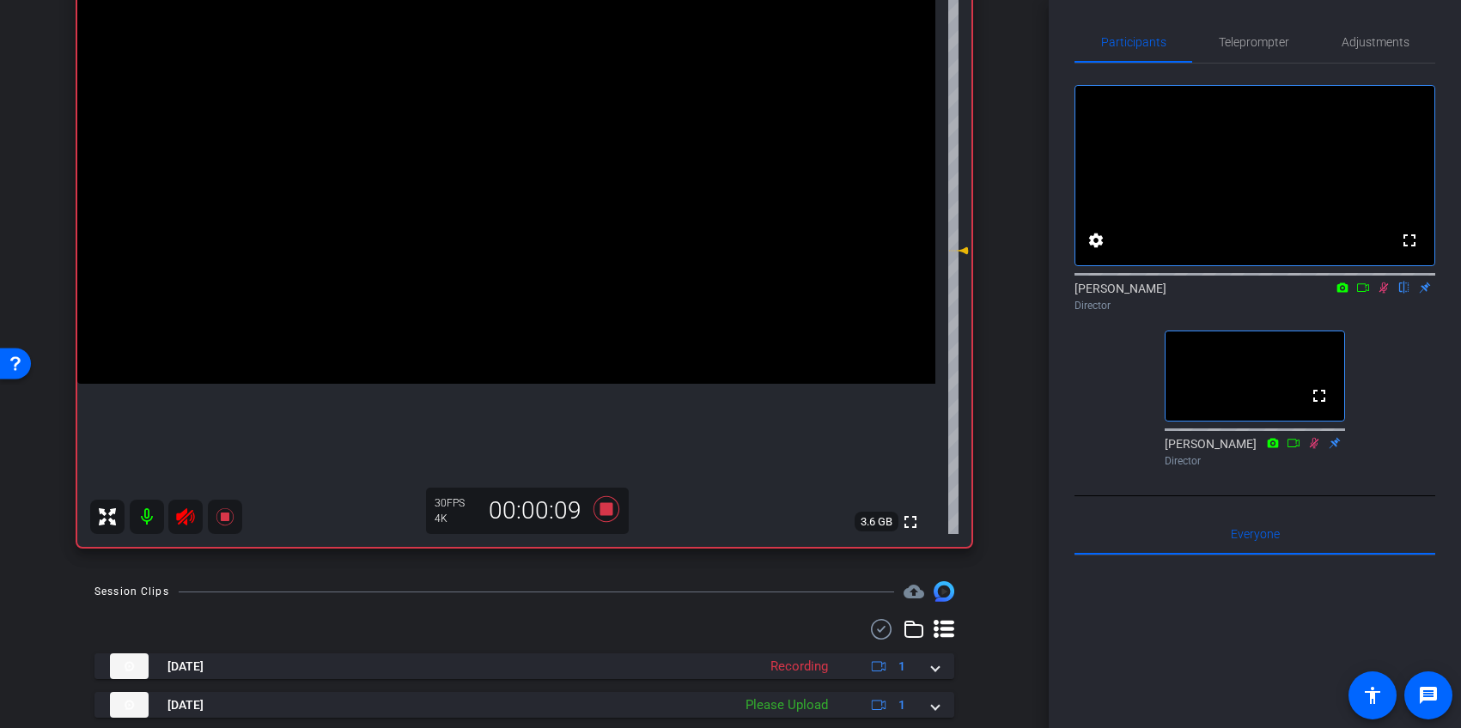
scroll to position [219, 0]
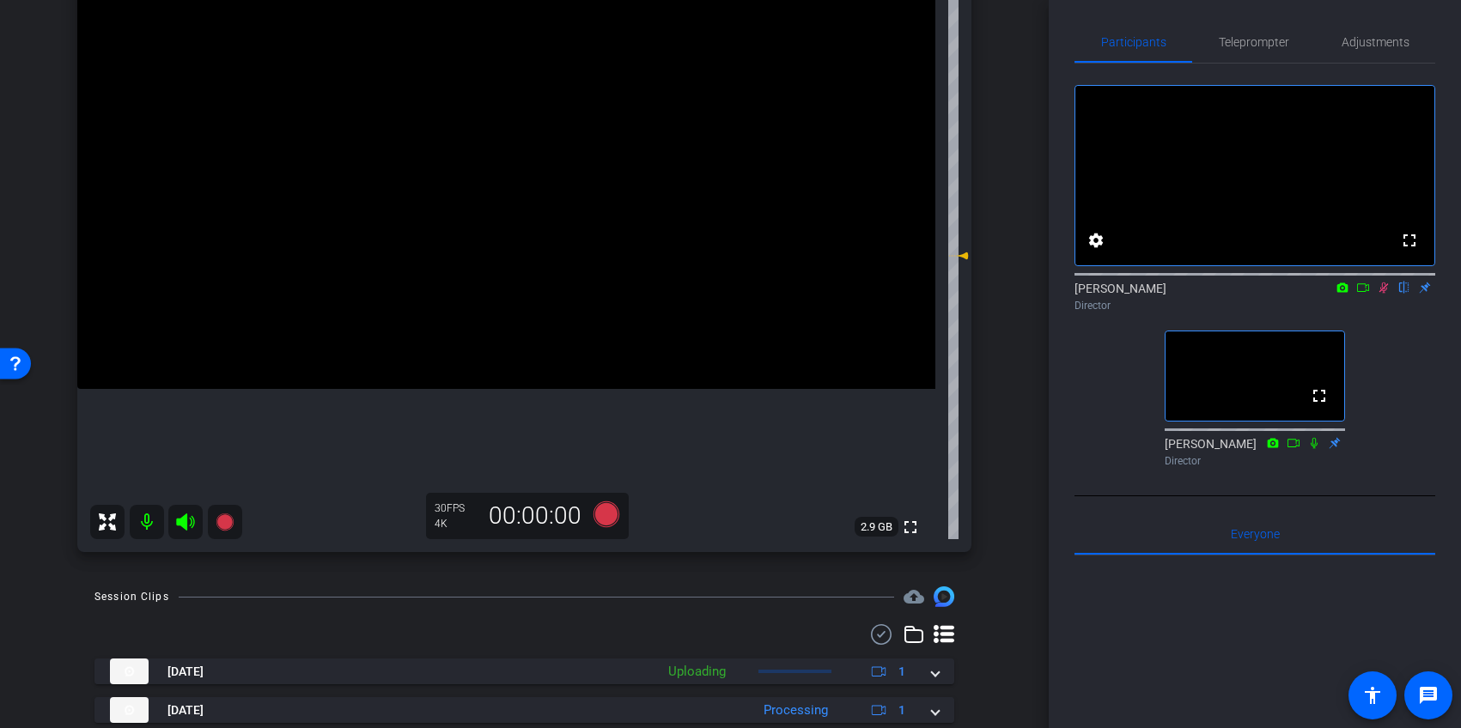
click at [1382, 294] on icon at bounding box center [1384, 288] width 14 height 12
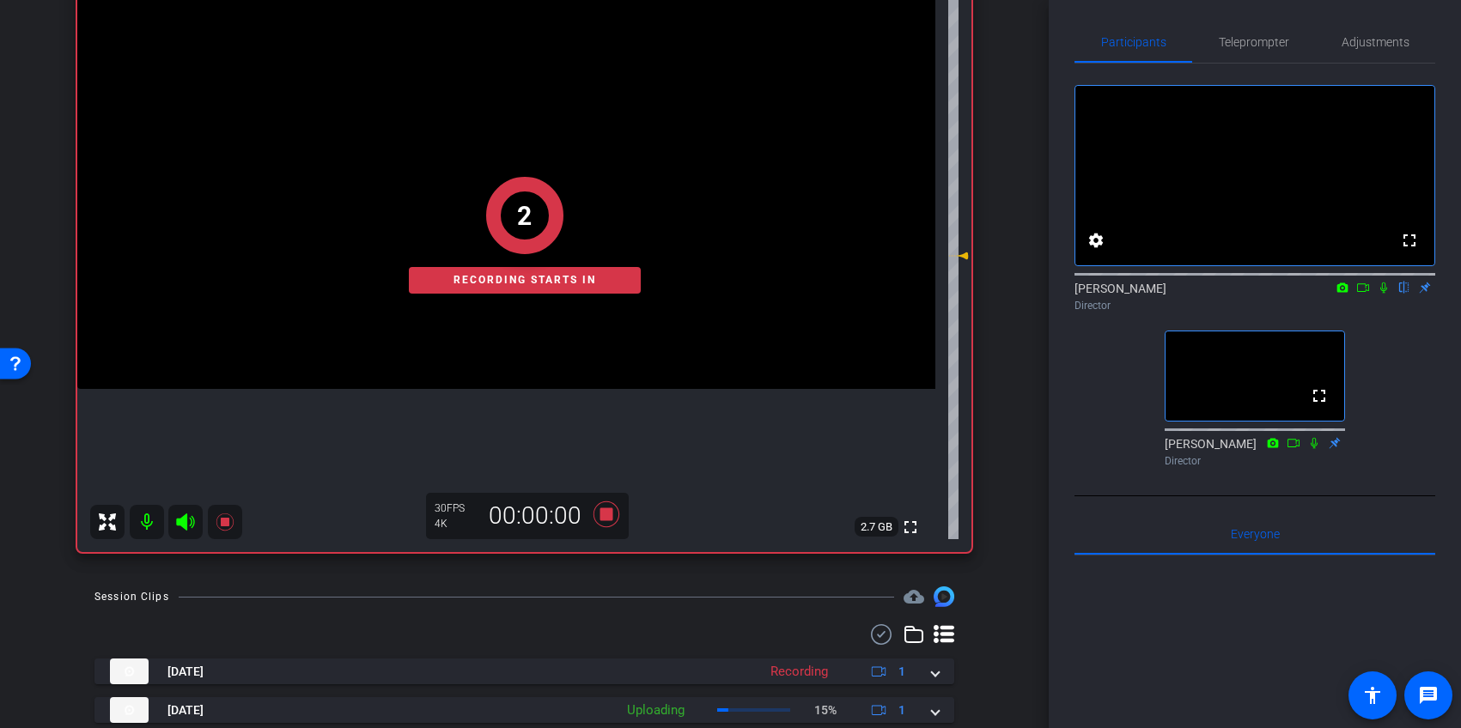
click at [1385, 294] on icon at bounding box center [1384, 288] width 14 height 12
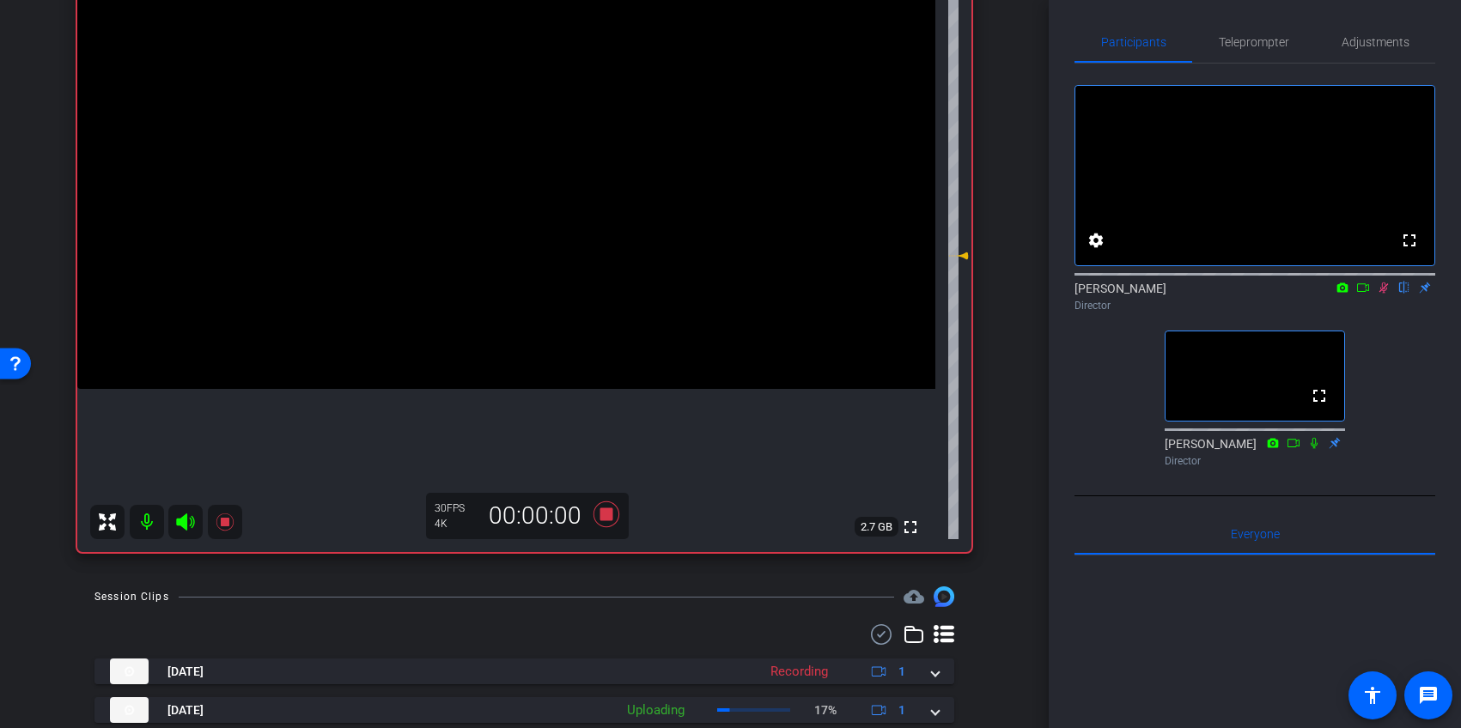
click at [1385, 294] on icon at bounding box center [1383, 288] width 9 height 11
click at [1382, 294] on icon at bounding box center [1383, 288] width 7 height 11
click at [1383, 294] on icon at bounding box center [1384, 288] width 14 height 12
click at [187, 523] on icon at bounding box center [185, 522] width 21 height 21
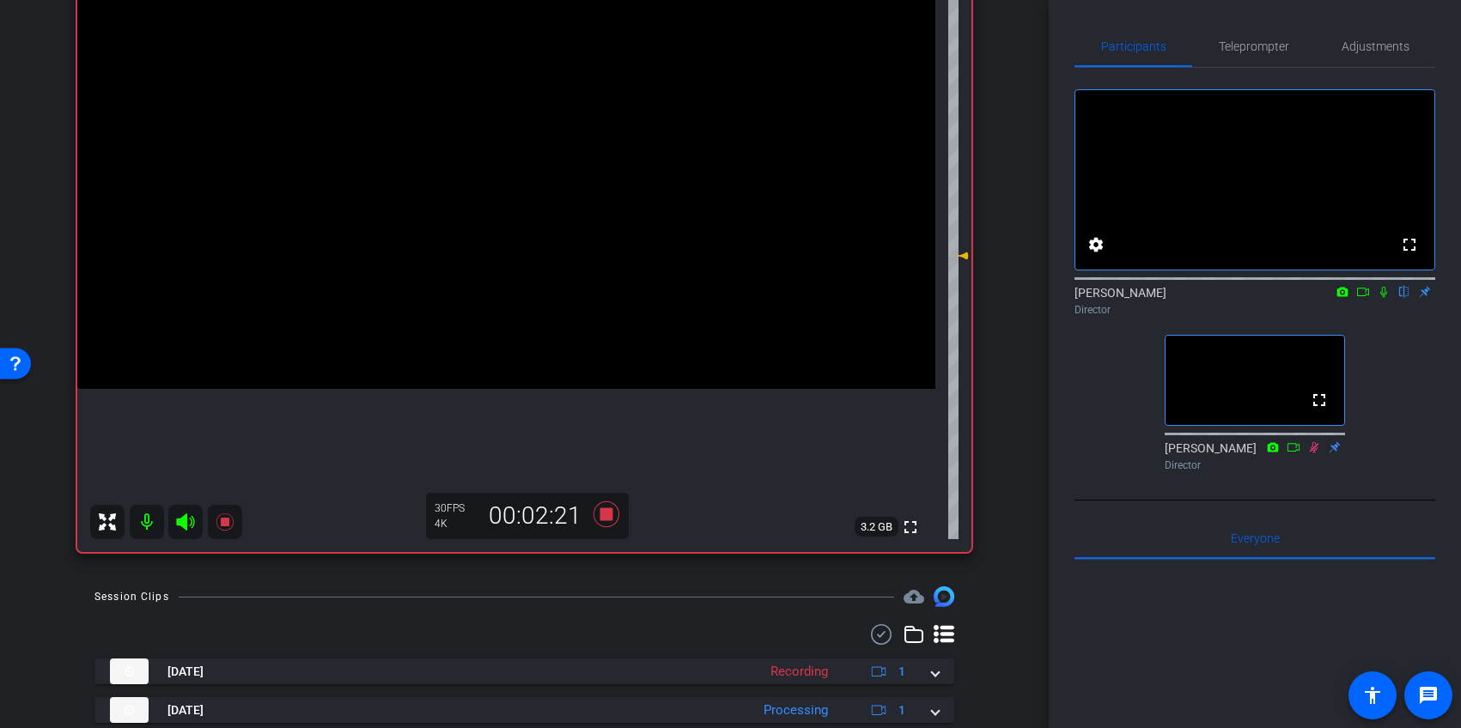
scroll to position [7, 0]
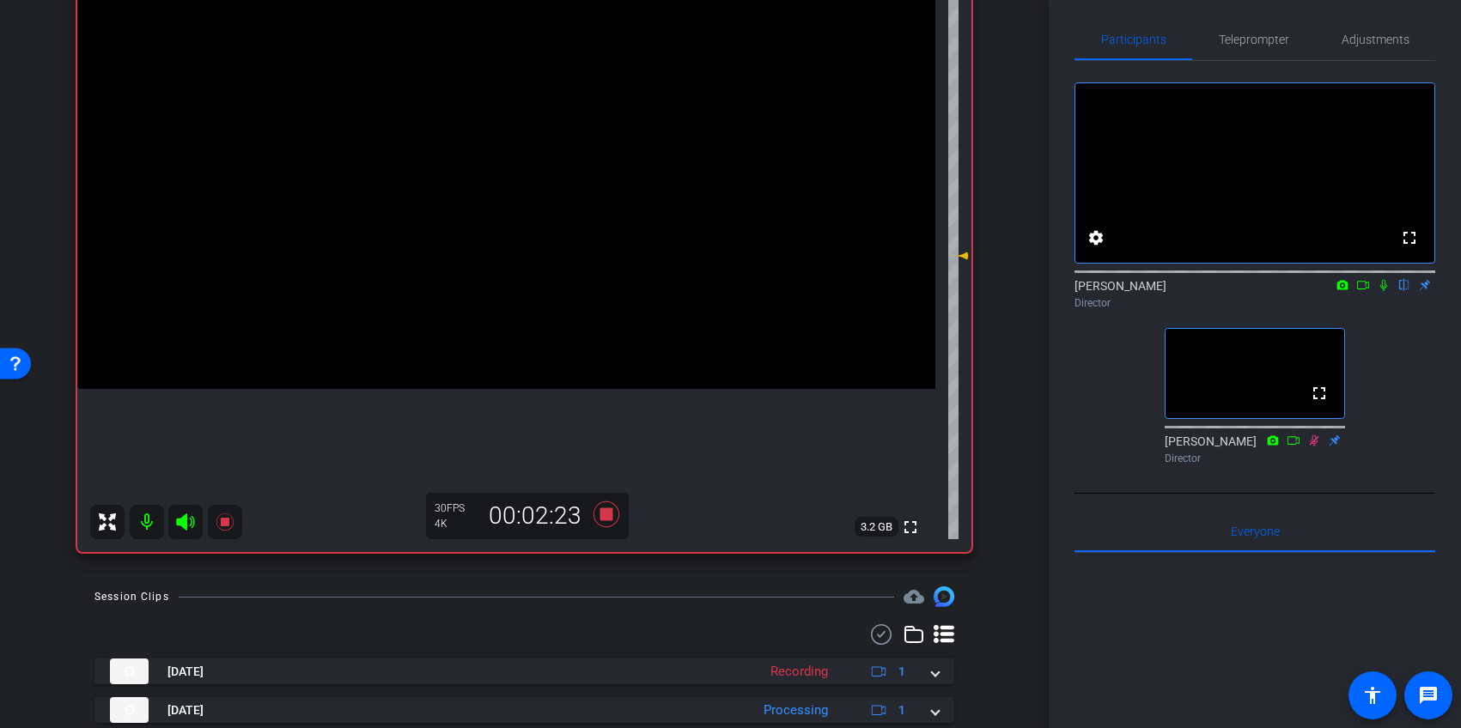
click at [1381, 291] on icon at bounding box center [1384, 285] width 14 height 12
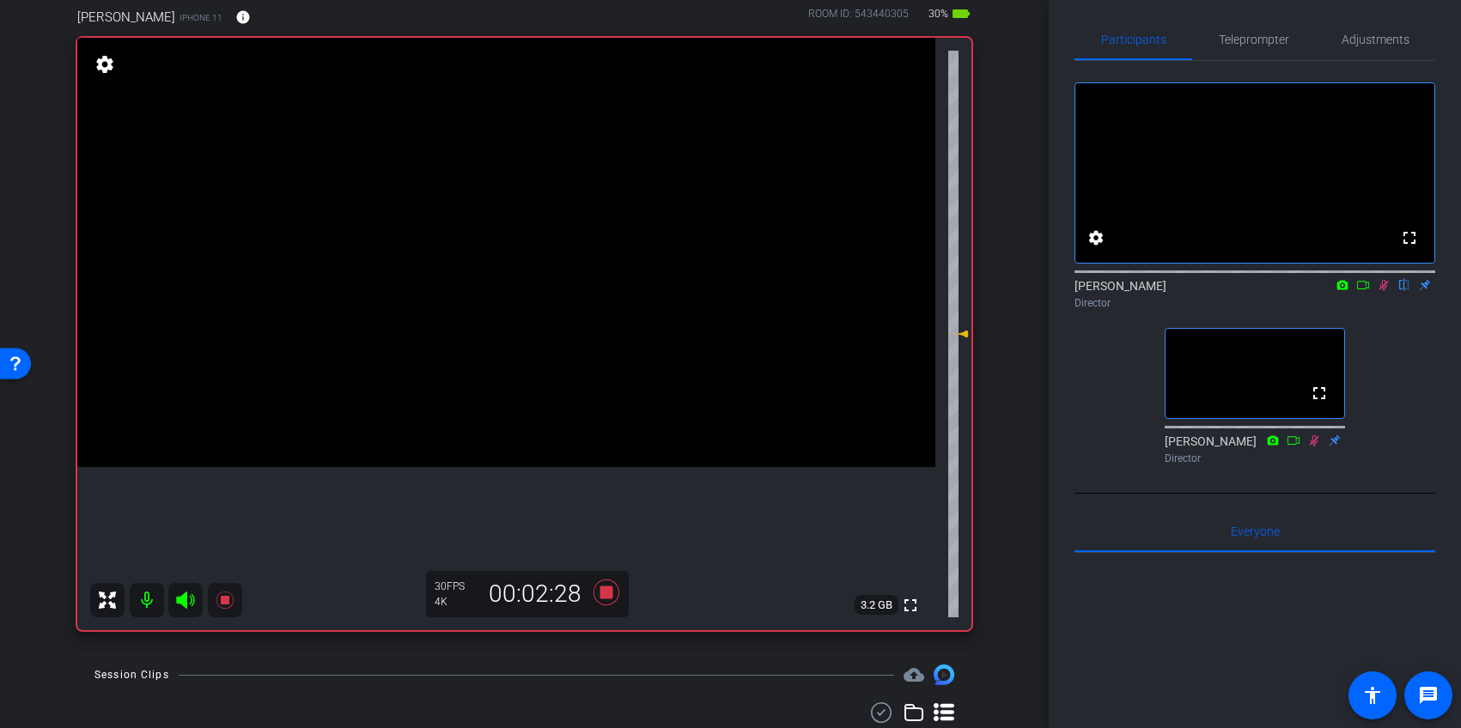
scroll to position [136, 0]
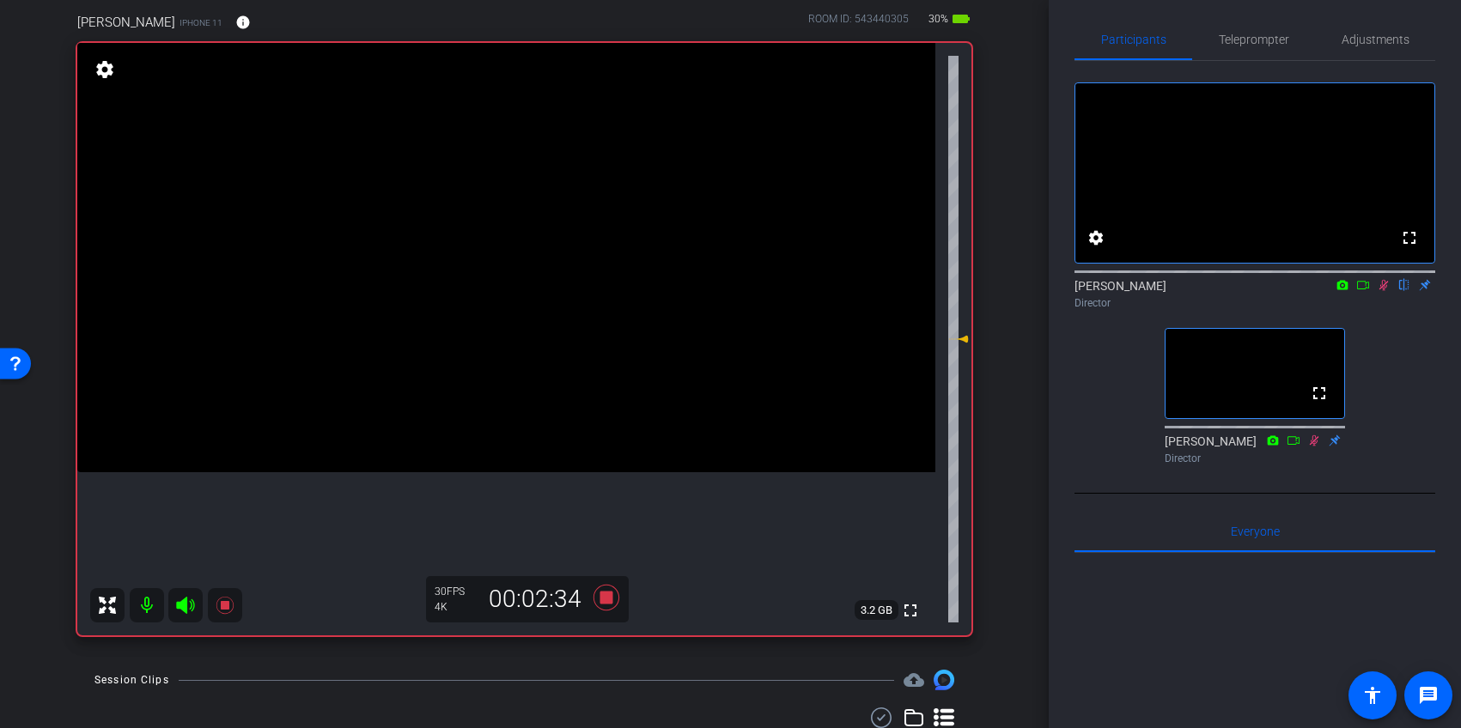
click at [1383, 291] on icon at bounding box center [1384, 285] width 14 height 12
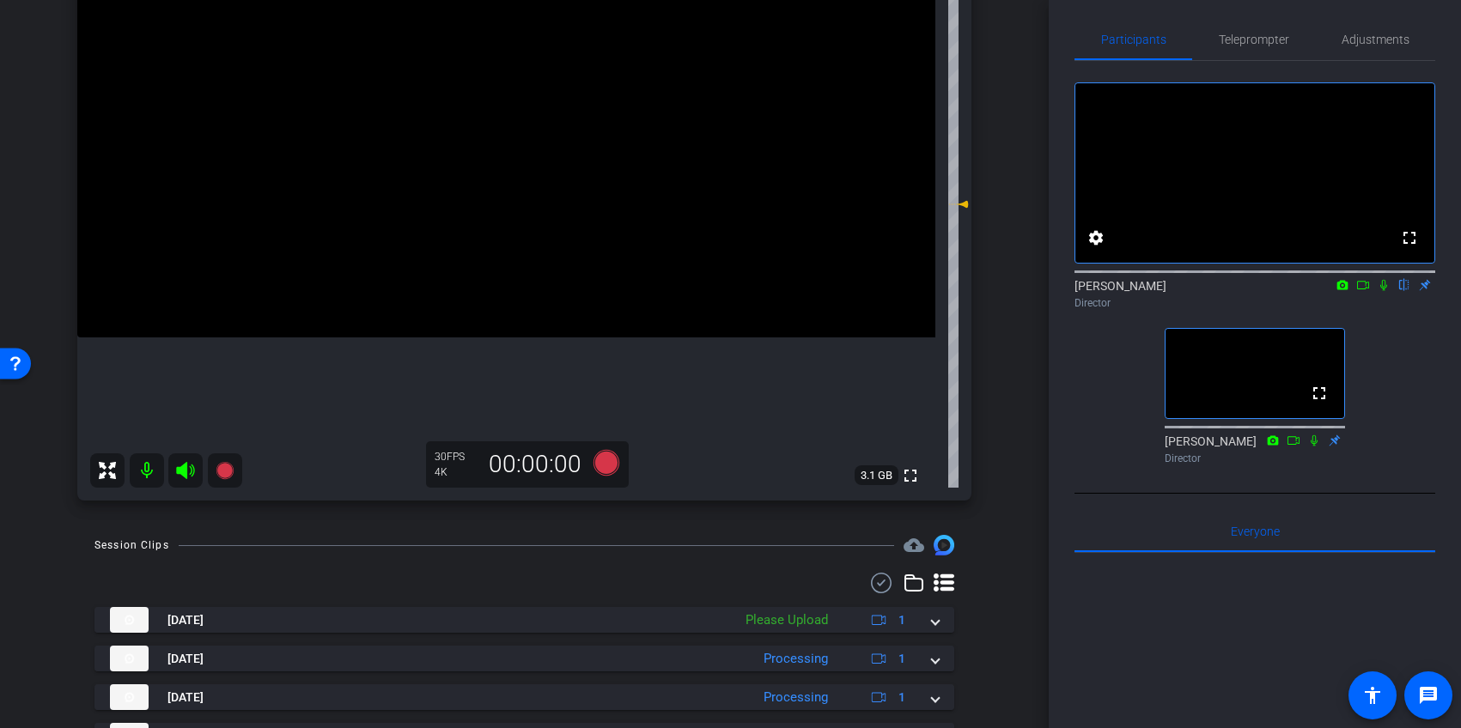
scroll to position [271, 0]
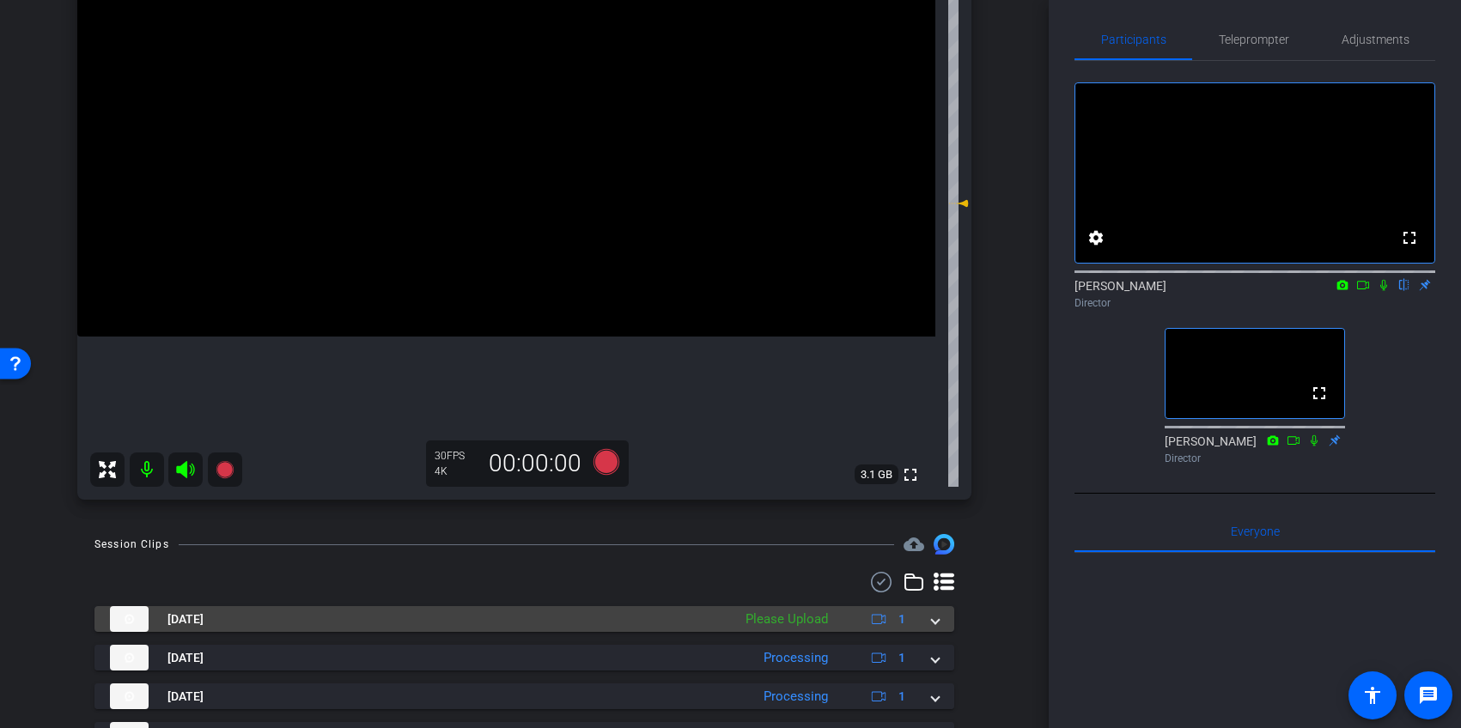
click at [933, 618] on span at bounding box center [935, 620] width 7 height 18
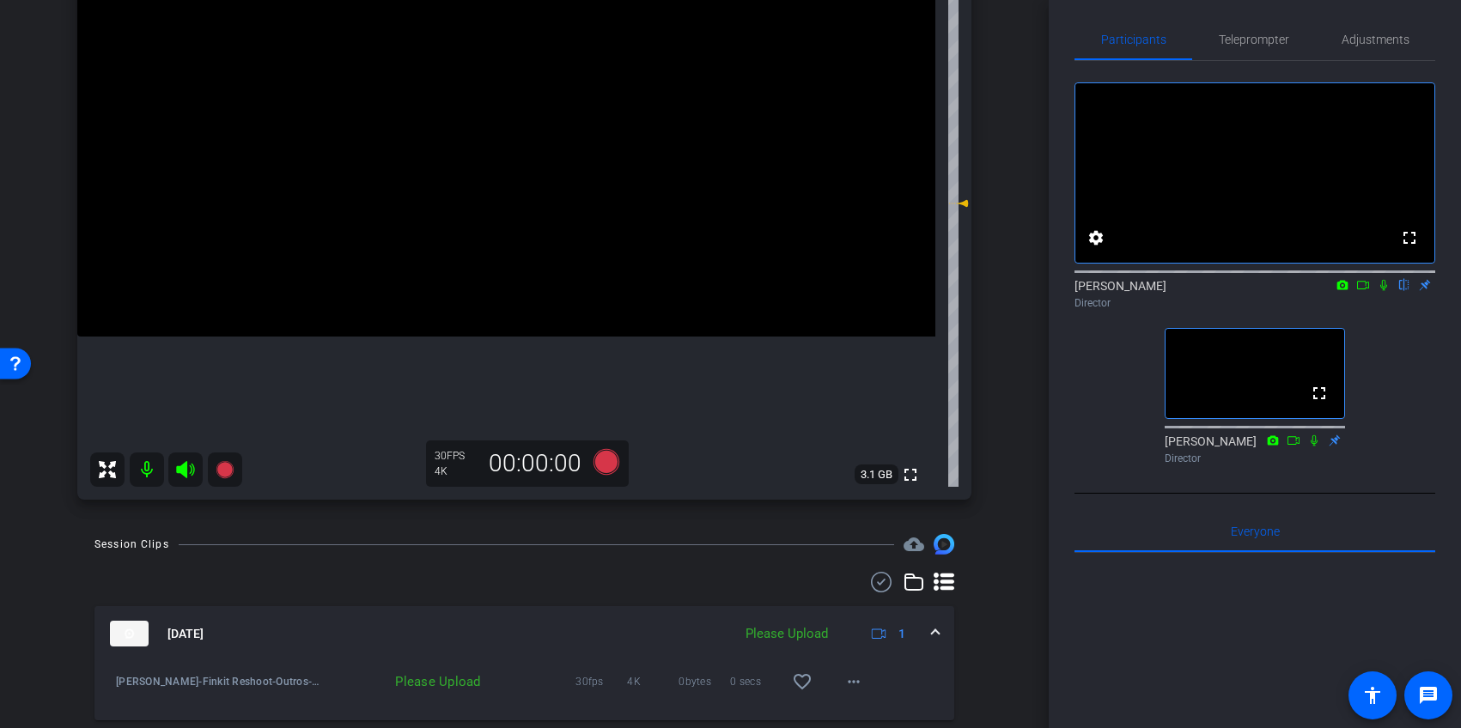
click at [930, 623] on div "Oct 15, 2025 Please Upload 1" at bounding box center [521, 634] width 822 height 26
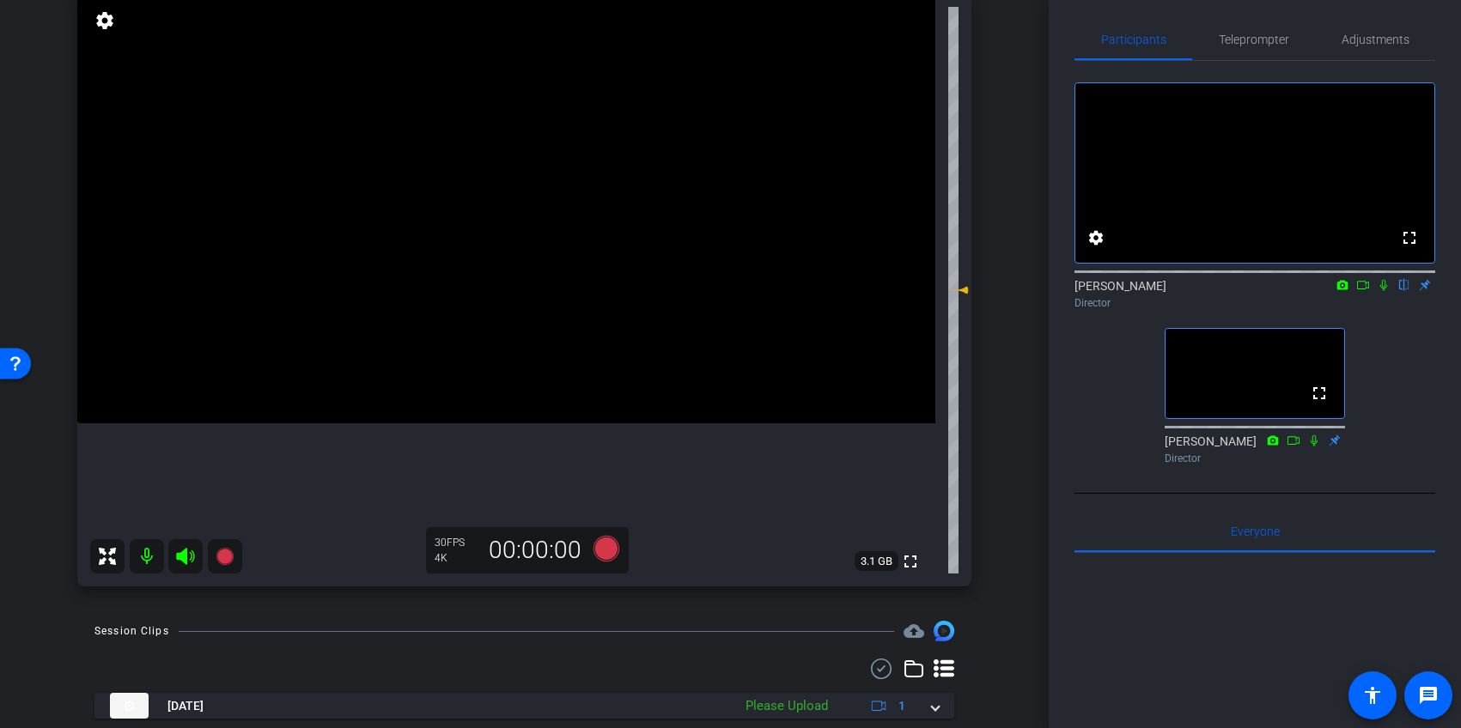
scroll to position [182, 0]
click at [1386, 291] on icon at bounding box center [1384, 285] width 14 height 12
click at [1383, 291] on icon at bounding box center [1384, 285] width 14 height 12
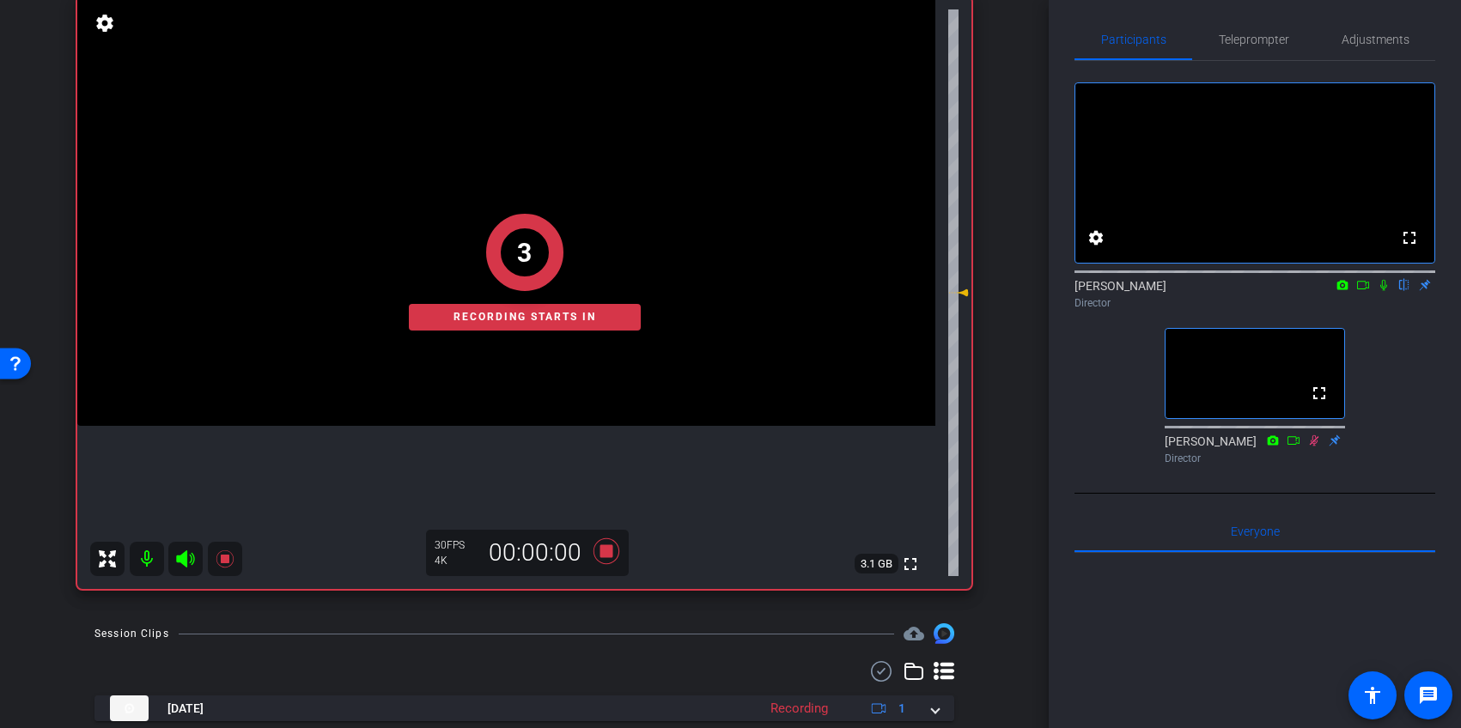
click at [1383, 291] on icon at bounding box center [1384, 285] width 14 height 12
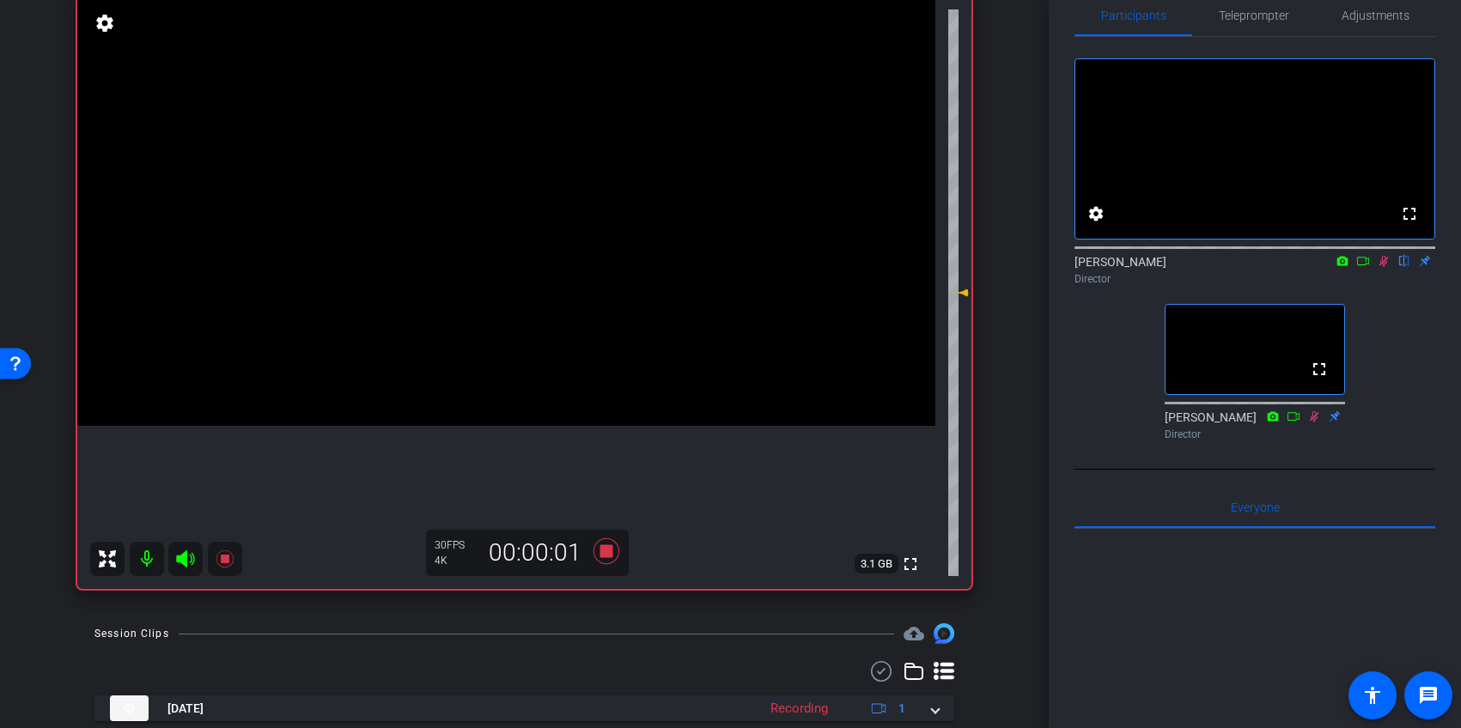
scroll to position [15, 0]
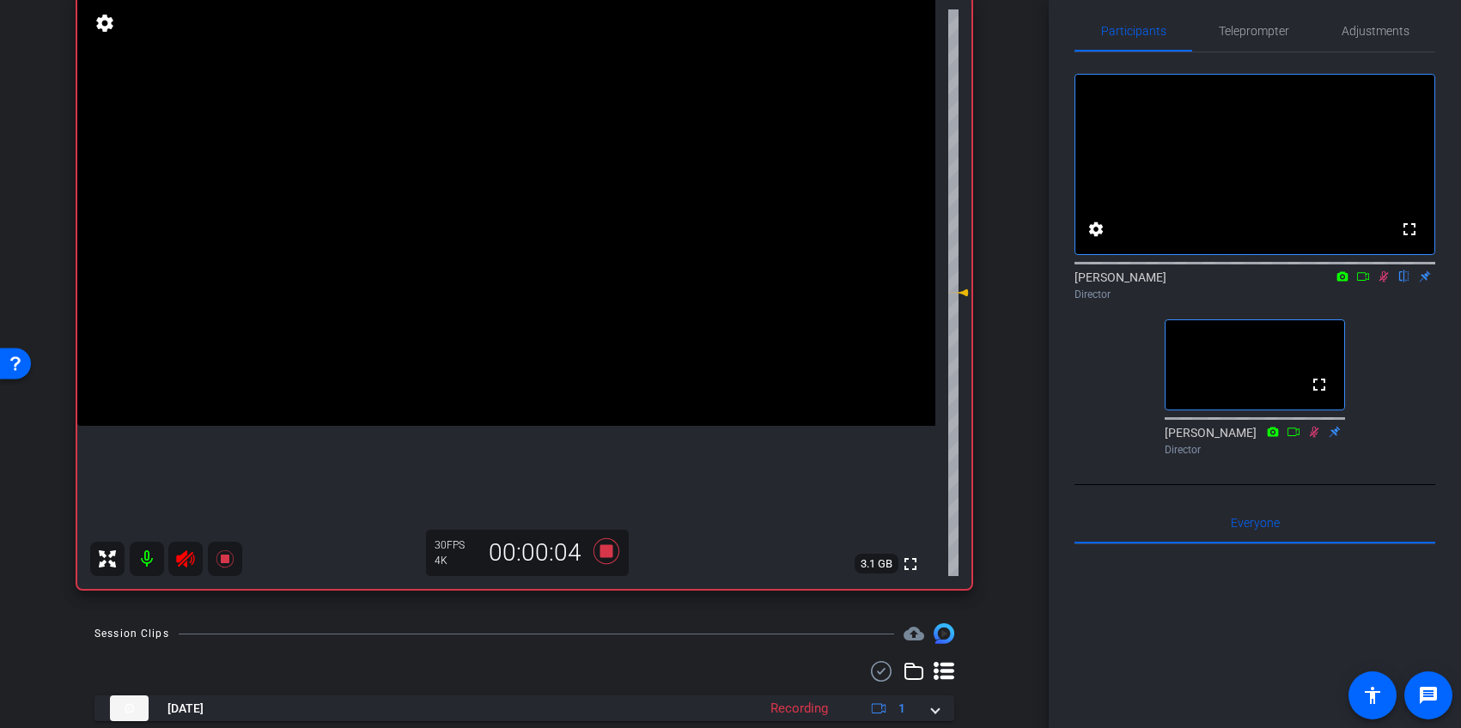
click at [1383, 283] on icon at bounding box center [1384, 277] width 14 height 12
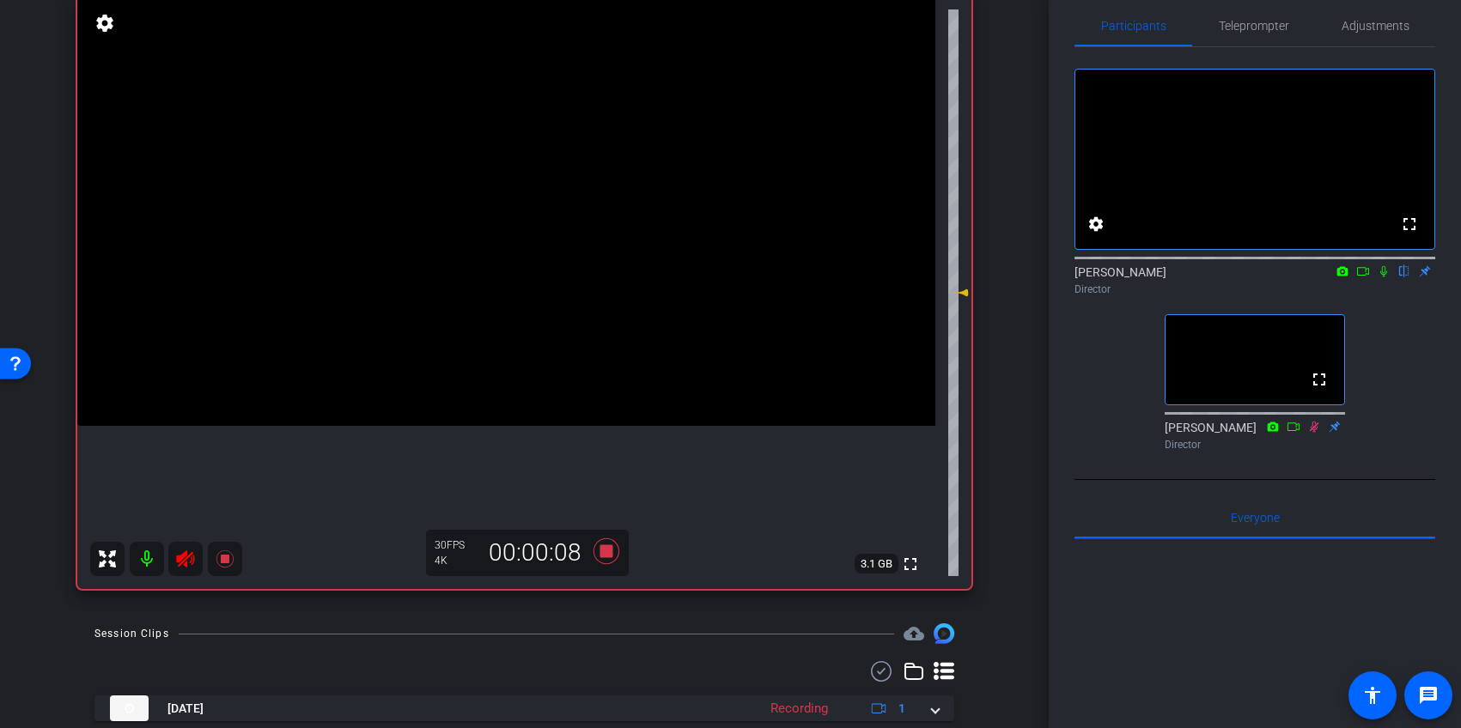
click at [1383, 277] on icon at bounding box center [1383, 271] width 7 height 11
click at [1383, 277] on icon at bounding box center [1383, 271] width 9 height 11
click at [1387, 277] on icon at bounding box center [1384, 271] width 14 height 12
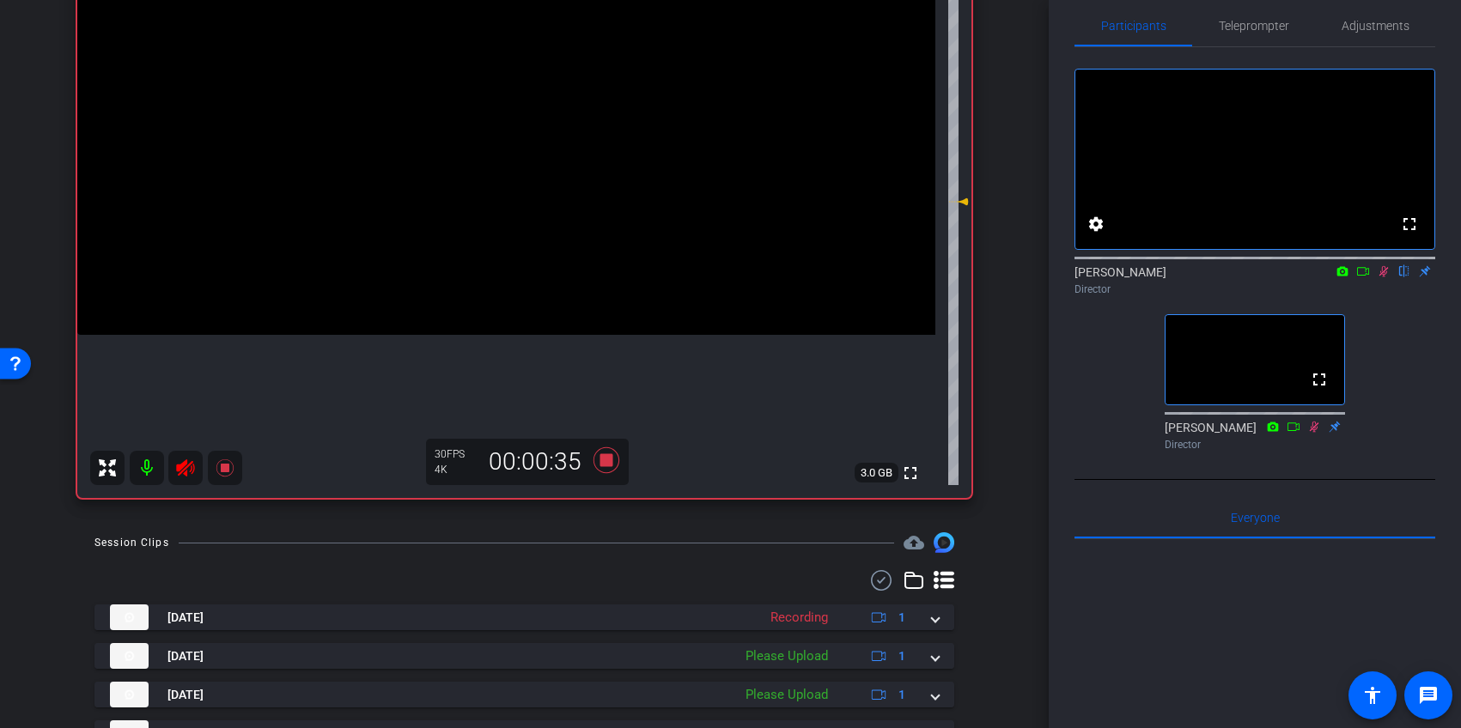
scroll to position [280, 0]
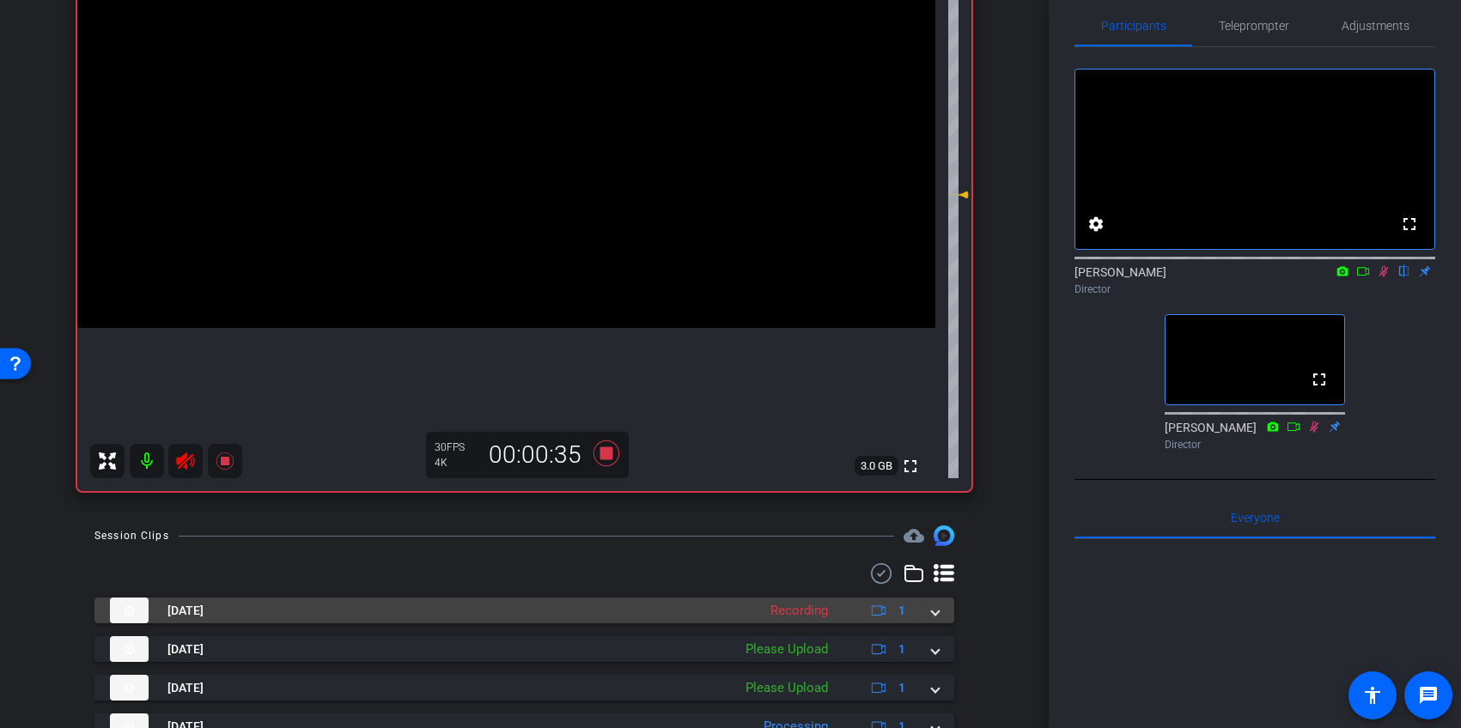
click at [932, 611] on span at bounding box center [935, 611] width 7 height 18
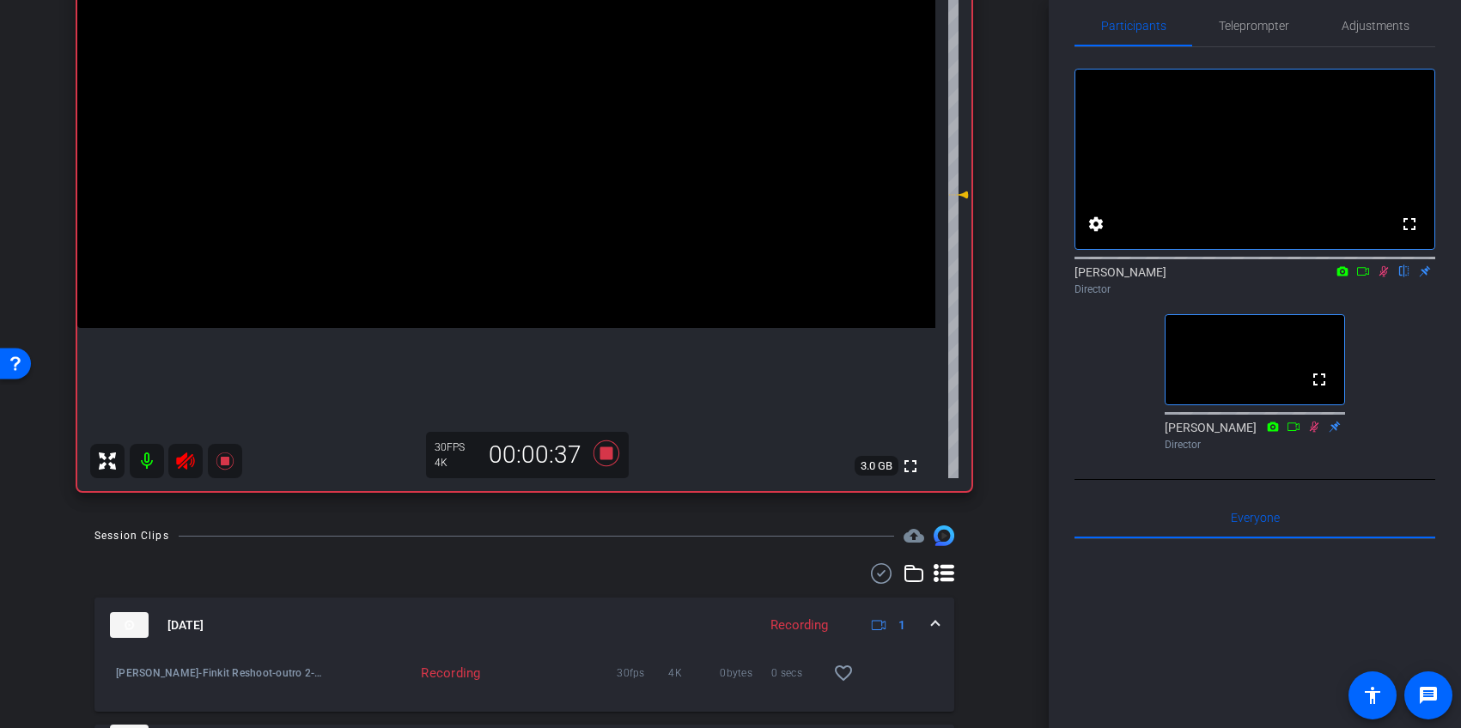
click at [932, 611] on mat-expansion-panel-header "Oct 15, 2025 Recording 1" at bounding box center [524, 625] width 860 height 55
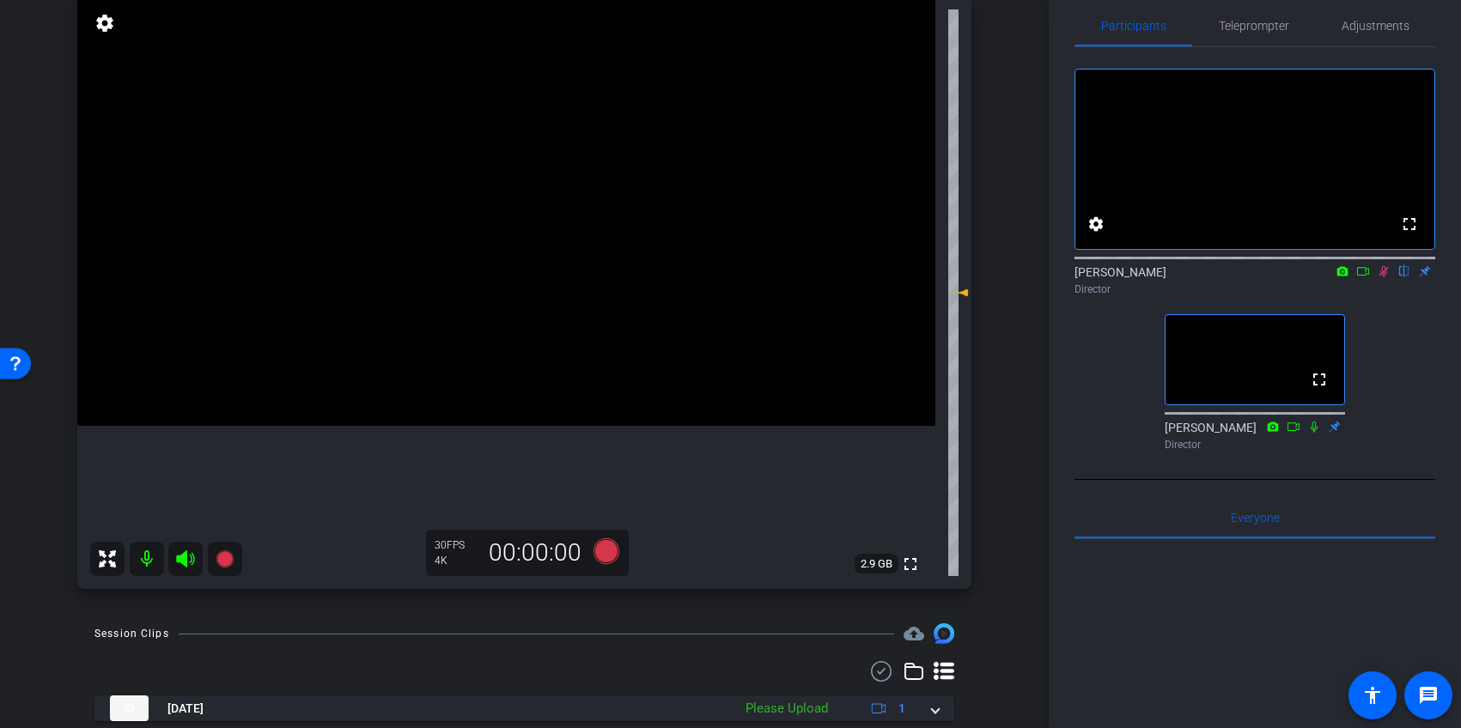
scroll to position [180, 0]
click at [1383, 277] on icon at bounding box center [1384, 271] width 14 height 12
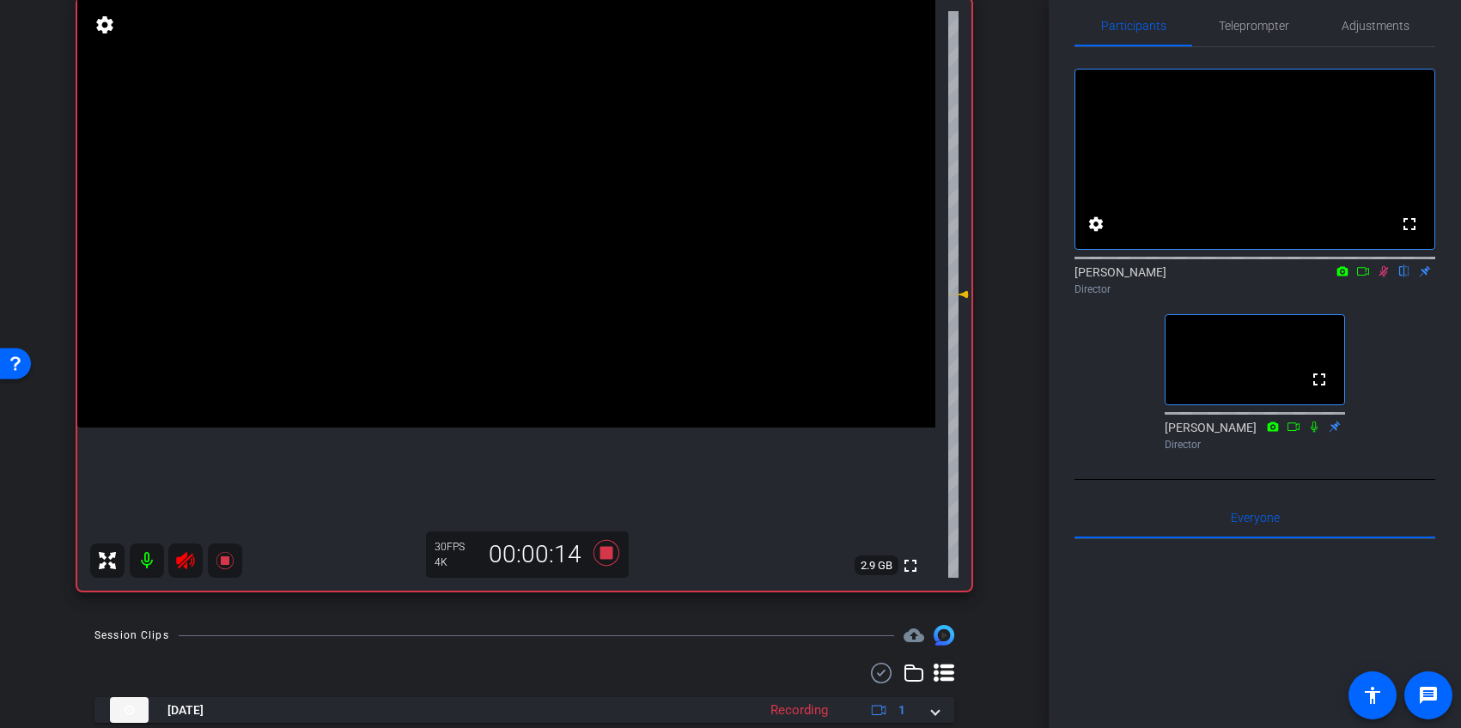
click at [1383, 277] on icon at bounding box center [1384, 271] width 14 height 12
click at [184, 562] on icon at bounding box center [185, 560] width 18 height 17
click at [186, 557] on icon at bounding box center [185, 560] width 18 height 17
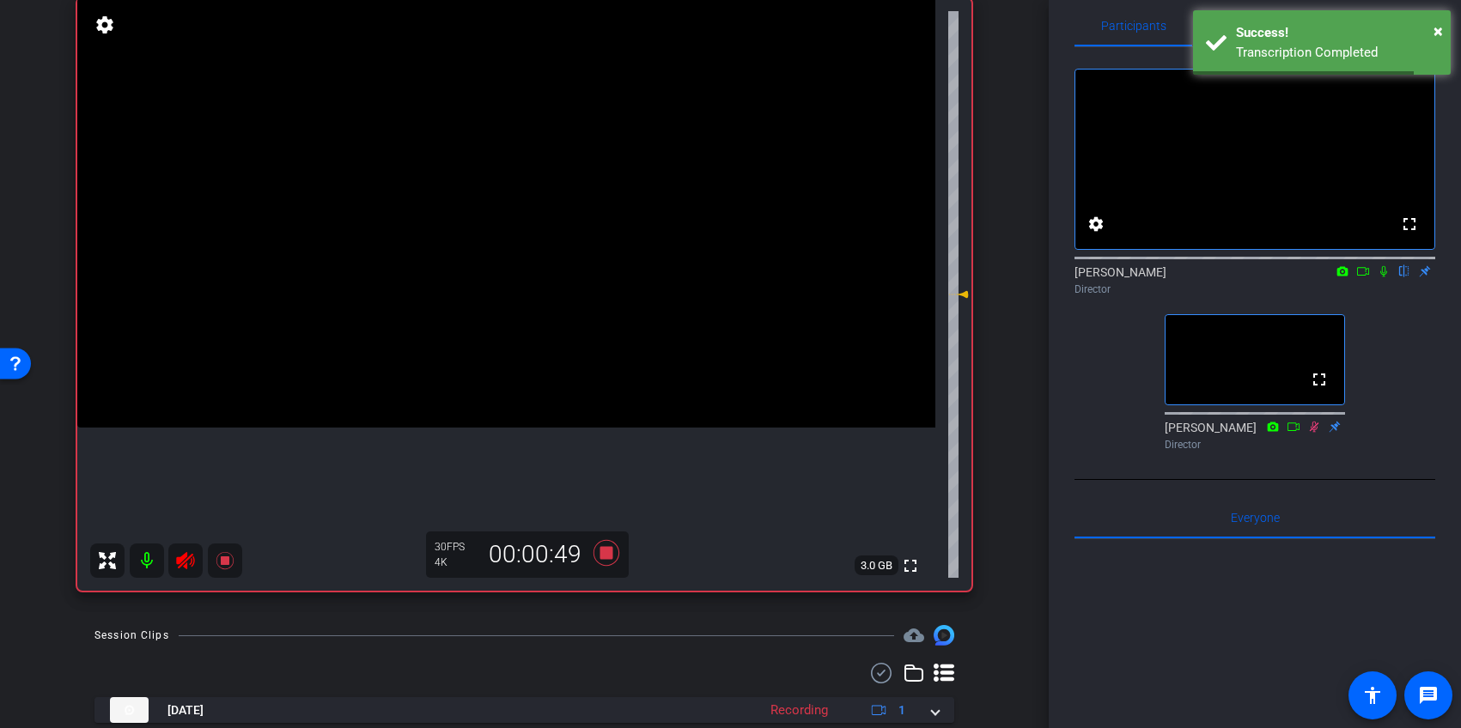
click at [1383, 277] on icon at bounding box center [1384, 271] width 14 height 12
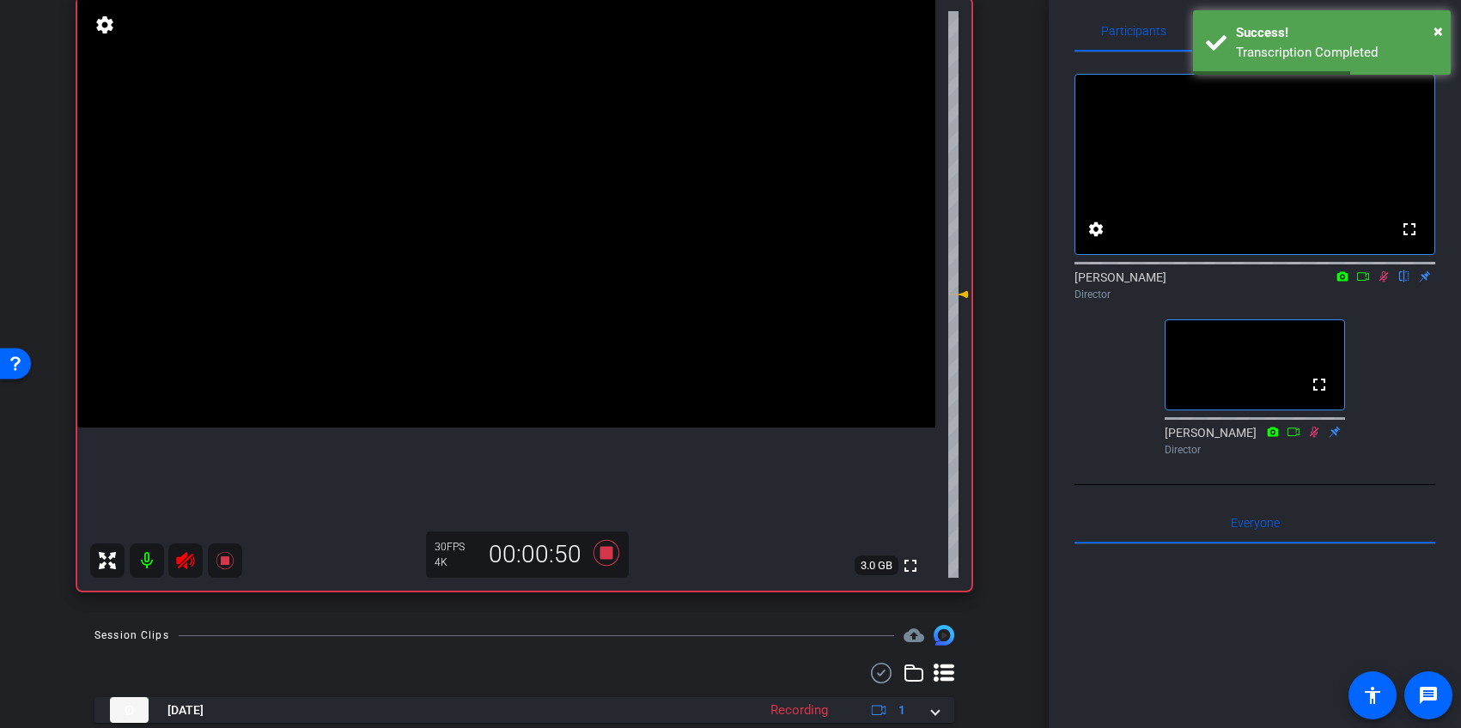
scroll to position [0, 0]
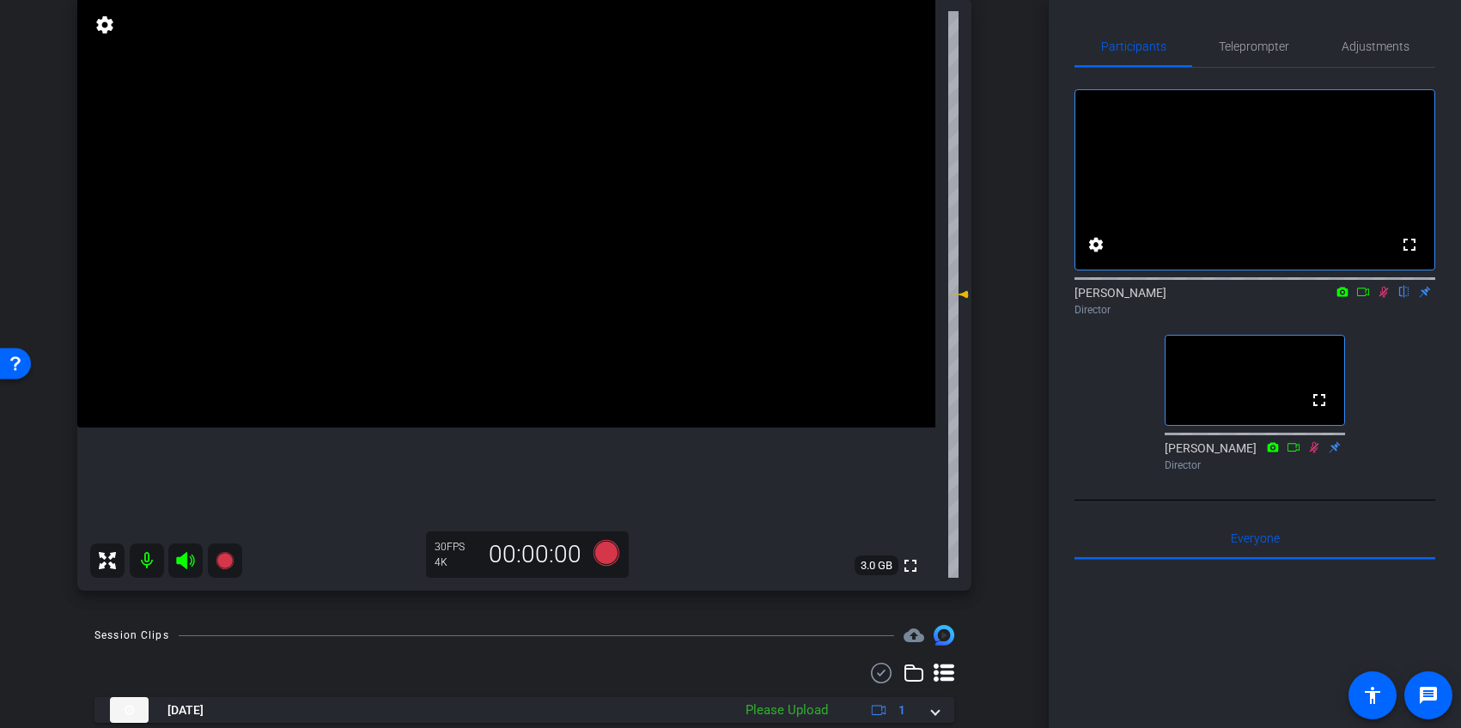
click at [1383, 298] on icon at bounding box center [1383, 292] width 9 height 11
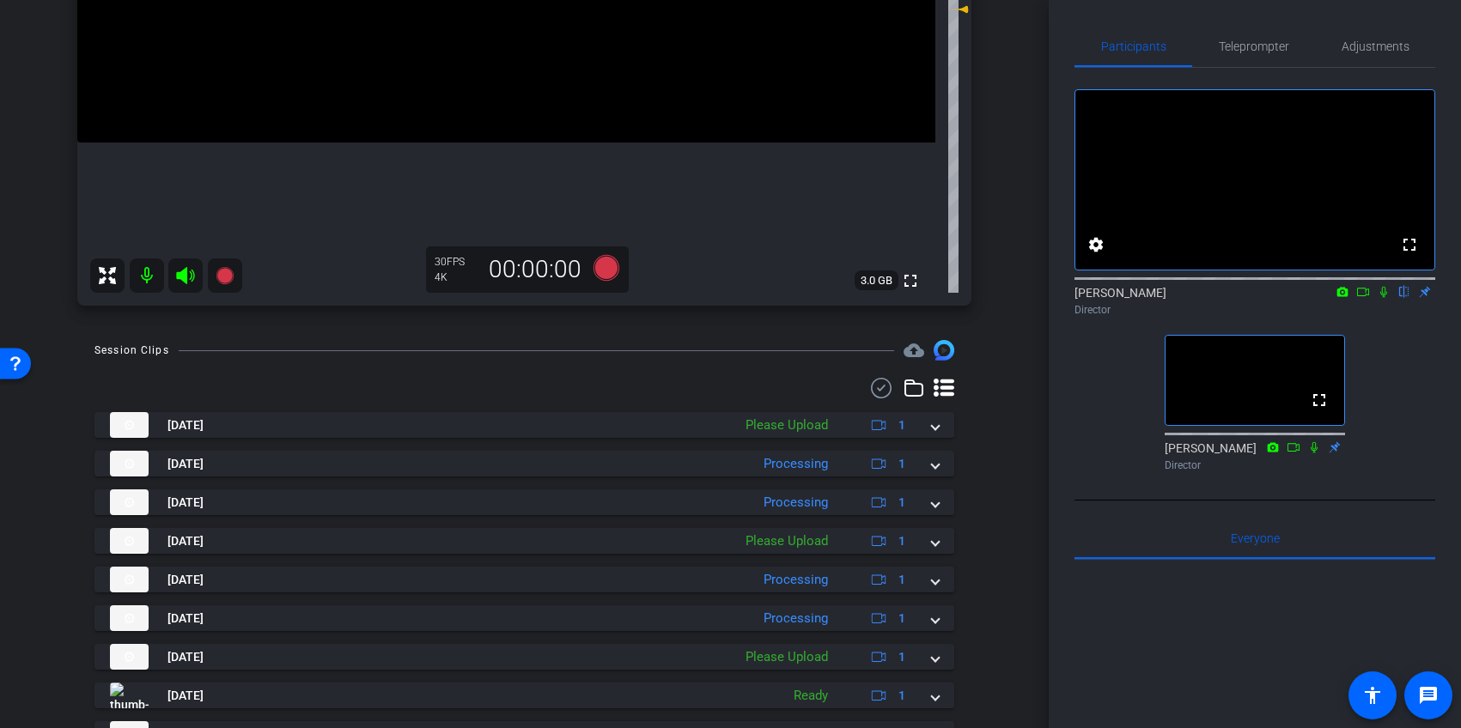
scroll to position [584, 0]
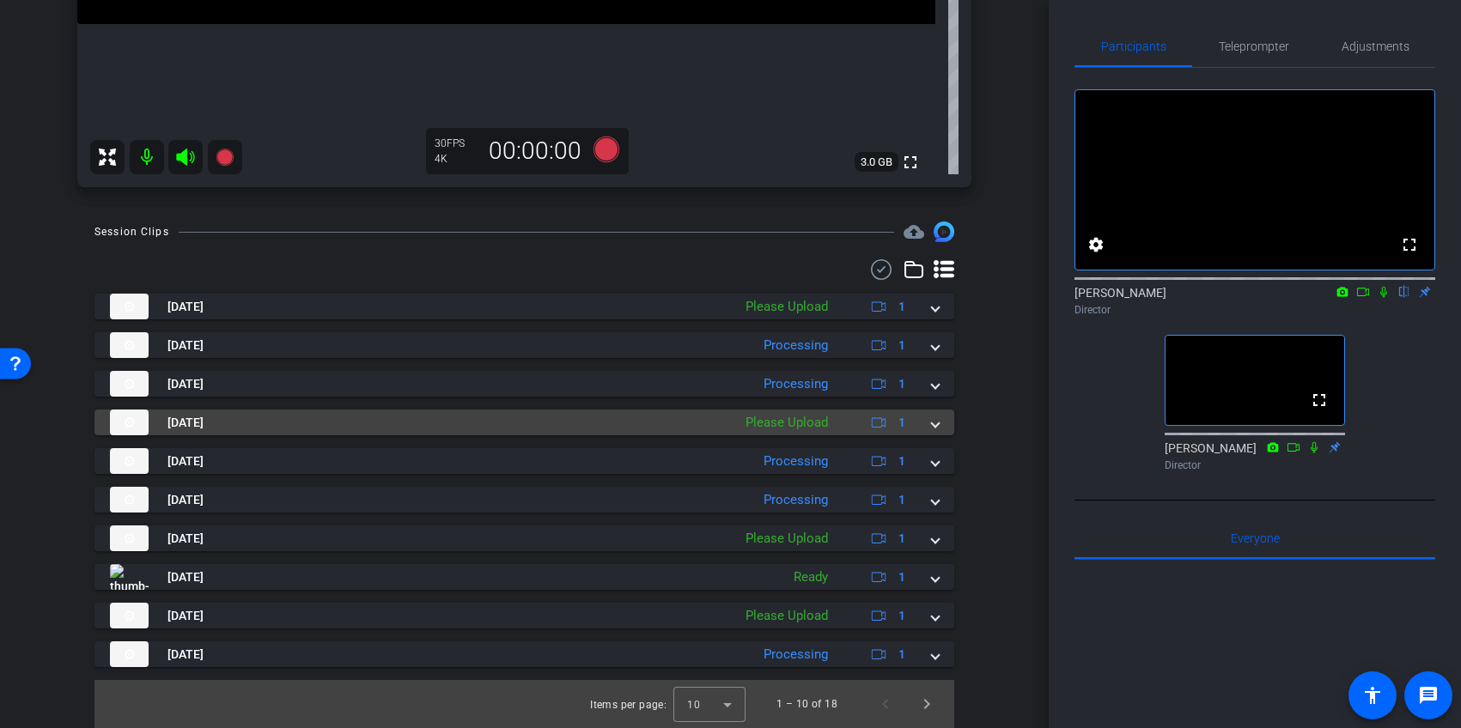
click at [933, 423] on span at bounding box center [935, 423] width 7 height 18
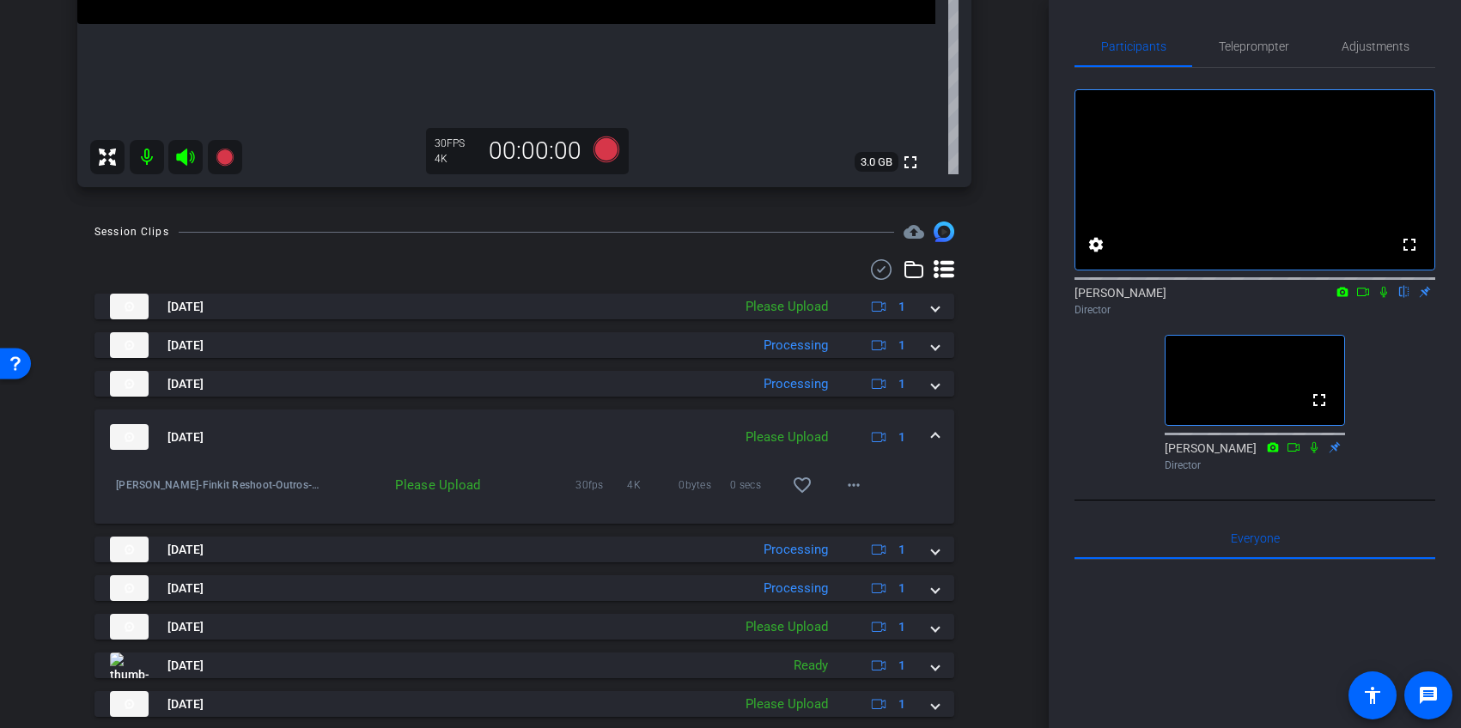
click at [933, 423] on mat-expansion-panel-header "Oct 15, 2025 Please Upload 1" at bounding box center [524, 437] width 860 height 55
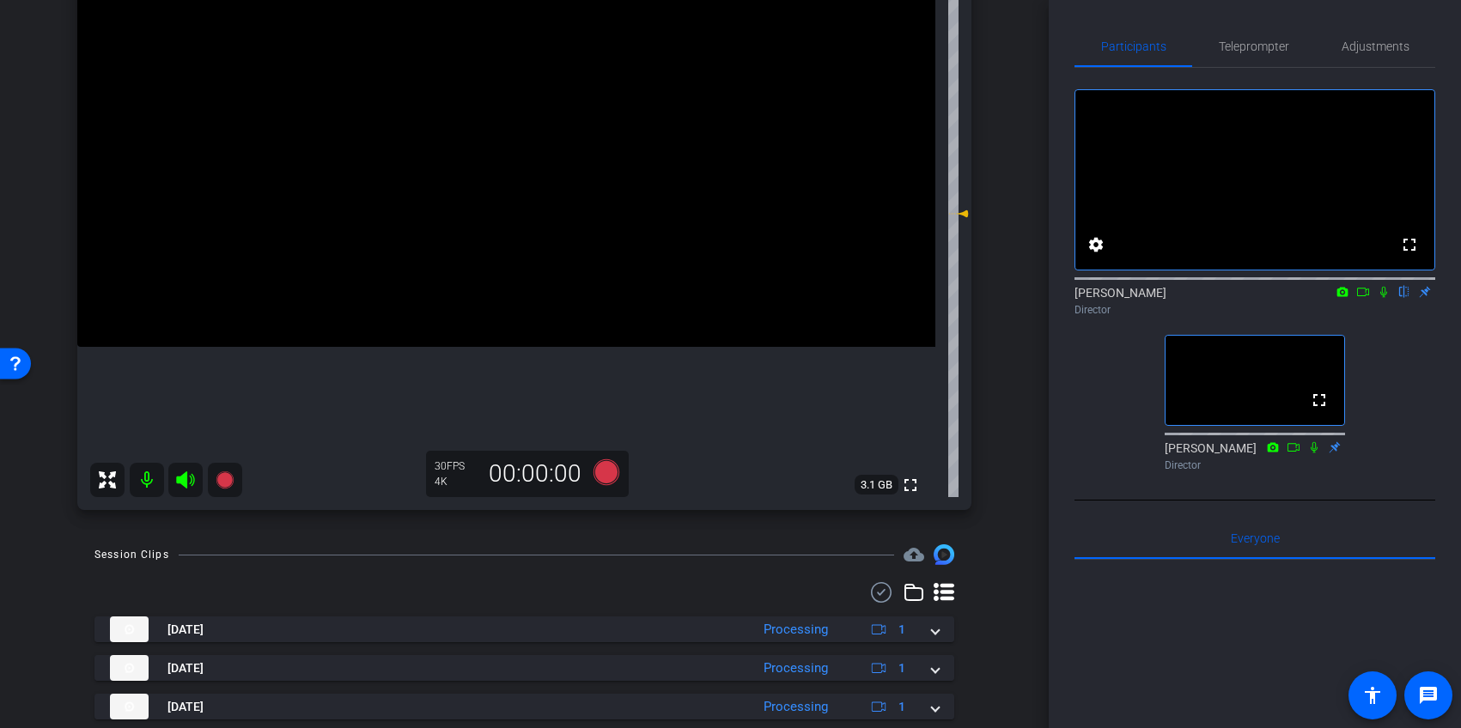
scroll to position [260, 0]
